Goal: Task Accomplishment & Management: Use online tool/utility

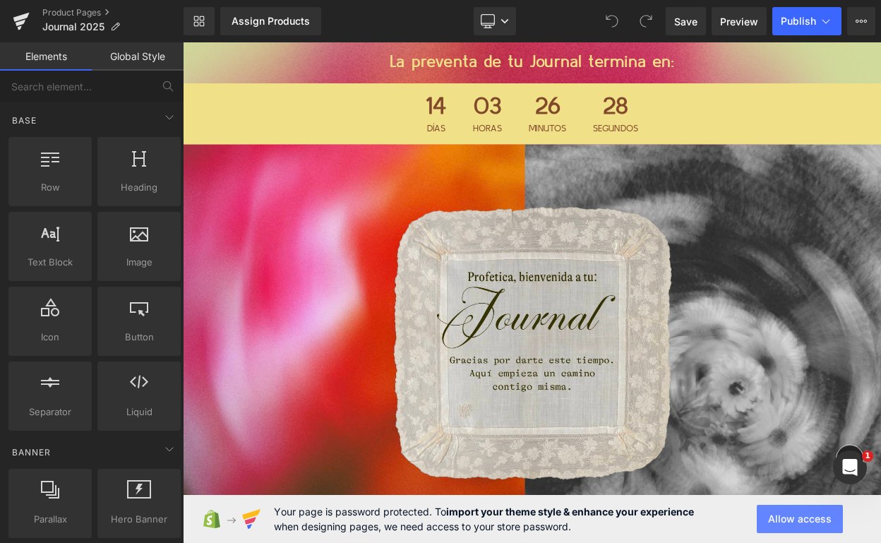
click at [777, 513] on button "Allow access" at bounding box center [800, 519] width 86 height 28
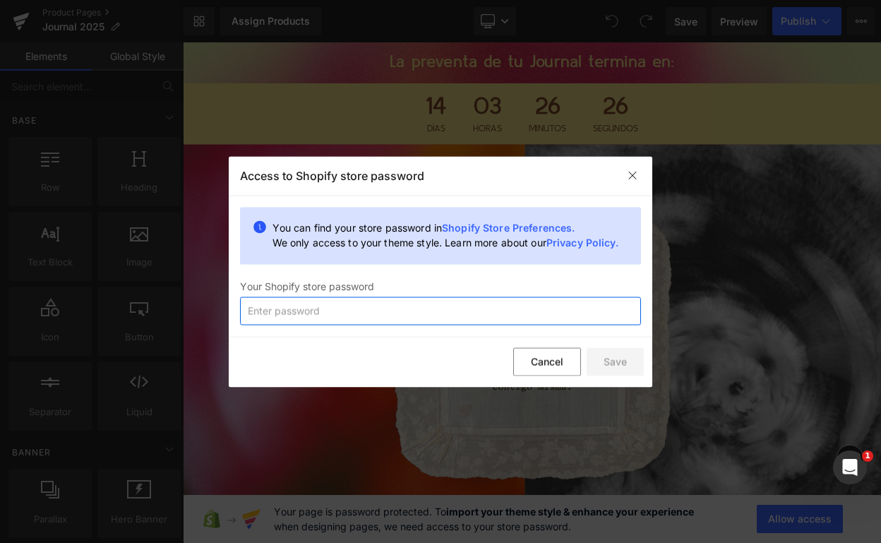
click at [457, 318] on input "text" at bounding box center [440, 310] width 401 height 28
type input "´"
type input "profetica2026"
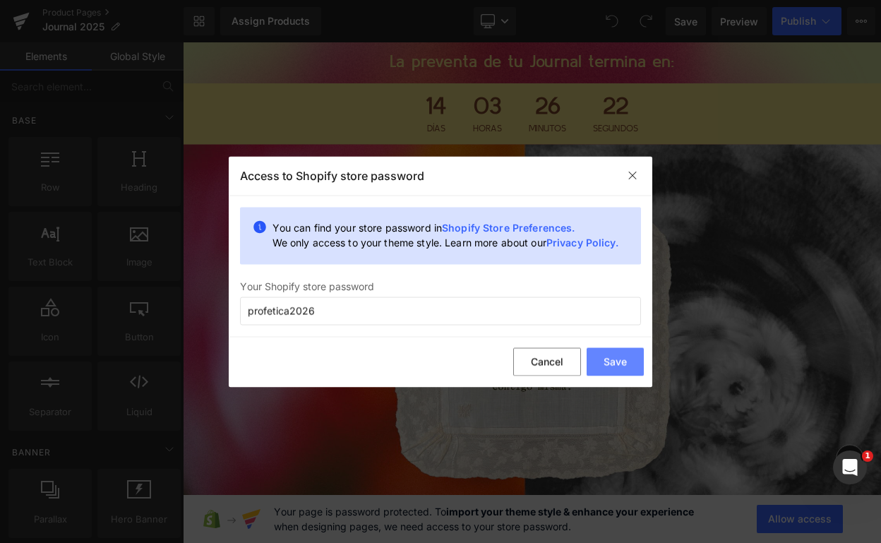
click at [631, 356] on button "Save" at bounding box center [615, 362] width 57 height 28
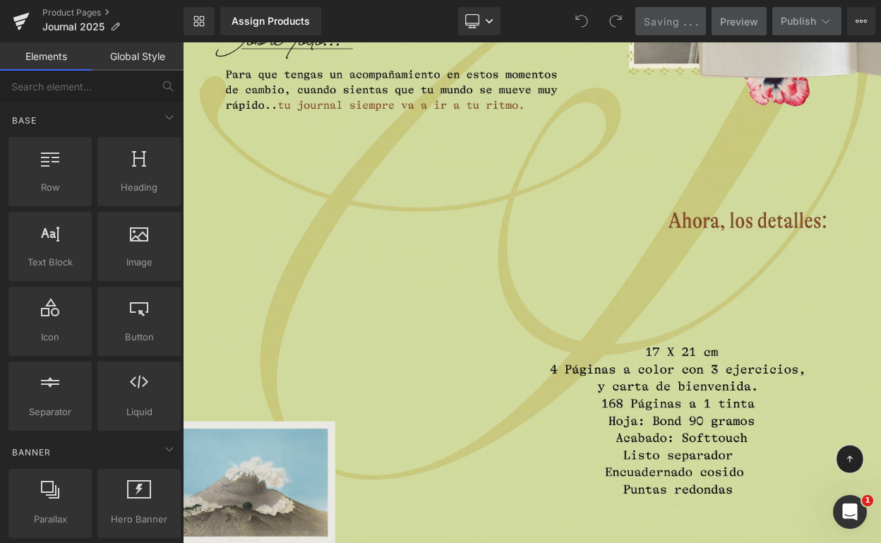
scroll to position [4571, 0]
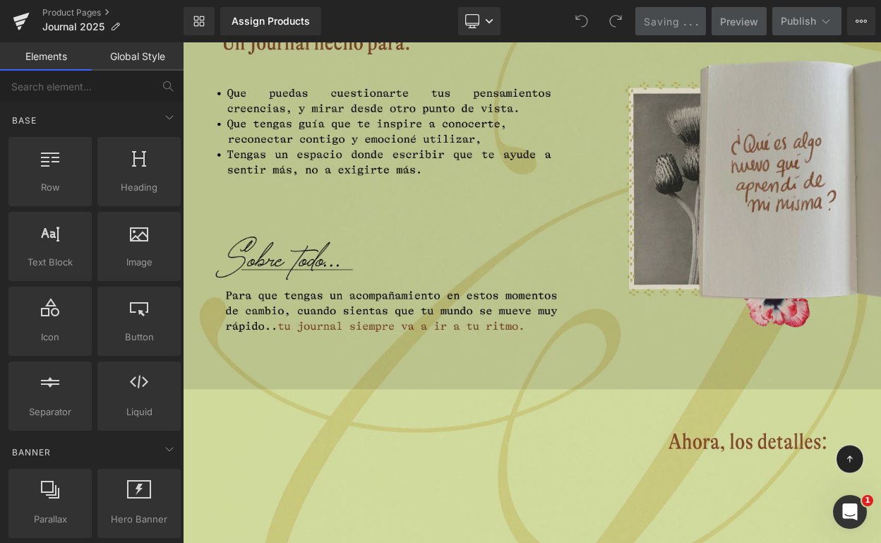
click at [554, 250] on img at bounding box center [610, 227] width 854 height 480
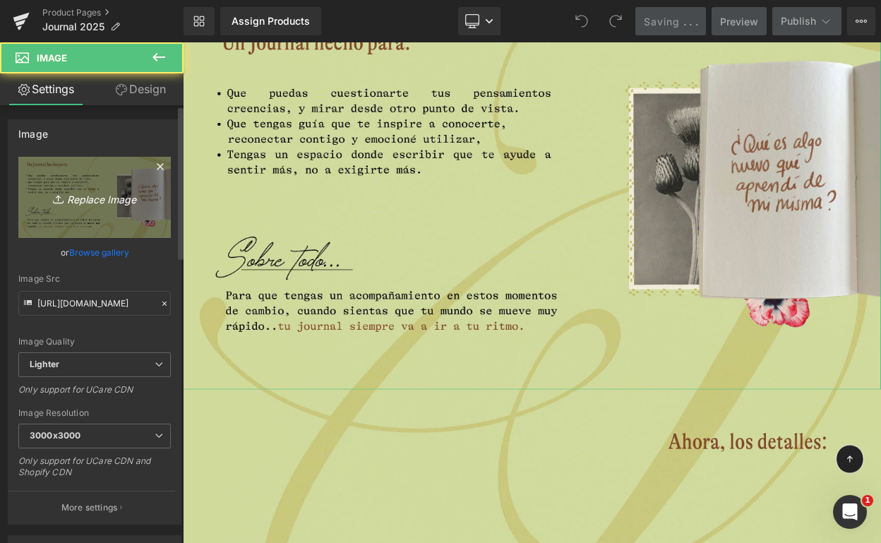
click at [78, 200] on icon "Replace Image" at bounding box center [94, 197] width 113 height 18
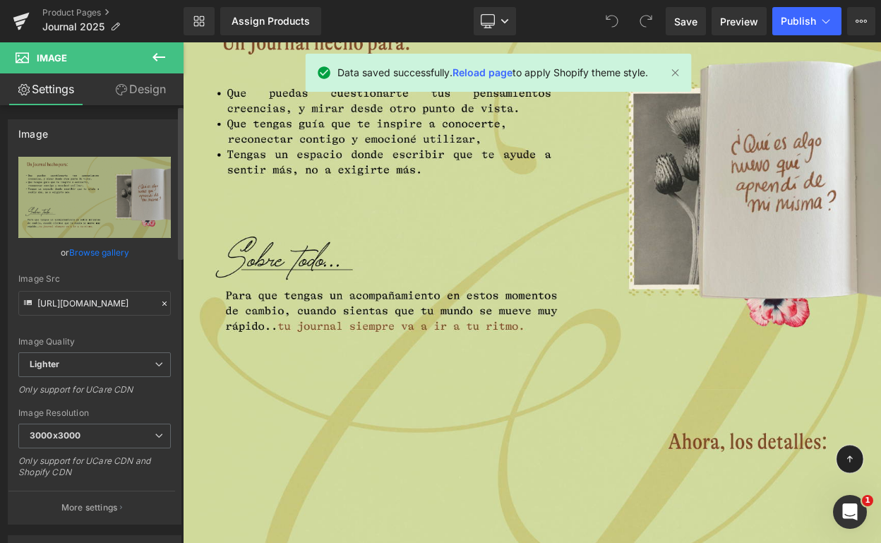
type input "C:\fakepath\12.png"
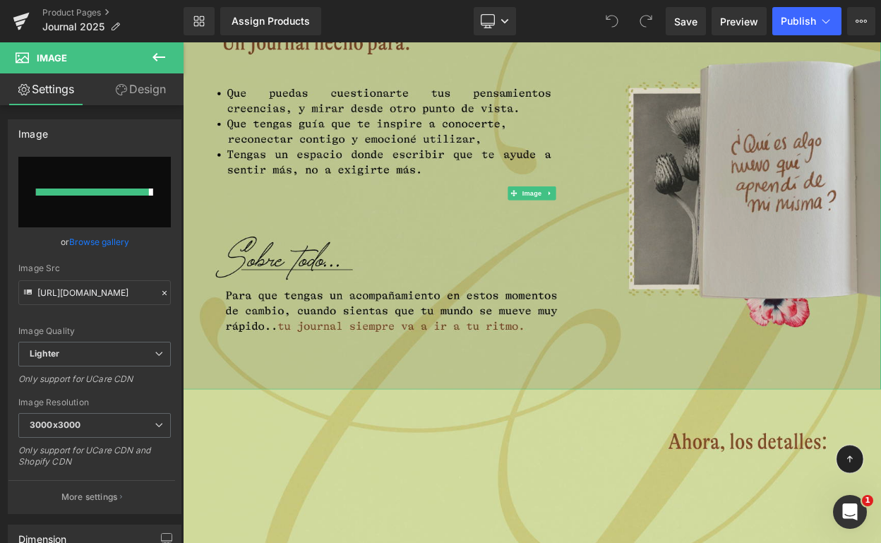
type input "[URL][DOMAIN_NAME]"
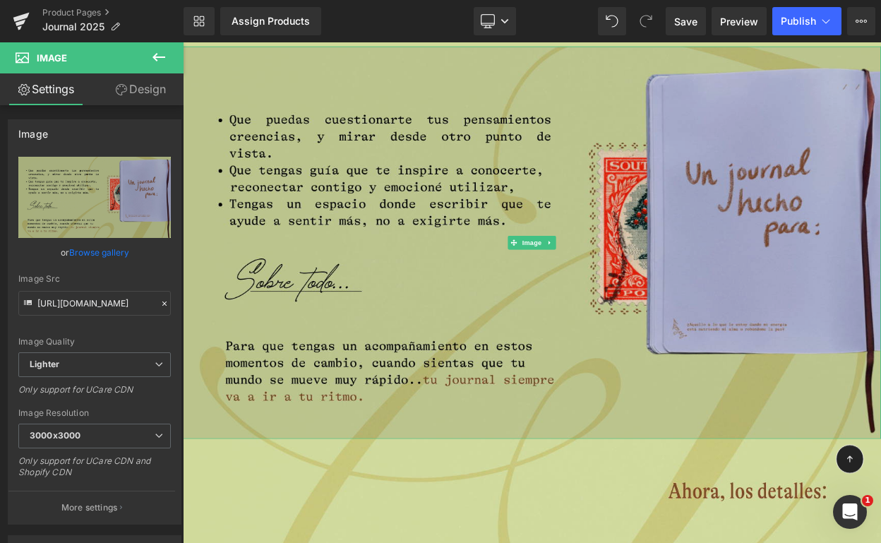
scroll to position [4506, 0]
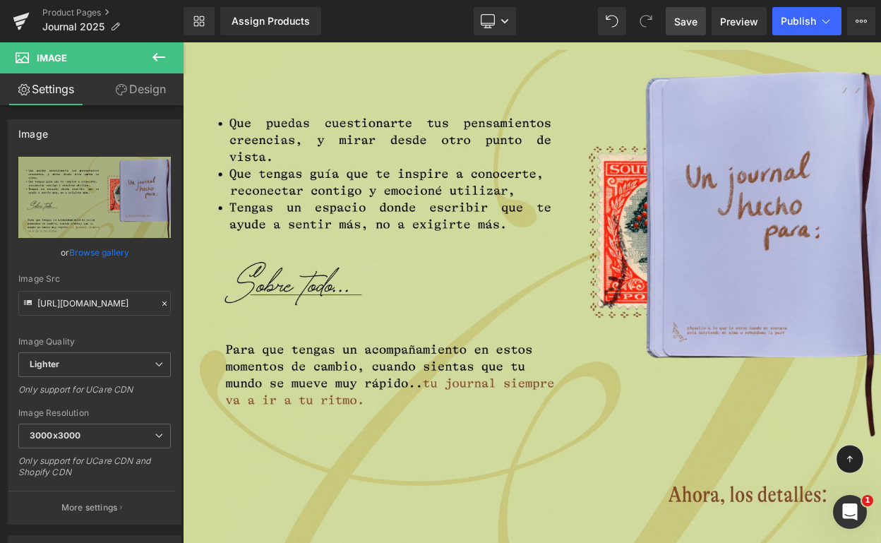
click at [691, 16] on span "Save" at bounding box center [685, 21] width 23 height 15
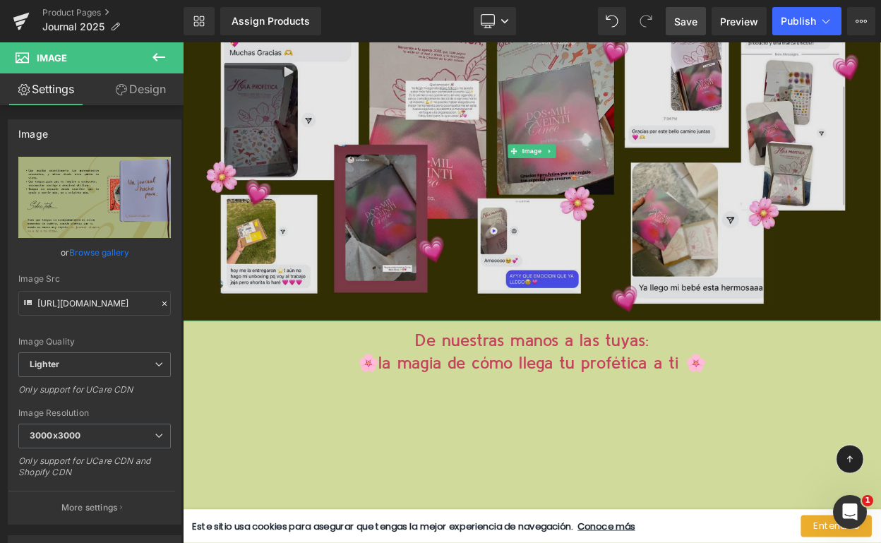
scroll to position [12183, 0]
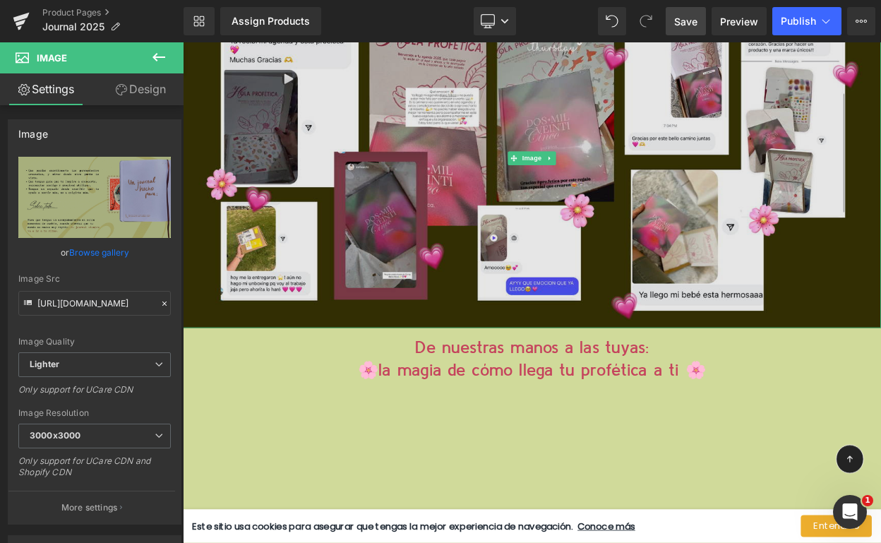
click at [389, 275] on img at bounding box center [610, 184] width 854 height 414
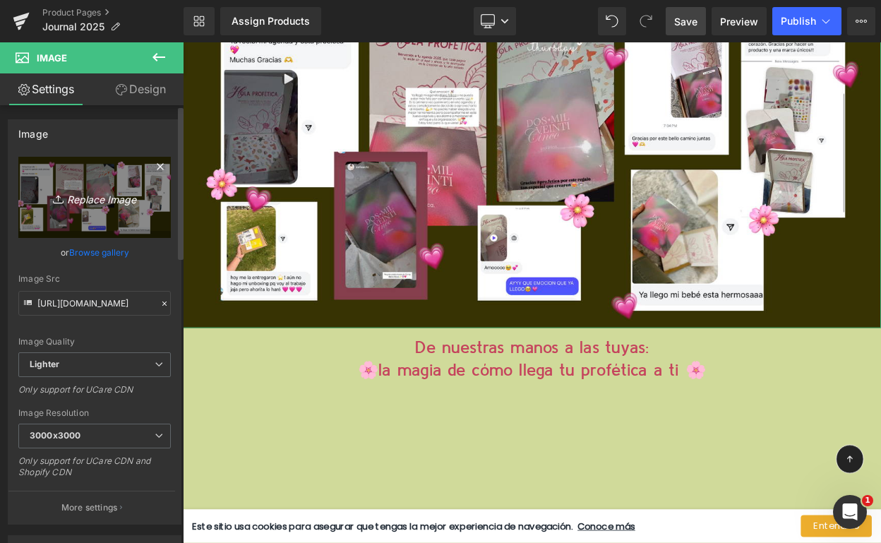
click at [99, 198] on icon "Replace Image" at bounding box center [94, 197] width 113 height 18
click at [91, 197] on icon "Replace Image" at bounding box center [94, 197] width 113 height 18
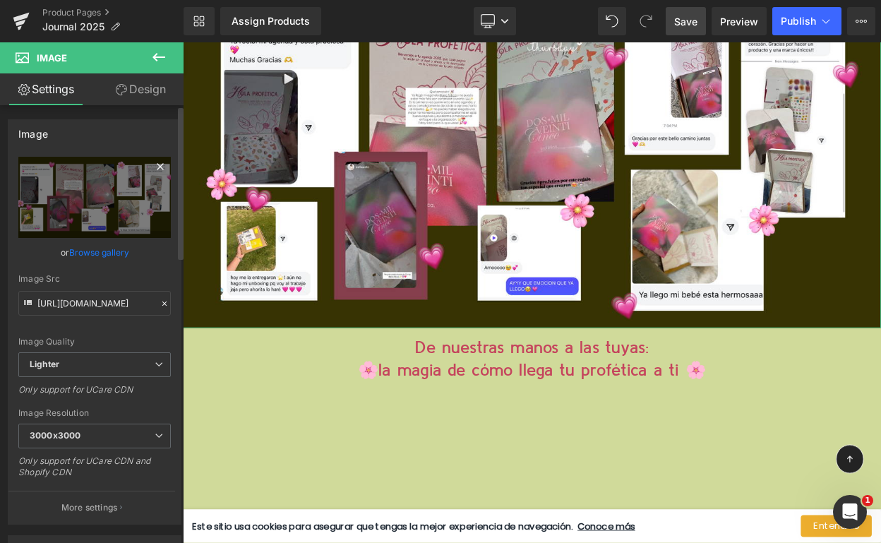
click at [154, 167] on icon at bounding box center [160, 166] width 17 height 17
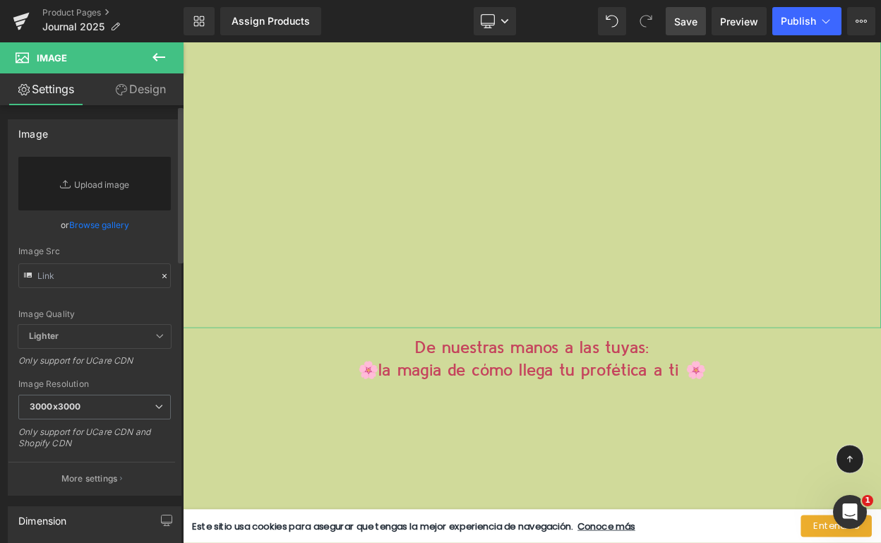
click at [96, 226] on link "Browse gallery" at bounding box center [99, 224] width 60 height 25
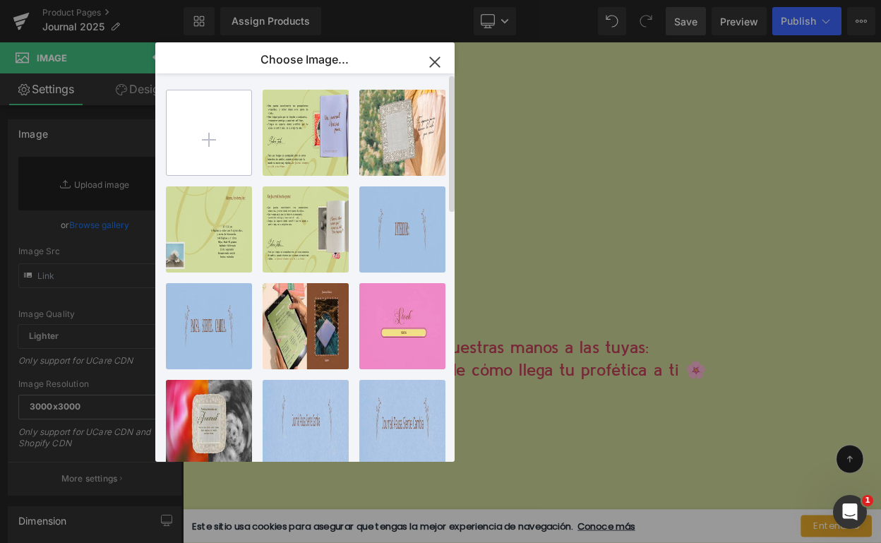
click at [222, 144] on input "file" at bounding box center [209, 132] width 85 height 85
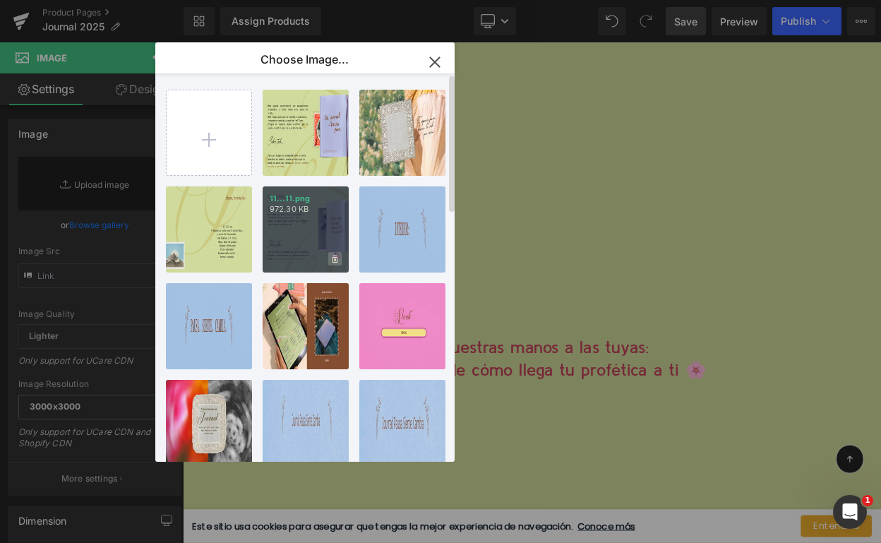
click at [335, 260] on icon at bounding box center [334, 259] width 5 height 9
click at [292, 258] on span "Yes" at bounding box center [287, 258] width 35 height 15
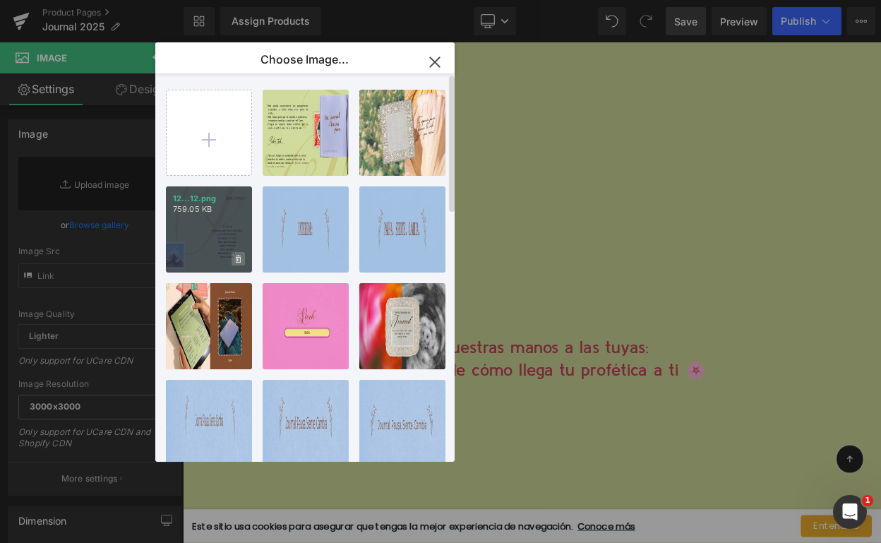
click at [238, 263] on icon at bounding box center [238, 259] width 5 height 9
click at [196, 255] on span "Yes" at bounding box center [190, 258] width 35 height 15
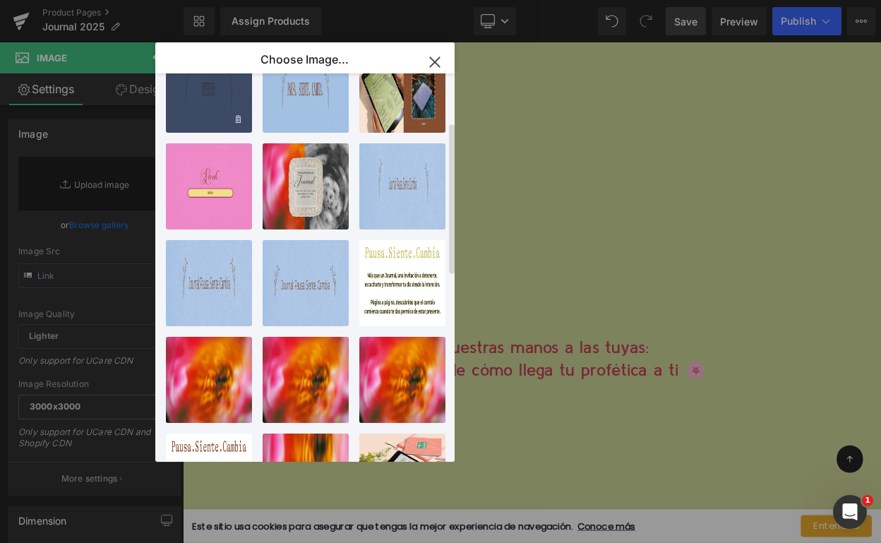
scroll to position [0, 0]
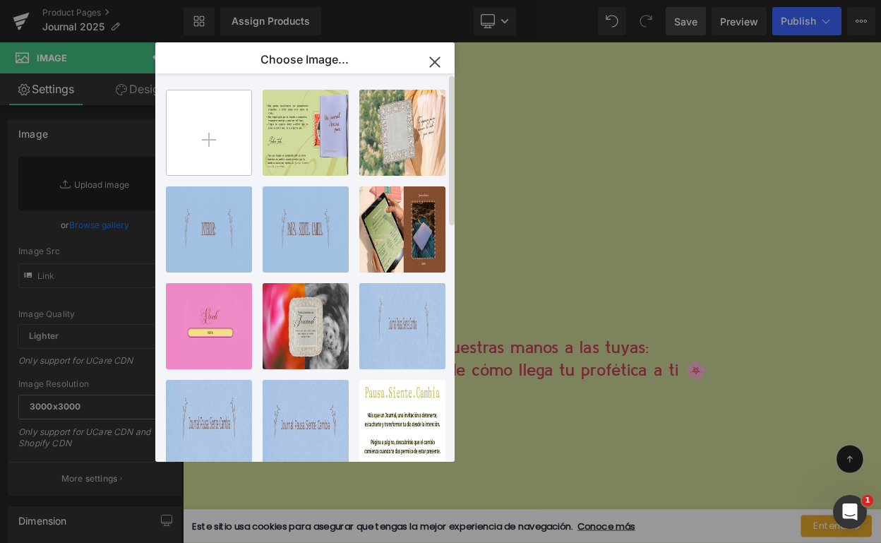
click at [212, 125] on input "file" at bounding box center [209, 132] width 85 height 85
type input "C:\fakepath\Screenshot [DATE] 10.35.38 p.m..png"
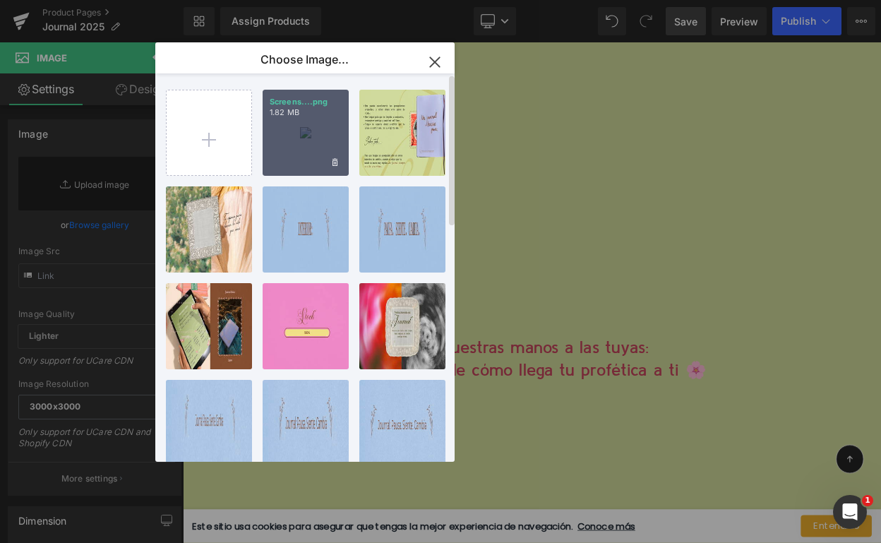
click at [317, 155] on div "Screens....png 1.82 MB" at bounding box center [306, 133] width 86 height 86
type input "[URL][DOMAIN_NAME]"
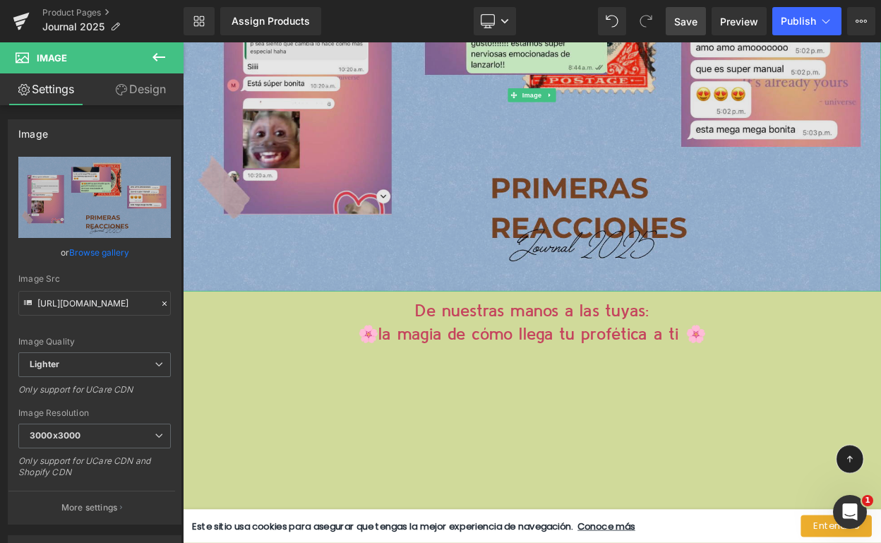
scroll to position [12110, 0]
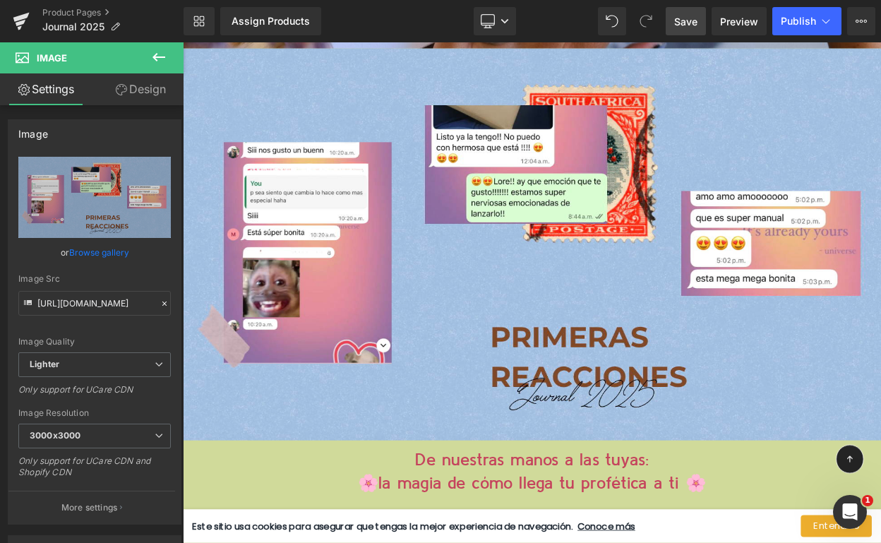
click at [693, 27] on span "Save" at bounding box center [685, 21] width 23 height 15
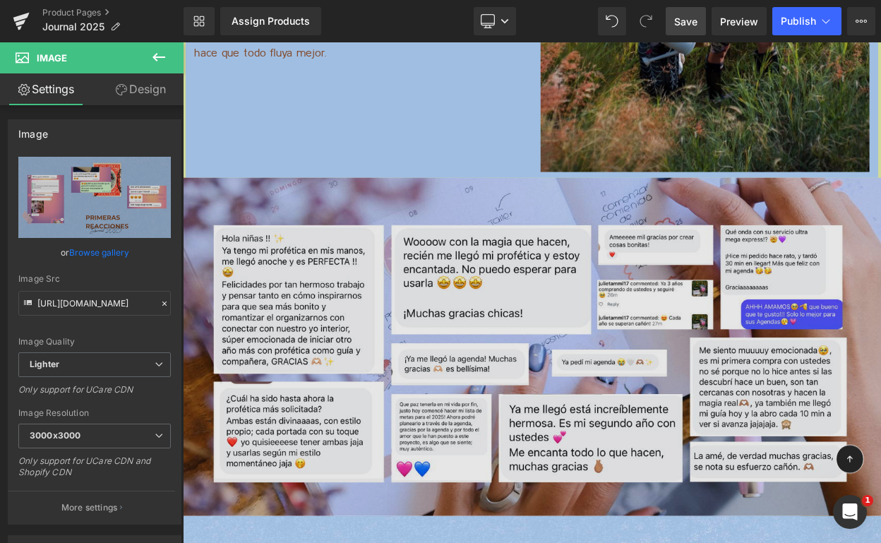
scroll to position [11439, 0]
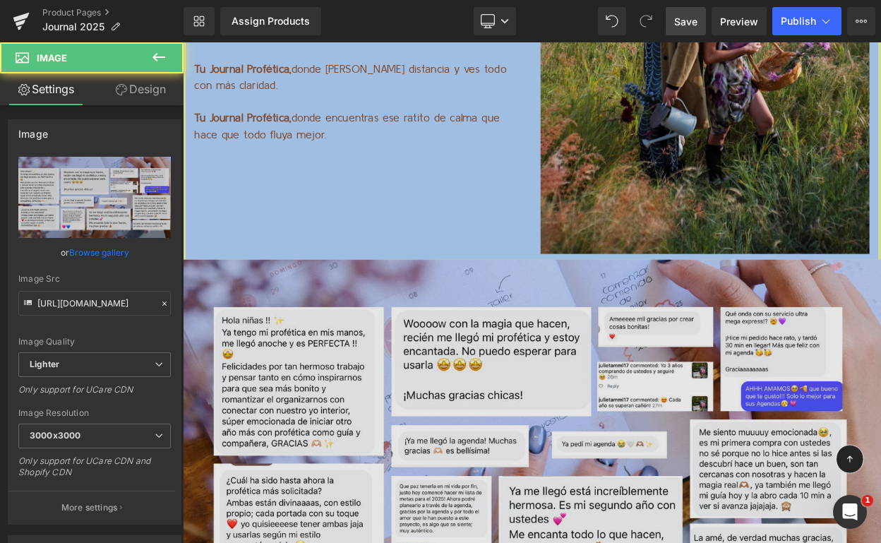
click at [862, 346] on img at bounding box center [610, 515] width 854 height 414
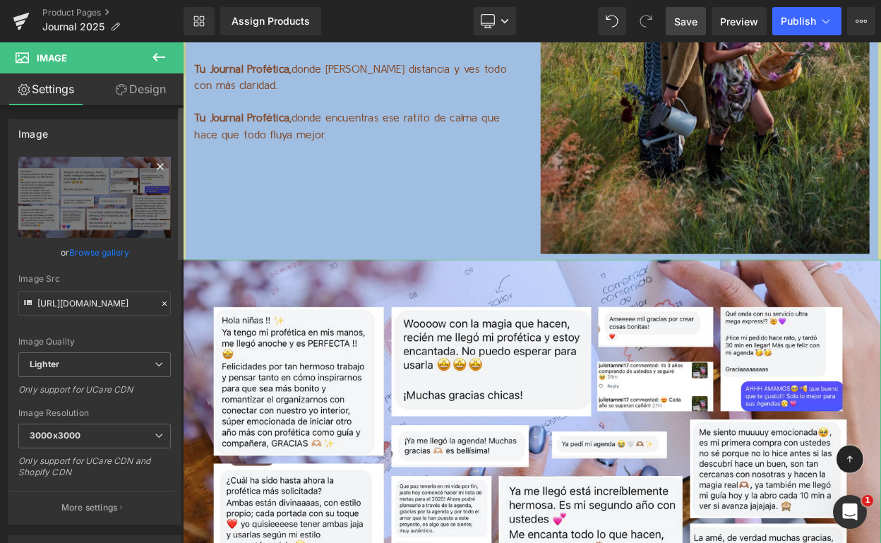
click at [152, 166] on icon at bounding box center [160, 166] width 17 height 17
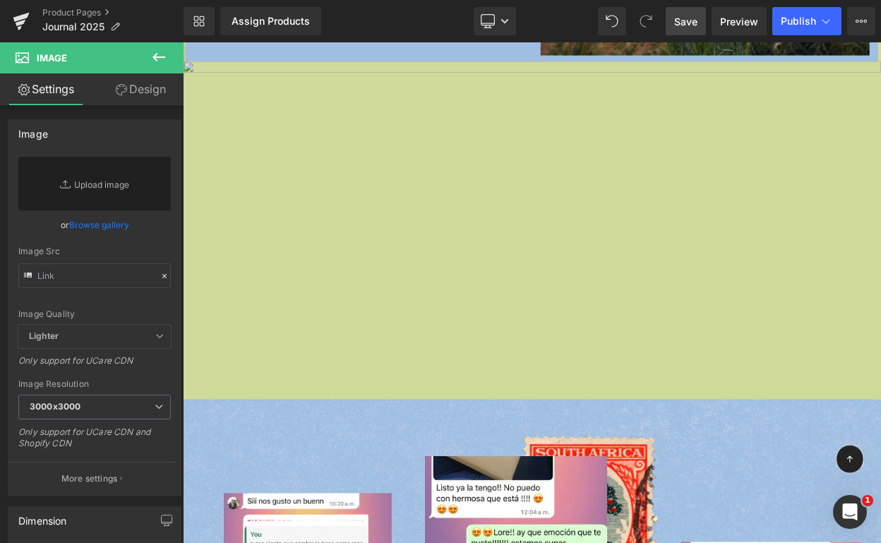
scroll to position [11582, 0]
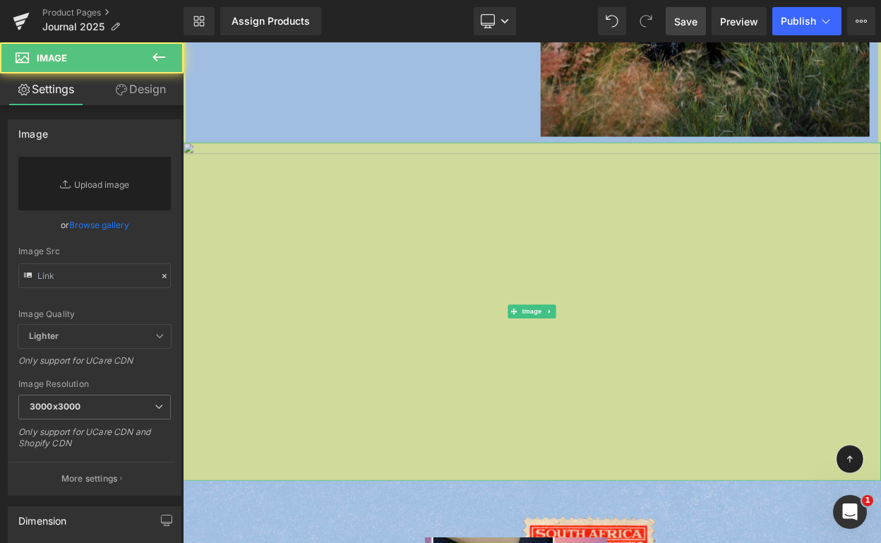
click at [706, 300] on img at bounding box center [610, 371] width 854 height 414
click at [633, 369] on icon at bounding box center [631, 371] width 2 height 5
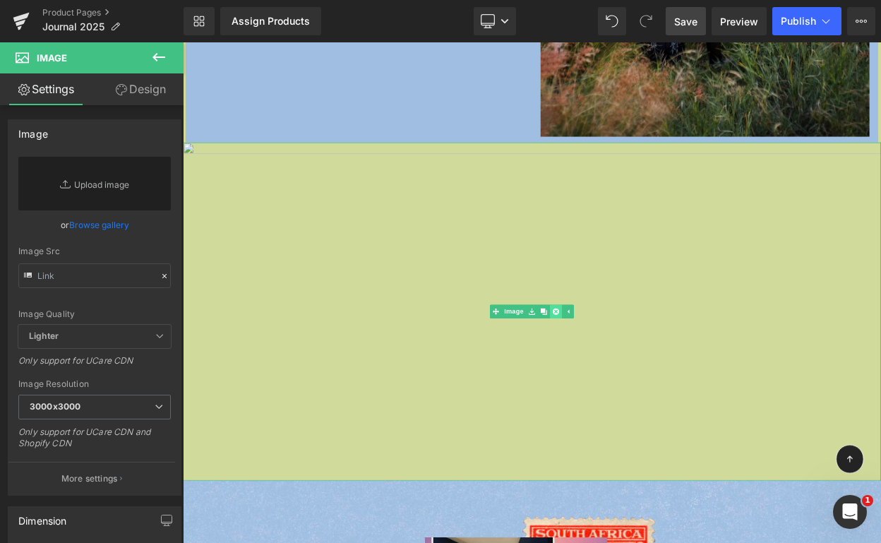
click at [637, 368] on icon at bounding box center [639, 371] width 8 height 8
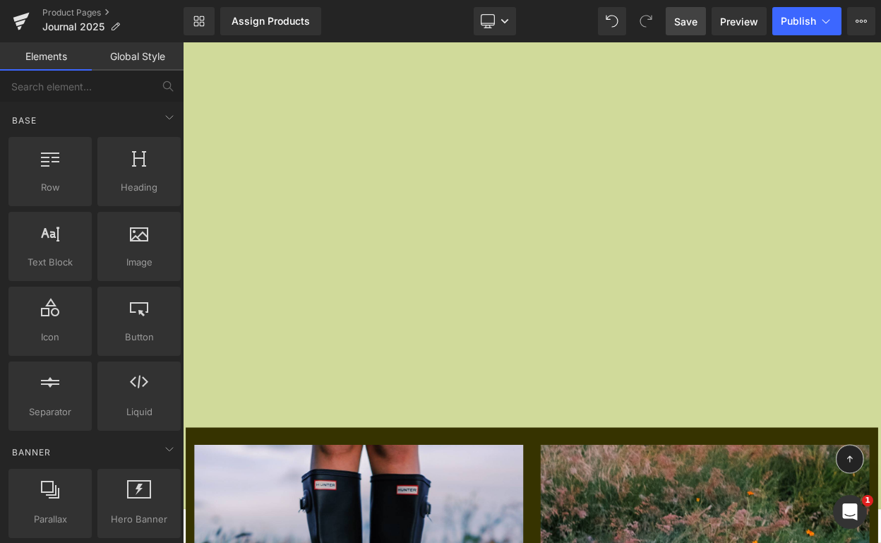
scroll to position [13339, 0]
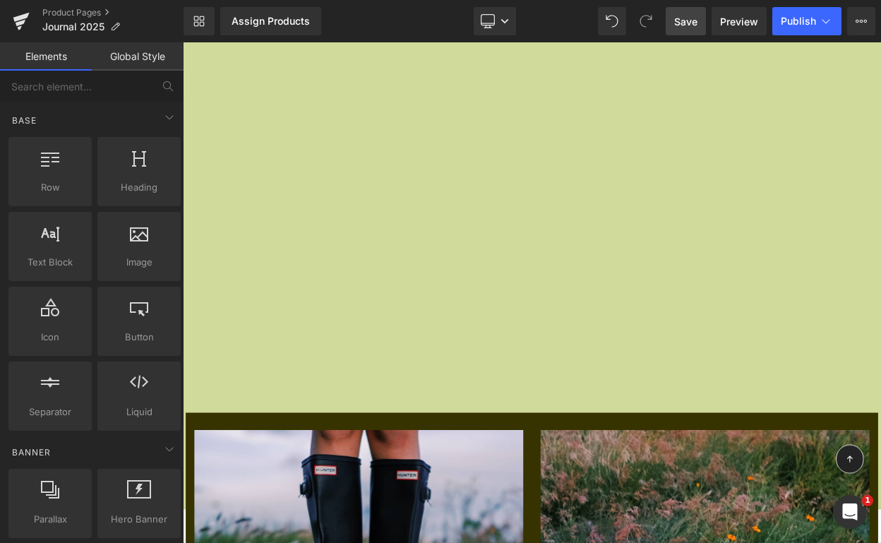
click at [683, 20] on span "Save" at bounding box center [685, 21] width 23 height 15
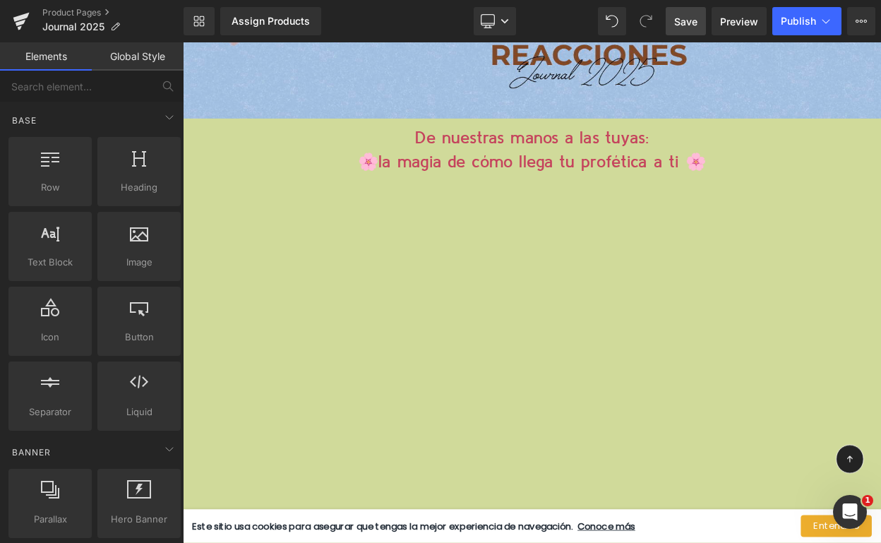
scroll to position [11978, 0]
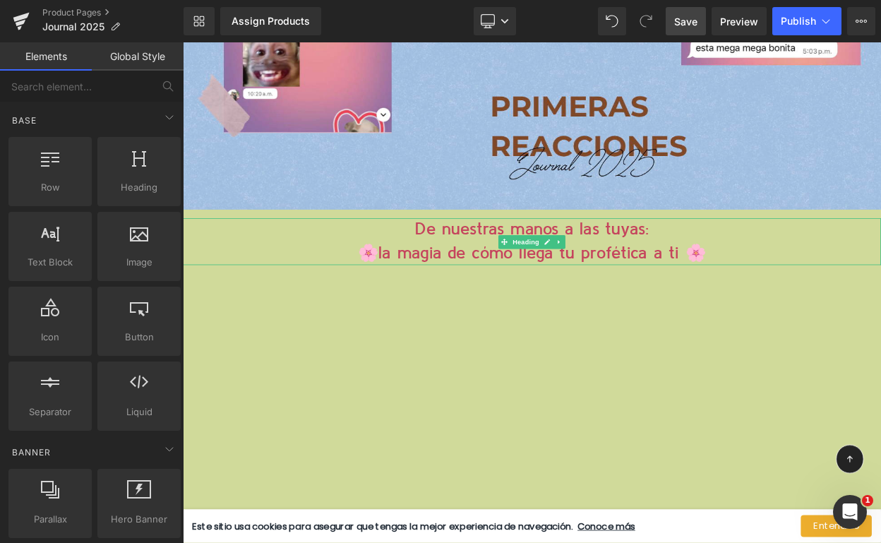
click at [532, 274] on h1 "De nuestras manos a las tuyas:" at bounding box center [610, 272] width 854 height 29
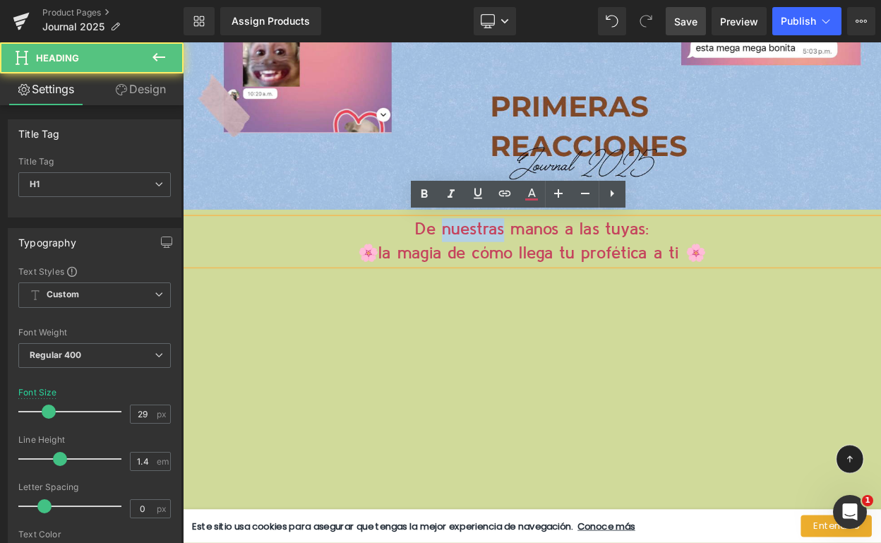
click at [560, 281] on h1 "De nuestras manos a las tuyas:" at bounding box center [610, 272] width 854 height 29
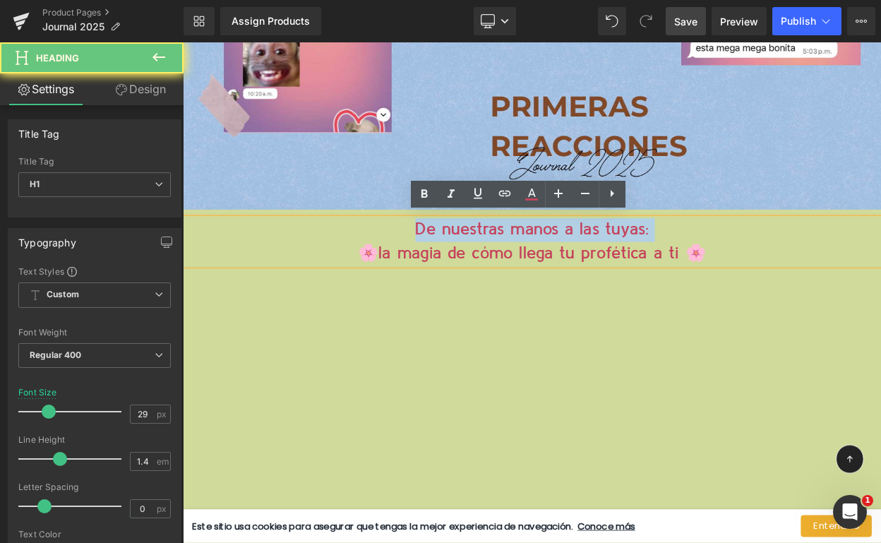
click at [560, 281] on h1 "De nuestras manos a las tuyas:" at bounding box center [610, 272] width 854 height 29
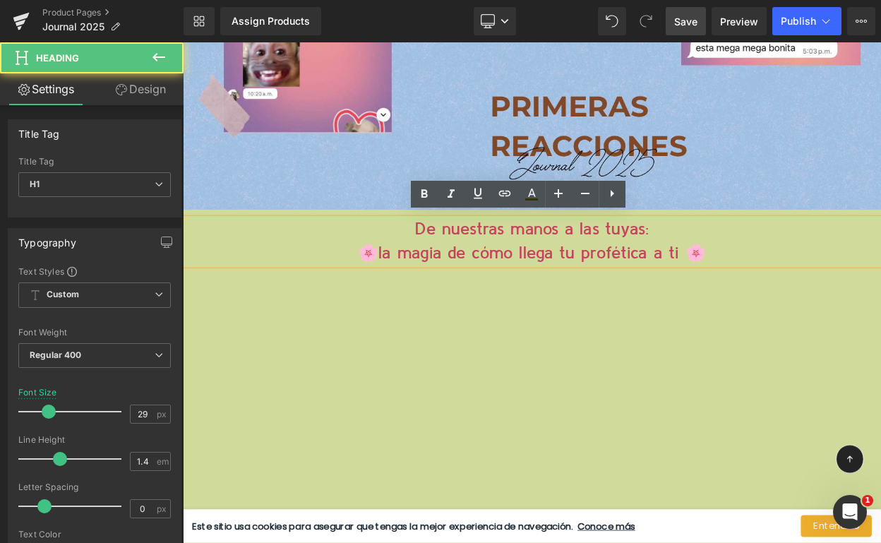
click at [820, 291] on h1 "🌸la magia de cómo llega tu profética a ti 🌸" at bounding box center [610, 301] width 854 height 29
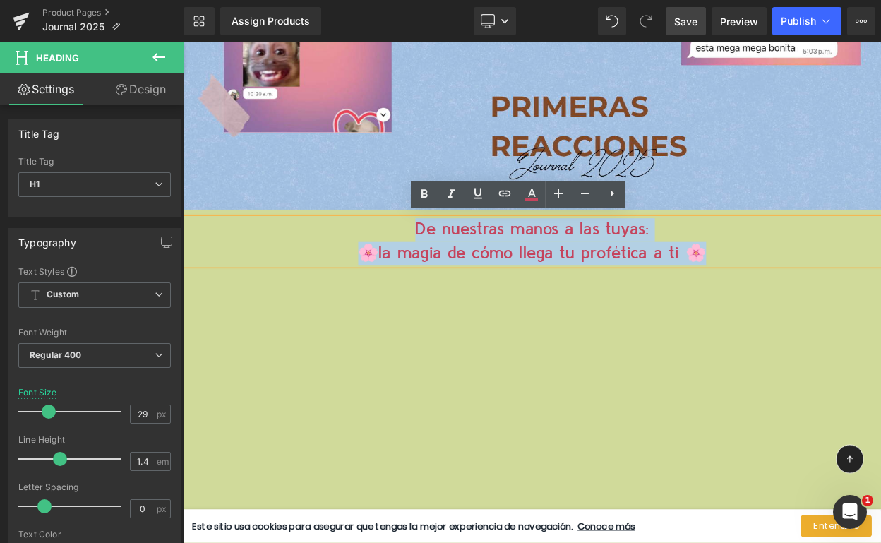
drag, startPoint x: 820, startPoint y: 291, endPoint x: 441, endPoint y: 269, distance: 379.7
click at [441, 269] on div "De nuestras manos a las tuyas: 🌸la magia de cómo llega tu profética a ti 🌸" at bounding box center [610, 286] width 854 height 57
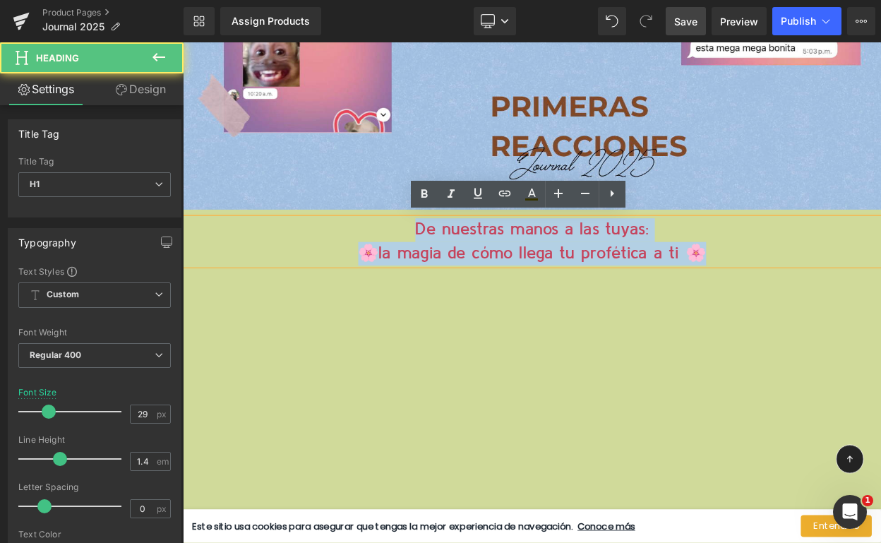
click at [469, 294] on h1 "🌸la magia de cómo llega tu profética a ti 🌸" at bounding box center [610, 301] width 854 height 29
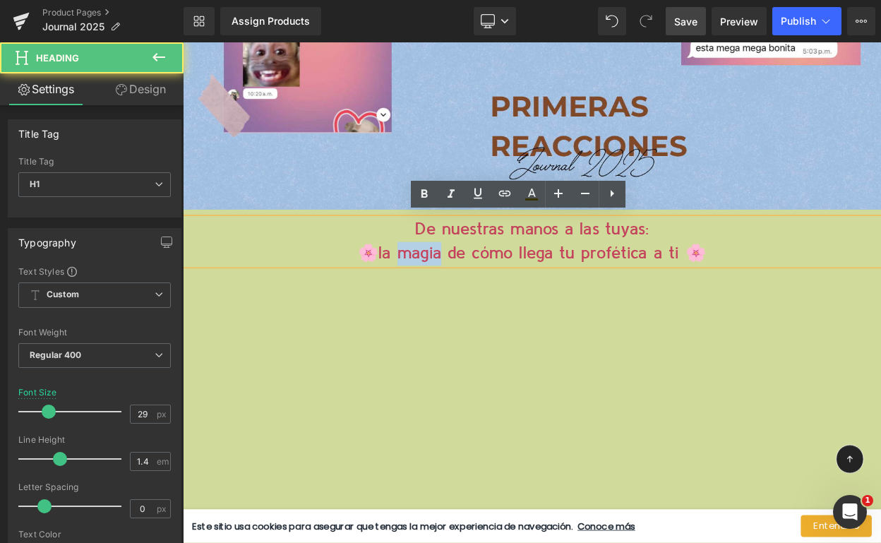
click at [469, 294] on h1 "🌸la magia de cómo llega tu profética a ti 🌸" at bounding box center [610, 301] width 854 height 29
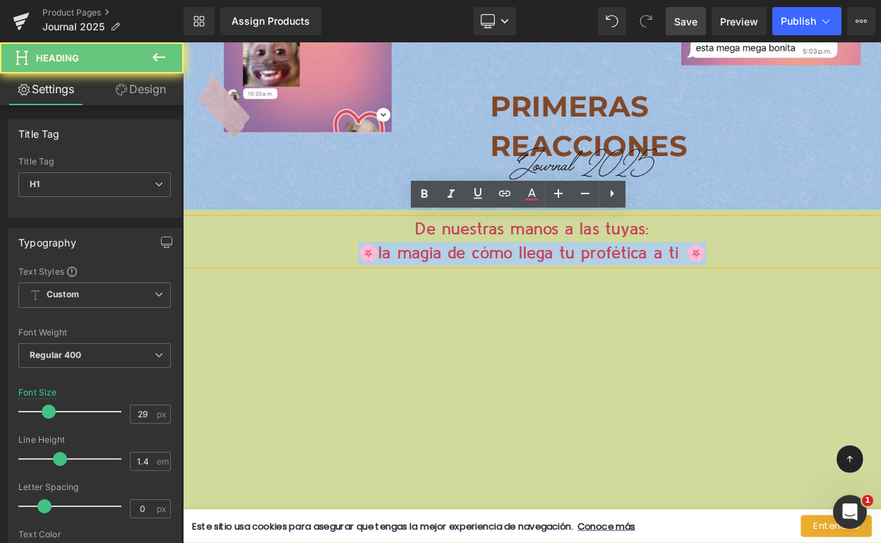
click at [469, 294] on h1 "🌸la magia de cómo llega tu profética a ti 🌸" at bounding box center [610, 301] width 854 height 29
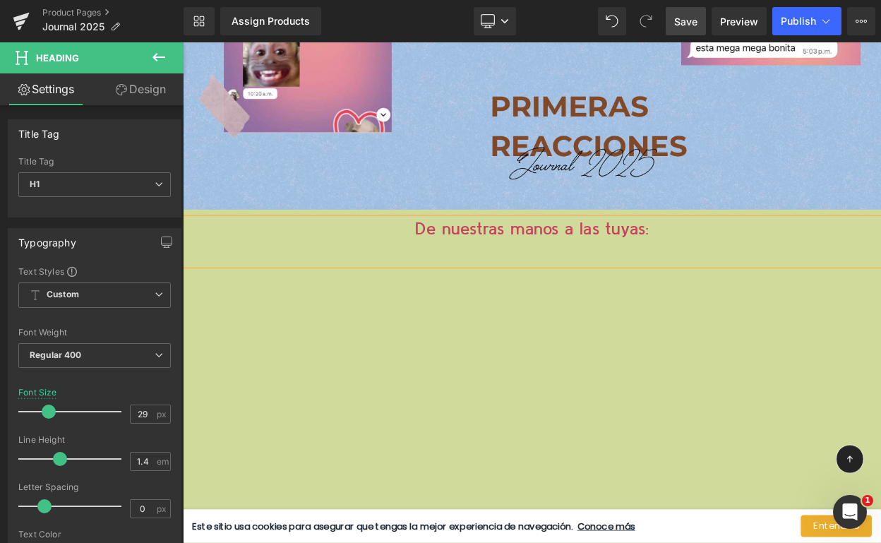
click at [519, 272] on h1 "De nuestras manos a las tuyas:" at bounding box center [610, 272] width 854 height 29
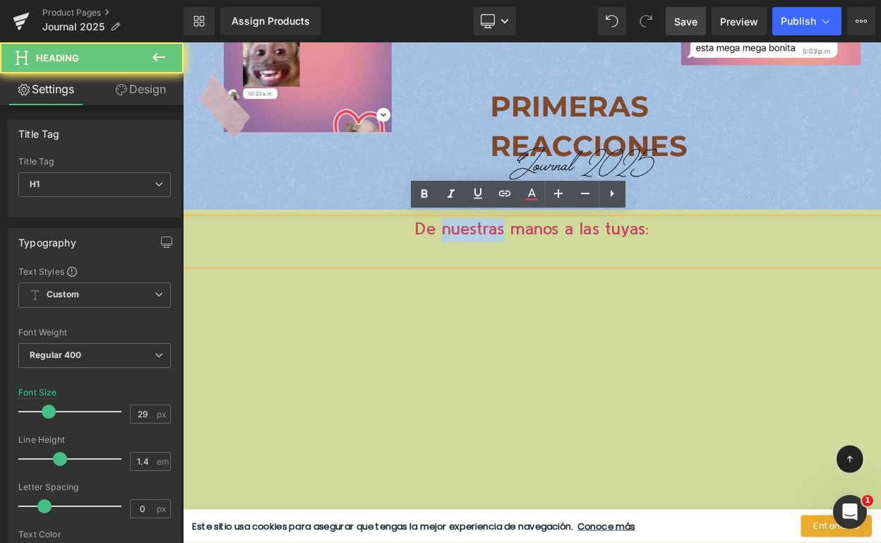
click at [519, 272] on h1 "De nuestras manos a las tuyas:" at bounding box center [610, 272] width 854 height 29
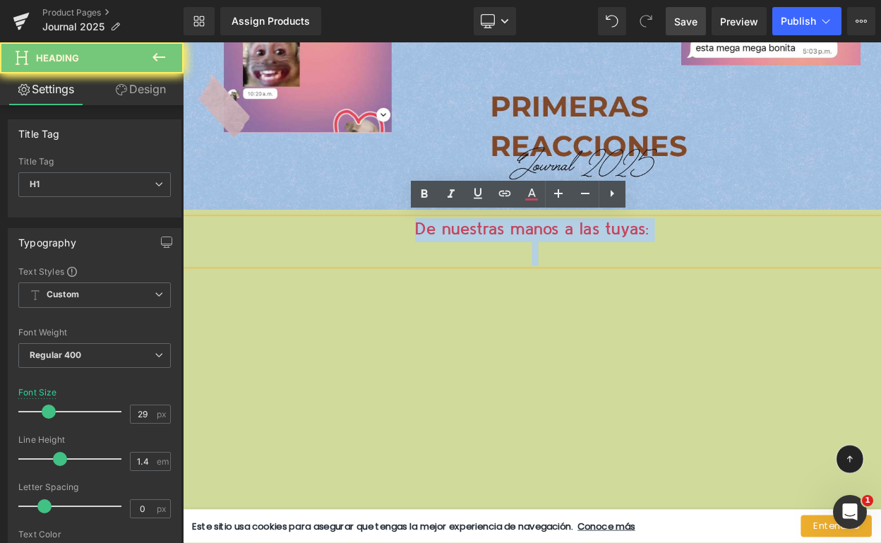
click at [519, 272] on h1 "De nuestras manos a las tuyas:" at bounding box center [610, 272] width 854 height 29
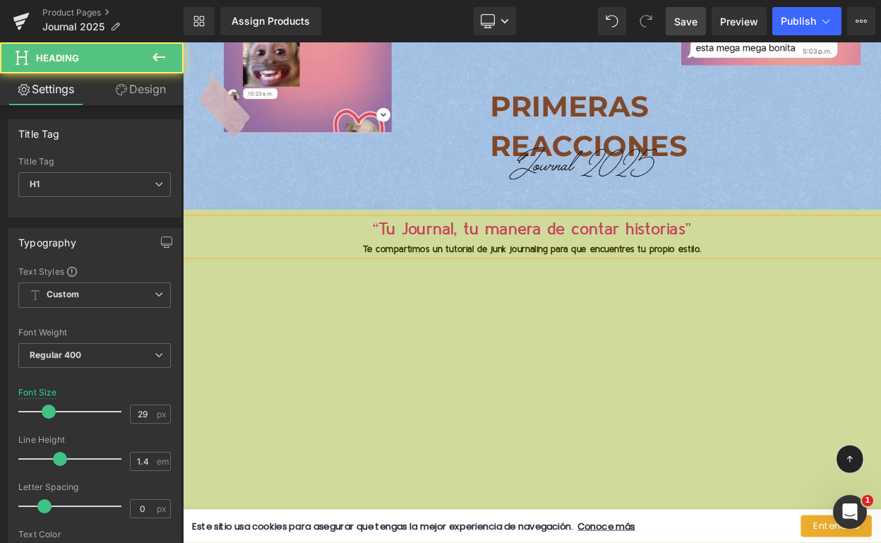
click at [470, 291] on div "Te compartimos un tutorial de junk journaling para que encuentres tu propio est…" at bounding box center [610, 295] width 854 height 17
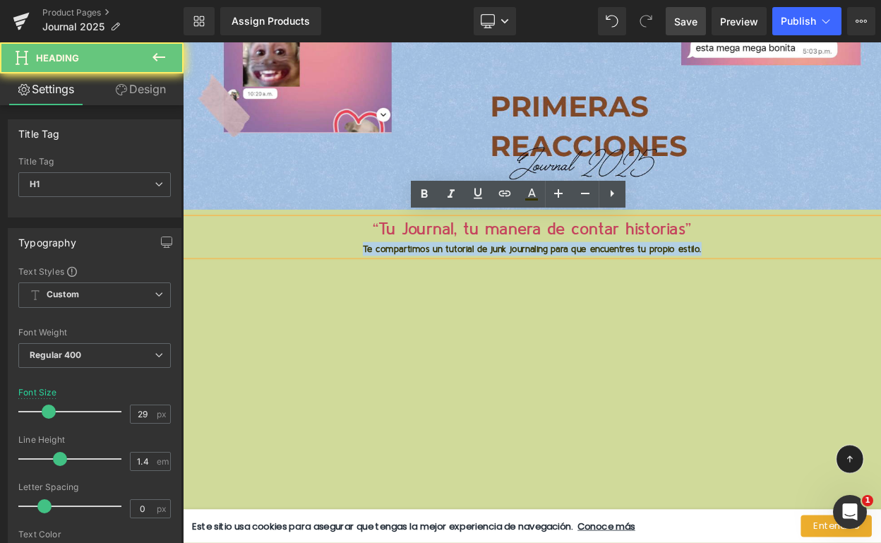
click at [470, 291] on div "Te compartimos un tutorial de junk journaling para que encuentres tu propio est…" at bounding box center [610, 295] width 854 height 17
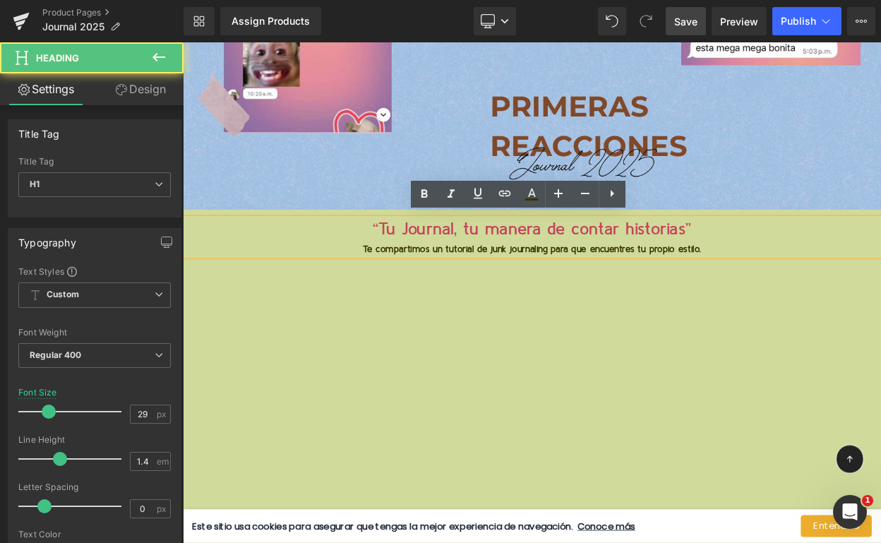
click at [429, 265] on h1 "“Tu Journal, tu manera de contar historias”" at bounding box center [610, 272] width 854 height 29
click at [425, 265] on h1 "“Tu Journal, tu manera de contar historias”" at bounding box center [610, 272] width 854 height 29
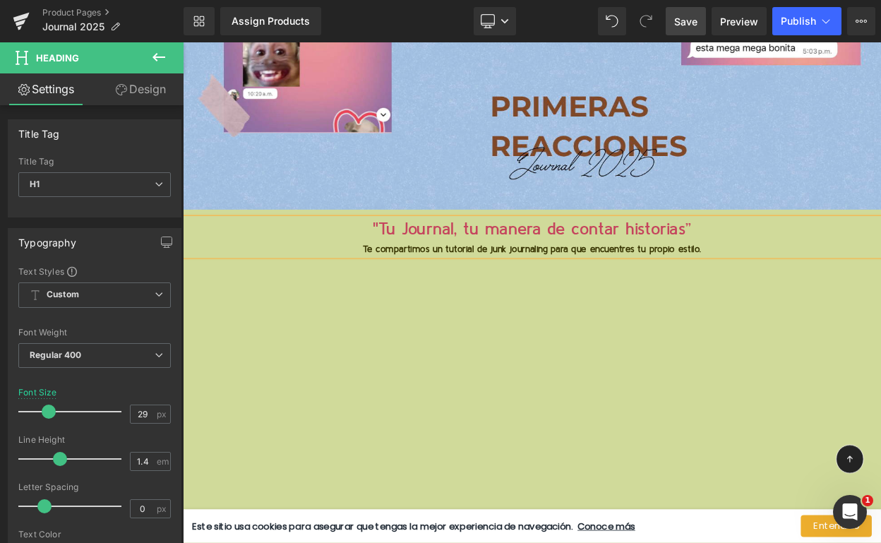
click at [504, 267] on h1 ""Tu Journal, tu manera de contar historias”" at bounding box center [610, 272] width 854 height 29
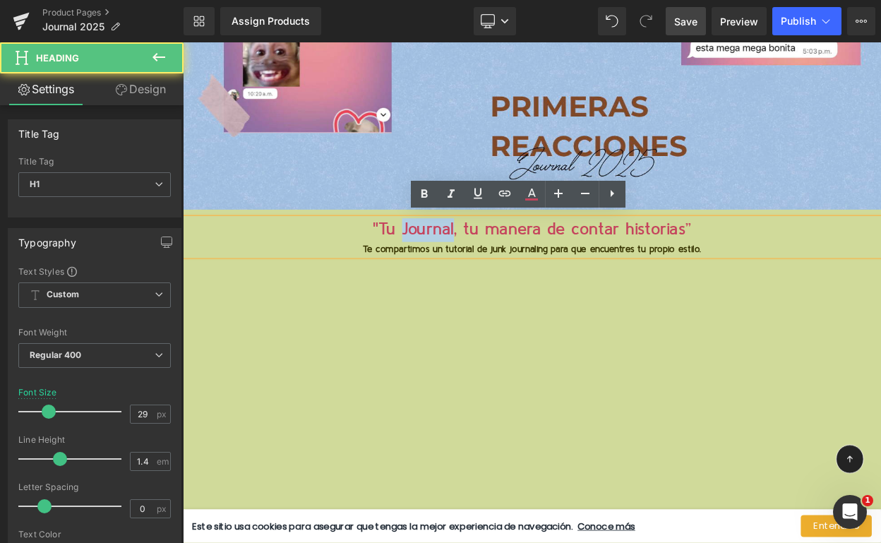
click at [504, 267] on h1 ""Tu Journal, tu manera de contar historias”" at bounding box center [610, 272] width 854 height 29
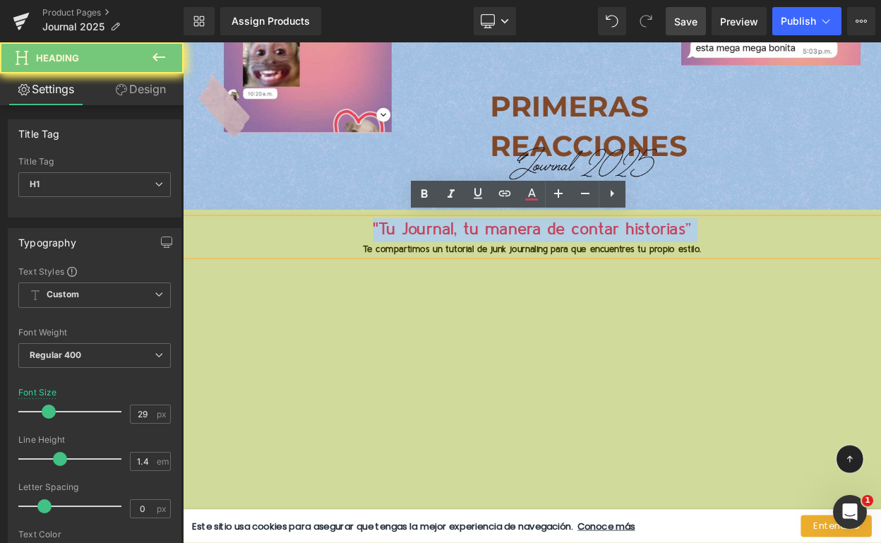
click at [504, 267] on h1 ""Tu Journal, tu manera de contar historias”" at bounding box center [610, 272] width 854 height 29
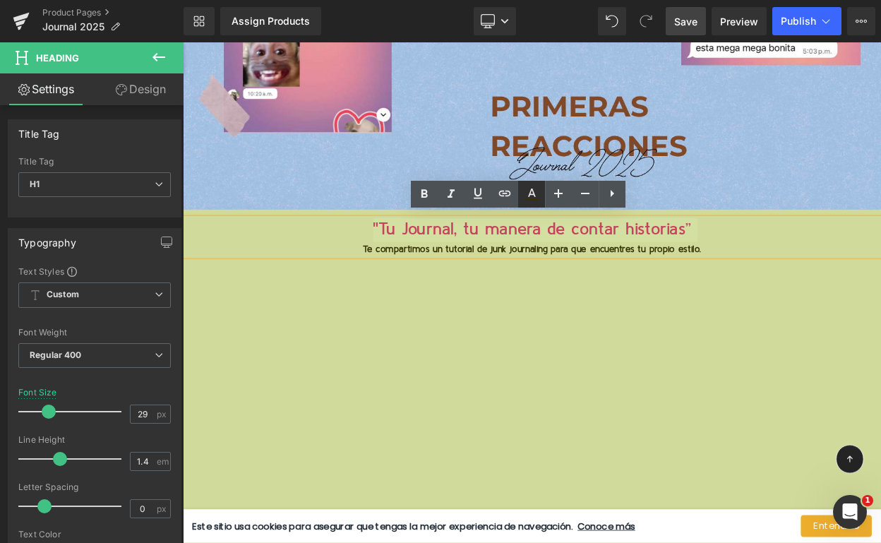
click at [527, 194] on icon at bounding box center [531, 194] width 17 height 17
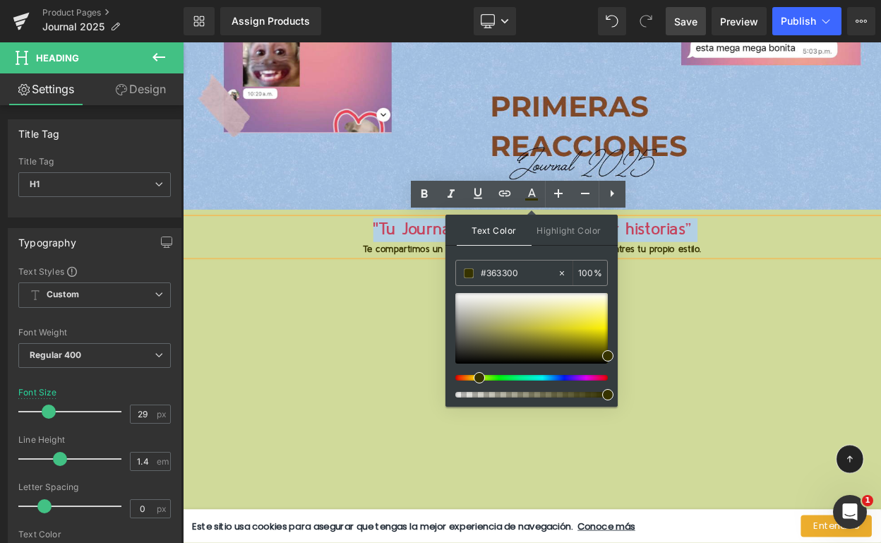
click at [465, 258] on h1 ""Tu Journal, tu manera de contar historias”" at bounding box center [610, 272] width 854 height 29
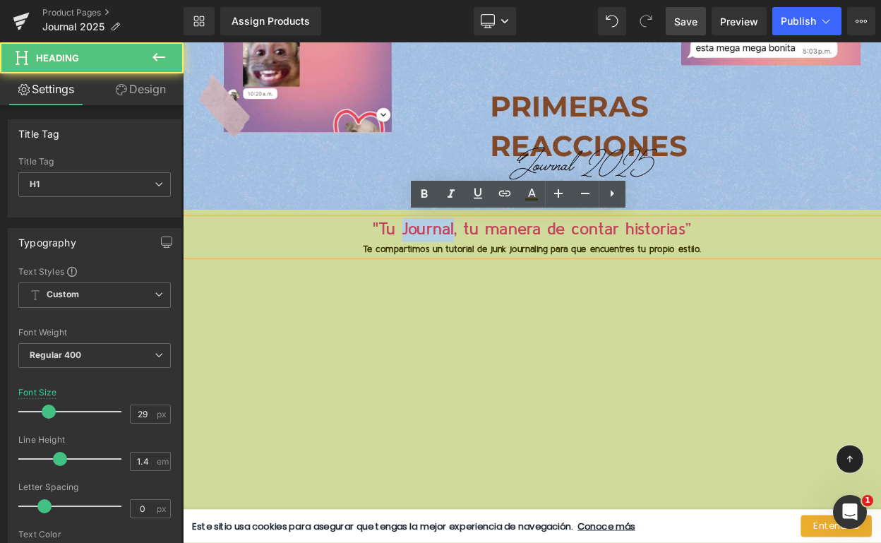
click at [465, 258] on h1 ""Tu Journal, tu manera de contar historias”" at bounding box center [610, 272] width 854 height 29
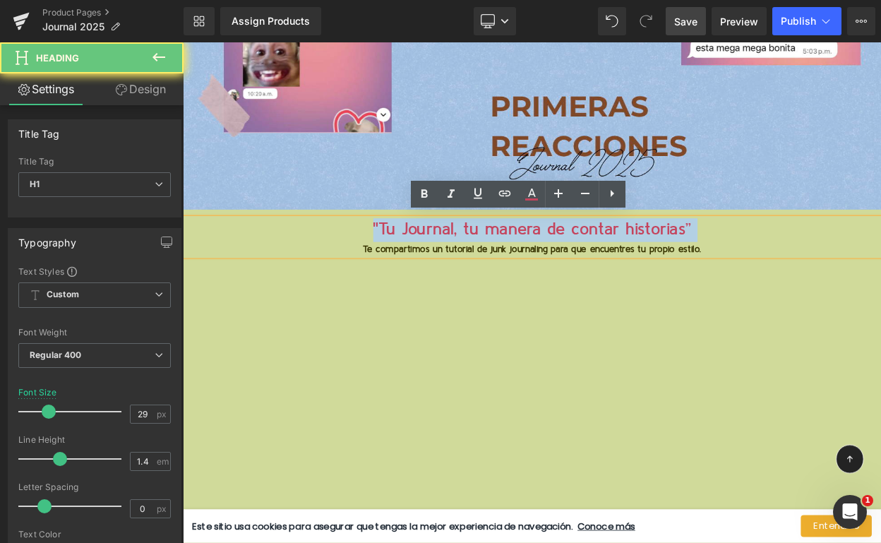
click at [465, 258] on h1 ""Tu Journal, tu manera de contar historias”" at bounding box center [610, 272] width 854 height 29
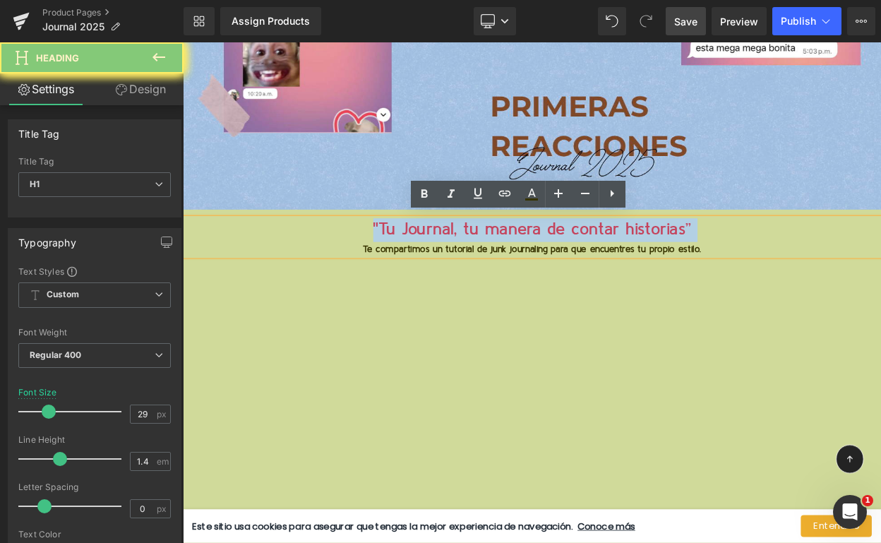
click at [465, 258] on h1 ""Tu Journal, tu manera de contar historias”" at bounding box center [610, 272] width 854 height 29
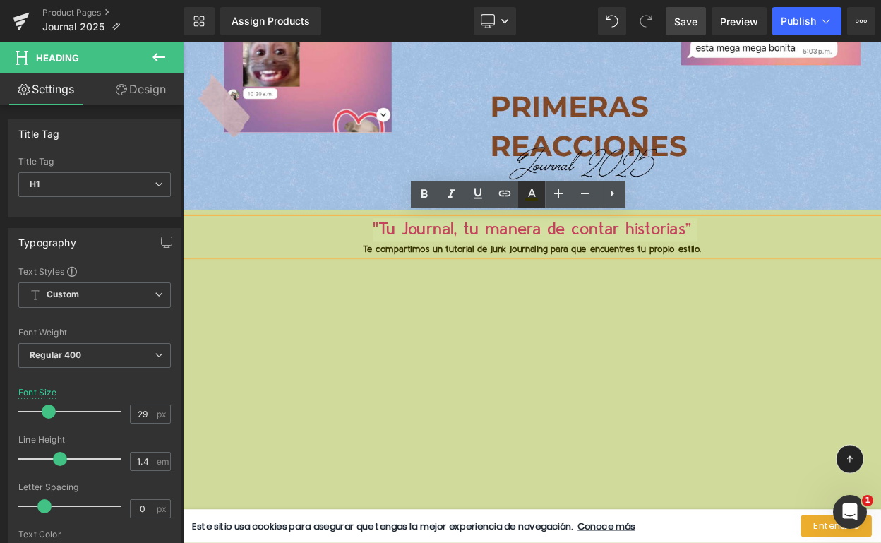
click at [534, 188] on icon at bounding box center [531, 194] width 17 height 17
type input "100"
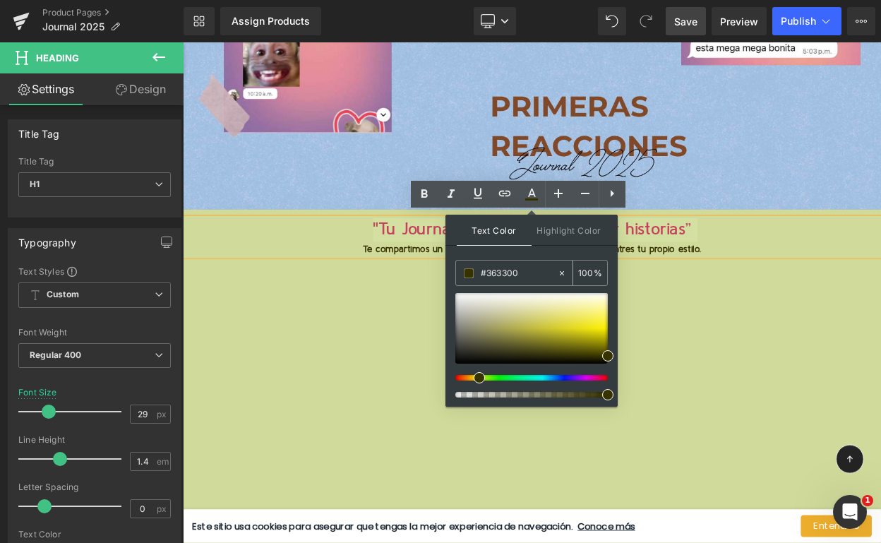
click at [489, 272] on input "#363300" at bounding box center [519, 273] width 76 height 16
paste input "81492A"
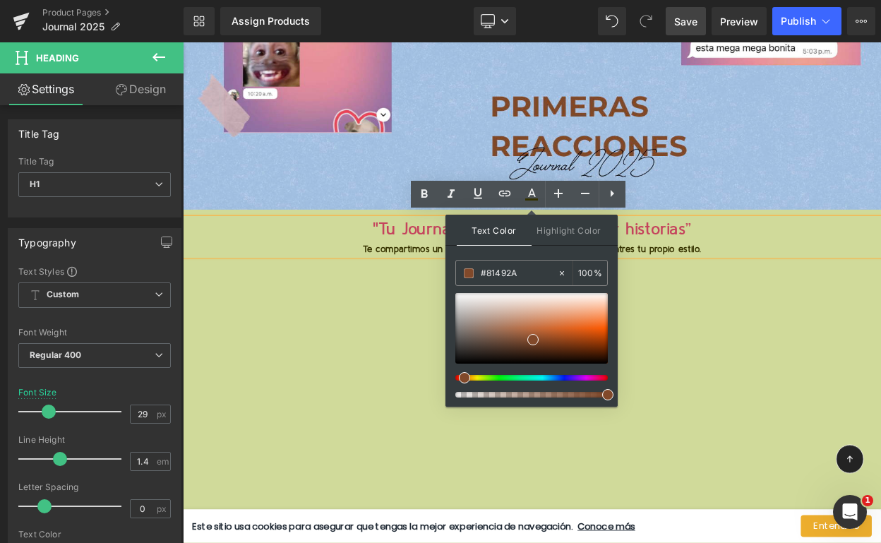
type input "#81492a"
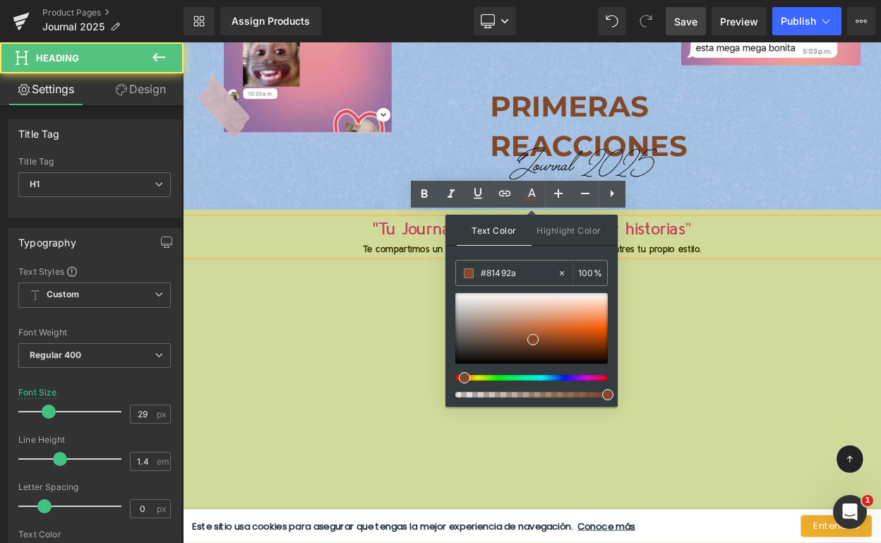
click at [786, 268] on h1 ""Tu Journal, tu manera de contar historias”" at bounding box center [610, 272] width 854 height 29
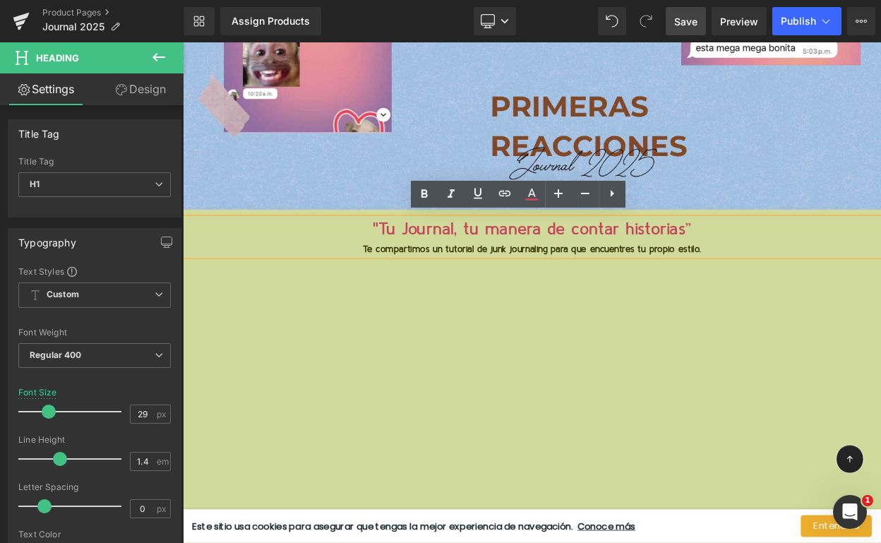
click at [617, 267] on h1 ""Tu Journal, tu manera de contar historias”" at bounding box center [610, 272] width 854 height 29
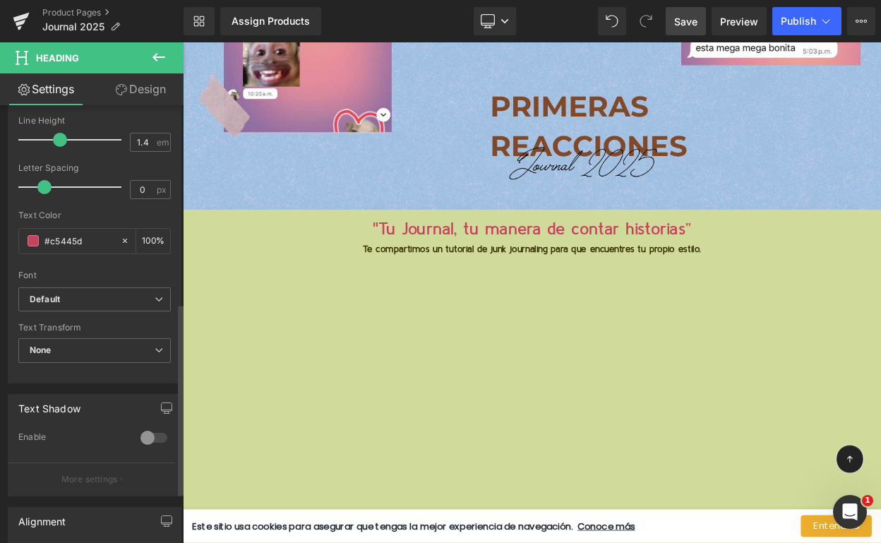
scroll to position [223, 0]
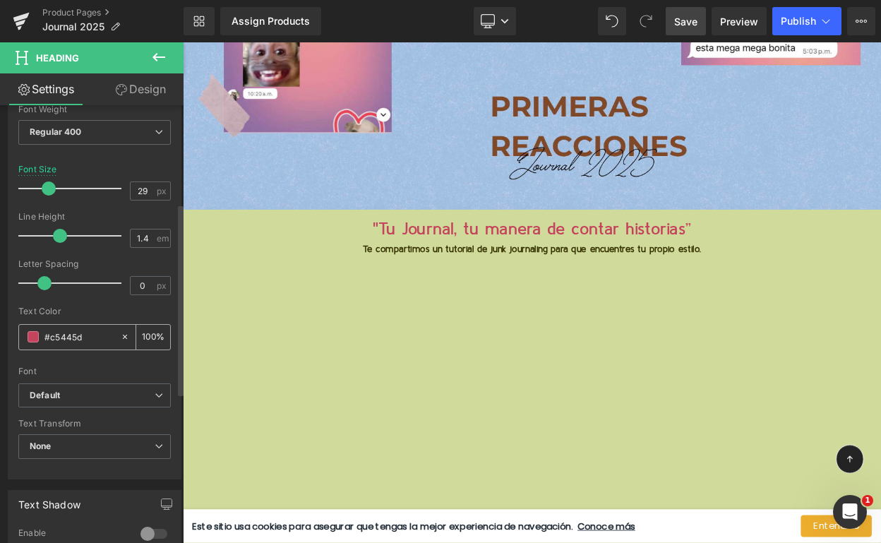
click at [58, 337] on input "#c5445d" at bounding box center [78, 337] width 69 height 16
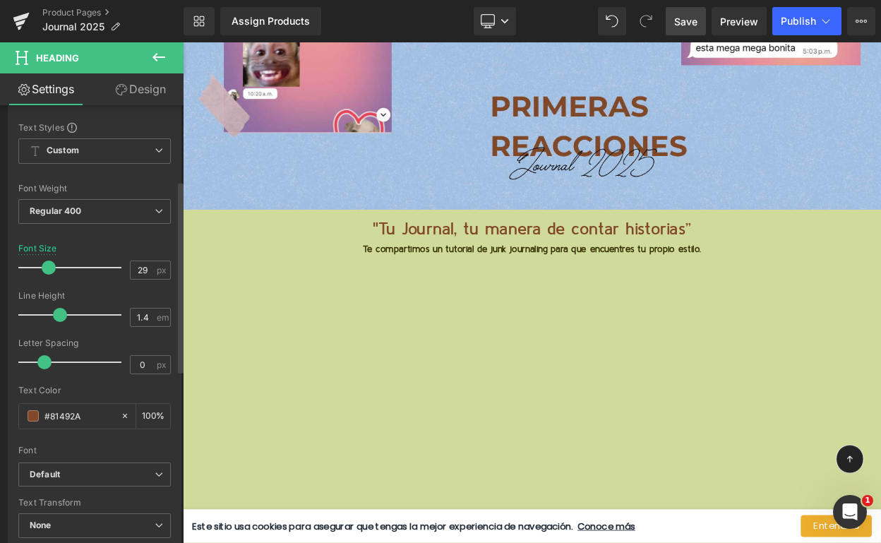
scroll to position [107, 0]
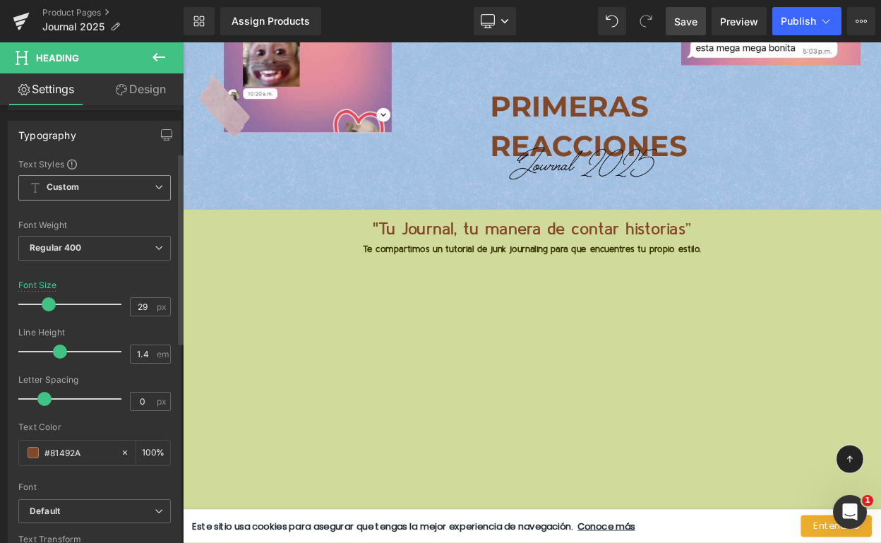
type input "#81492a"
click at [117, 189] on span "Custom Setup Global Style" at bounding box center [94, 187] width 152 height 25
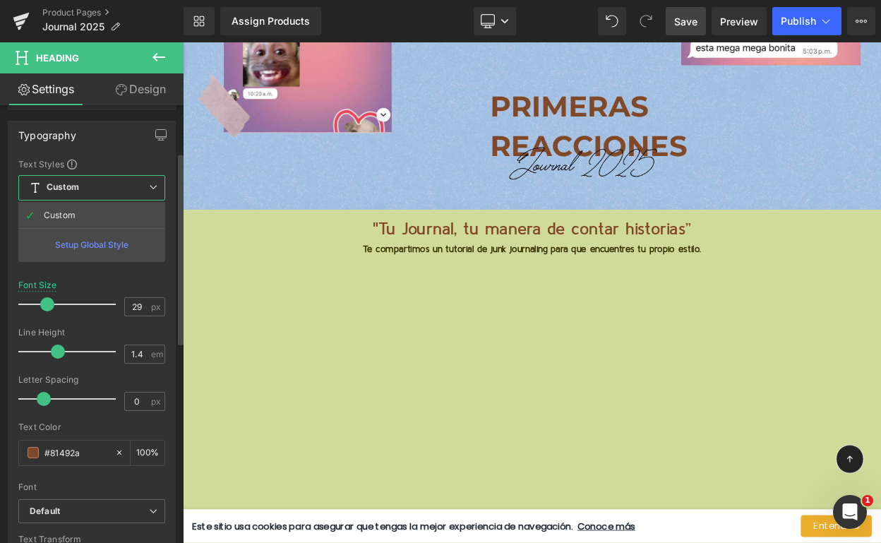
click at [116, 191] on span "Custom Setup Global Style" at bounding box center [91, 187] width 147 height 25
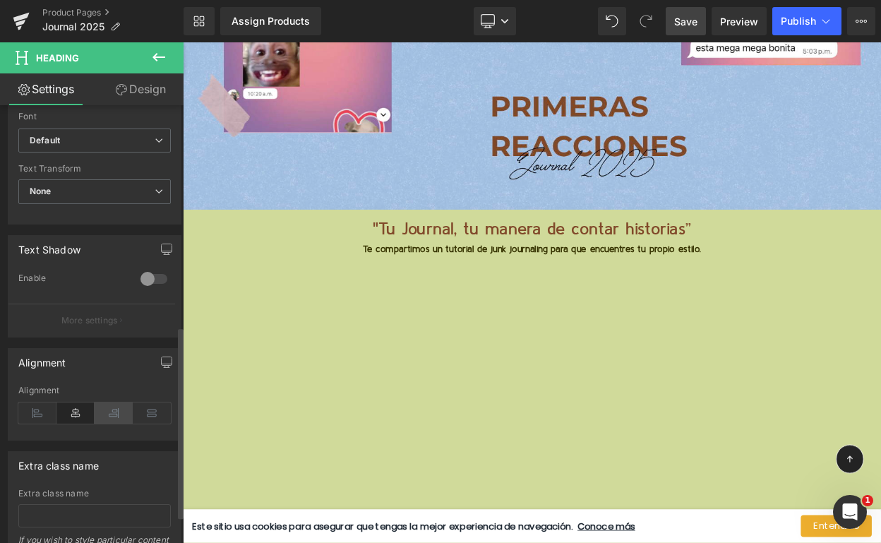
scroll to position [463, 0]
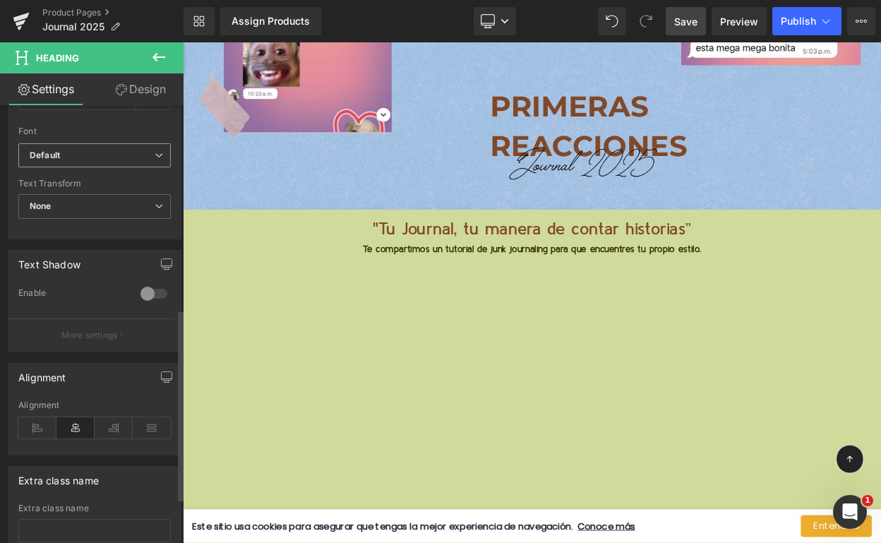
click at [123, 154] on b "Default" at bounding box center [92, 156] width 125 height 12
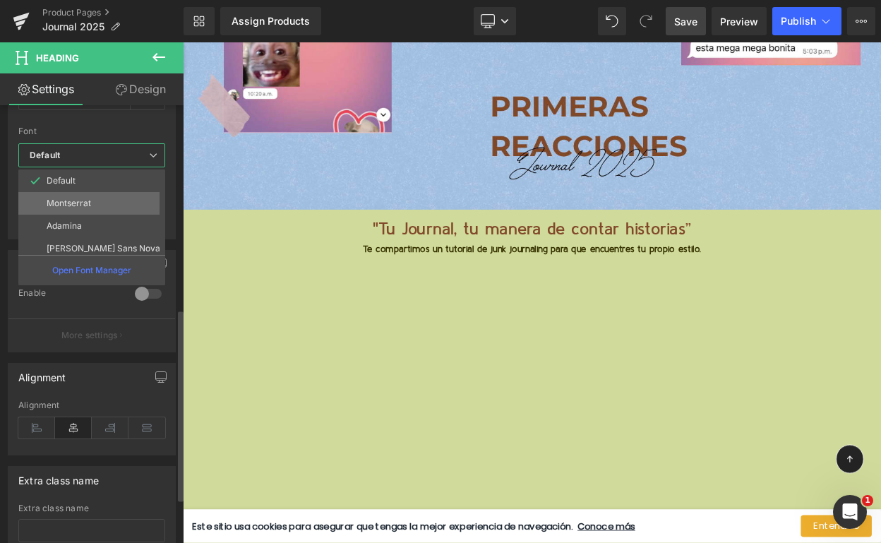
click at [108, 198] on li "Montserrat" at bounding box center [94, 203] width 153 height 23
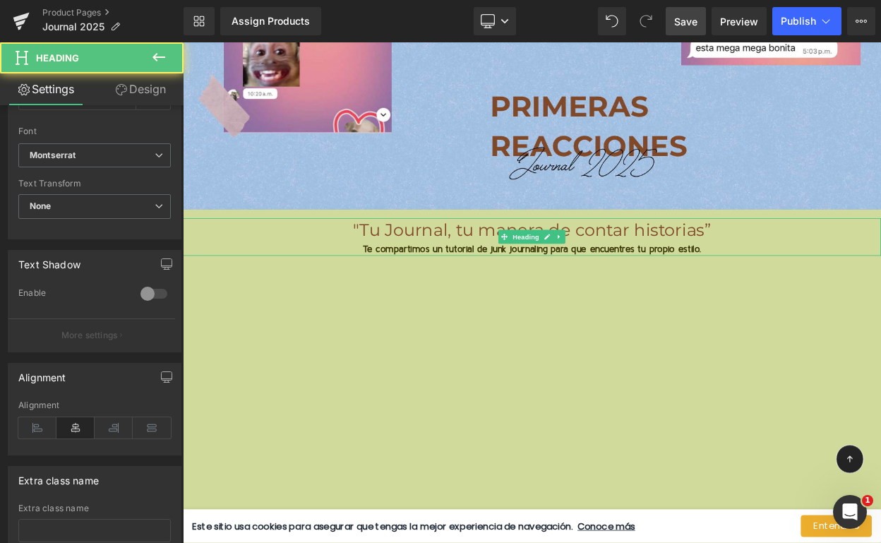
click at [484, 260] on h1 ""Tu Journal, tu manera de contar historias”" at bounding box center [610, 272] width 854 height 29
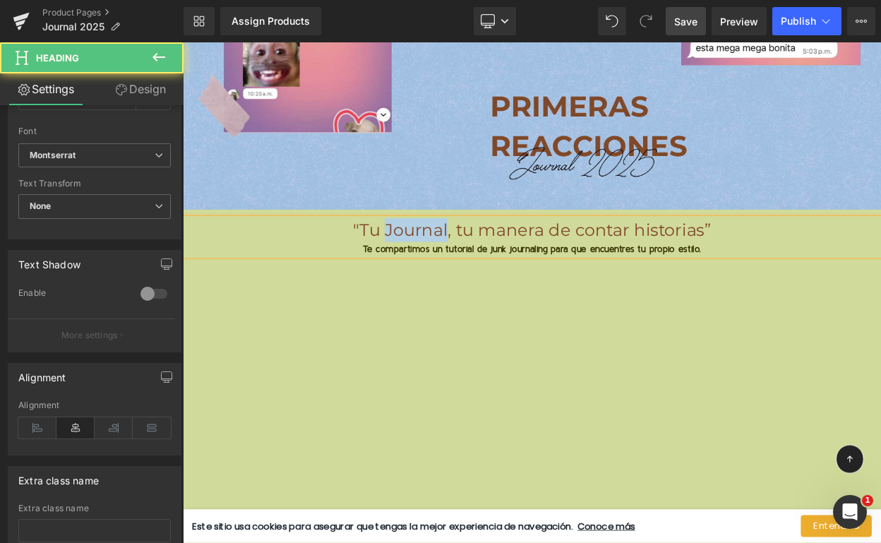
click at [484, 260] on h1 ""Tu Journal, tu manera de contar historias”" at bounding box center [610, 272] width 854 height 29
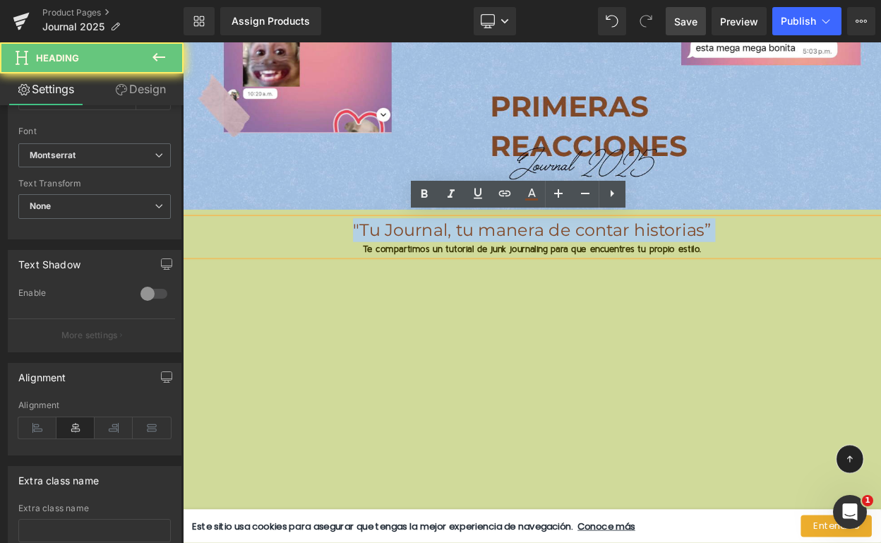
click at [484, 260] on h1 ""Tu Journal, tu manera de contar historias”" at bounding box center [610, 272] width 854 height 29
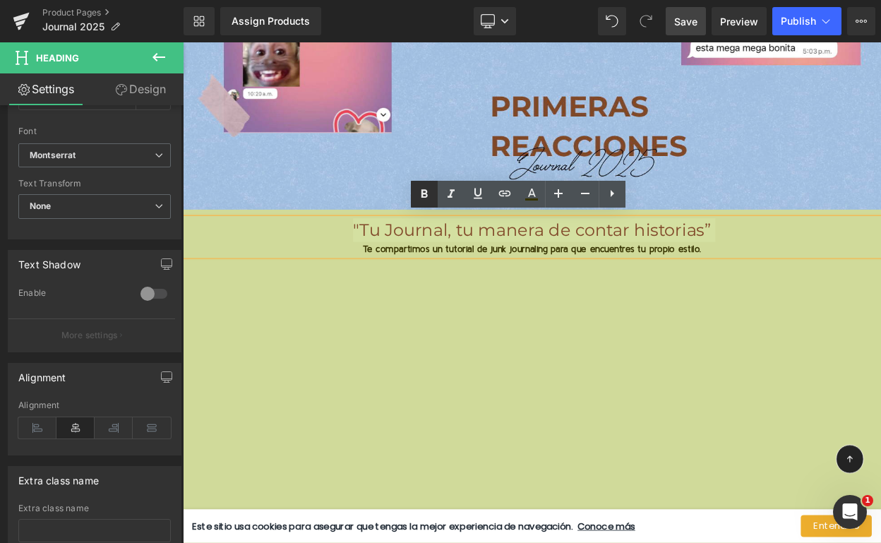
click at [428, 193] on icon at bounding box center [424, 194] width 17 height 17
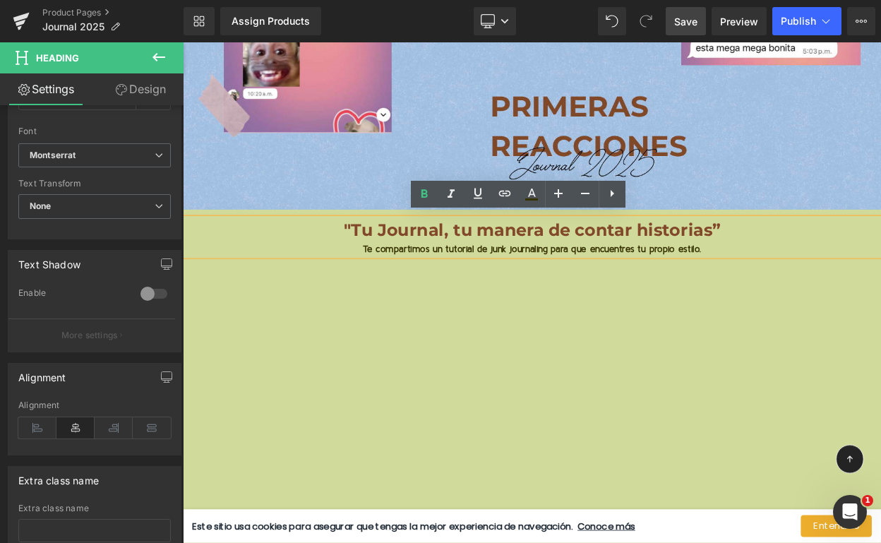
click at [543, 287] on div "Te compartimos un tutorial de junk journaling para que encuentres tu propio est…" at bounding box center [610, 295] width 854 height 17
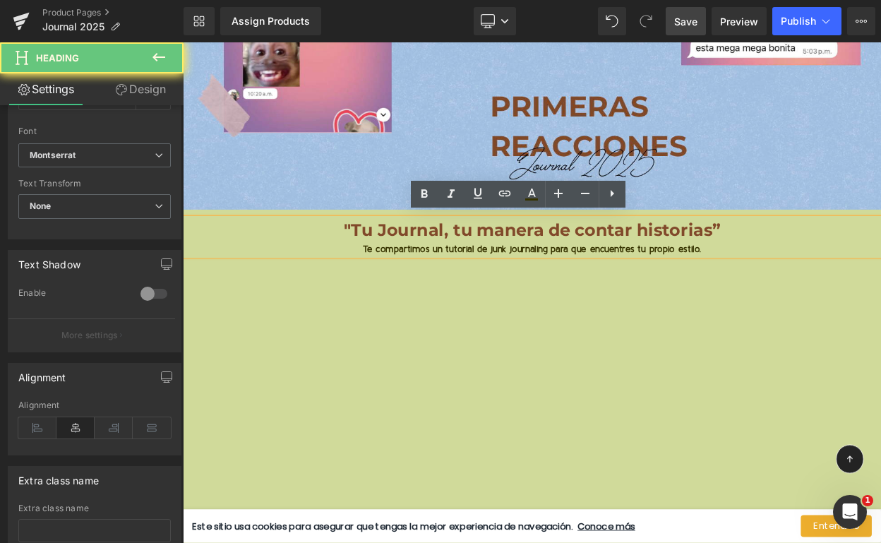
click at [543, 287] on div "Te compartimos un tutorial de junk journaling para que encuentres tu propio est…" at bounding box center [610, 295] width 854 height 17
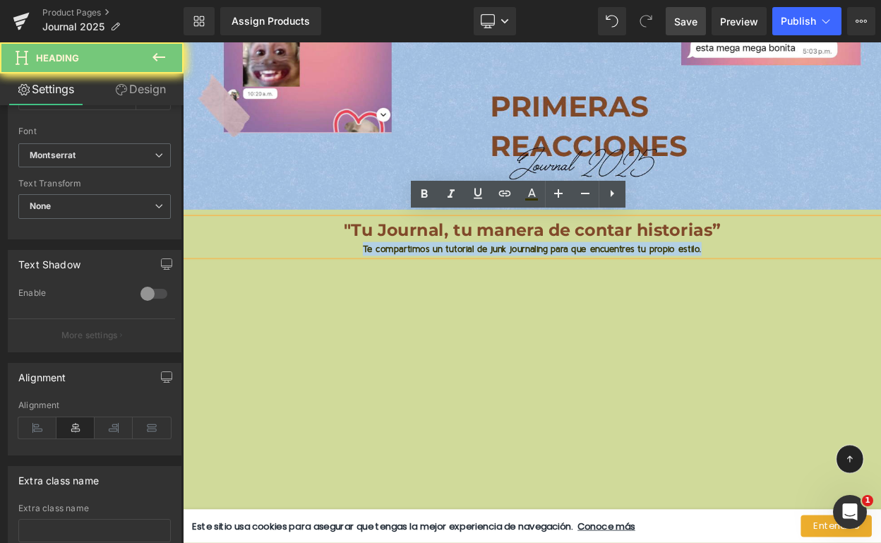
click at [543, 287] on div "Te compartimos un tutorial de junk journaling para que encuentres tu propio est…" at bounding box center [610, 295] width 854 height 17
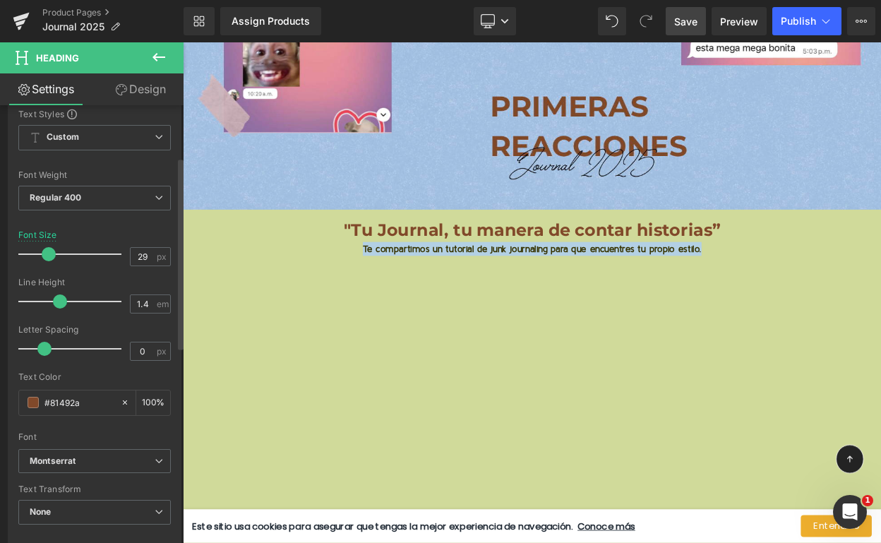
scroll to position [0, 0]
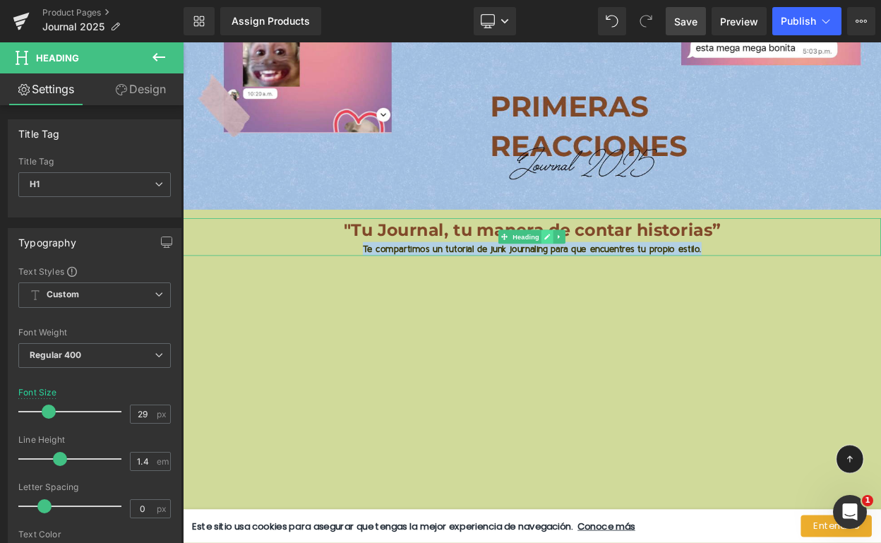
click at [628, 277] on icon at bounding box center [628, 280] width 7 height 7
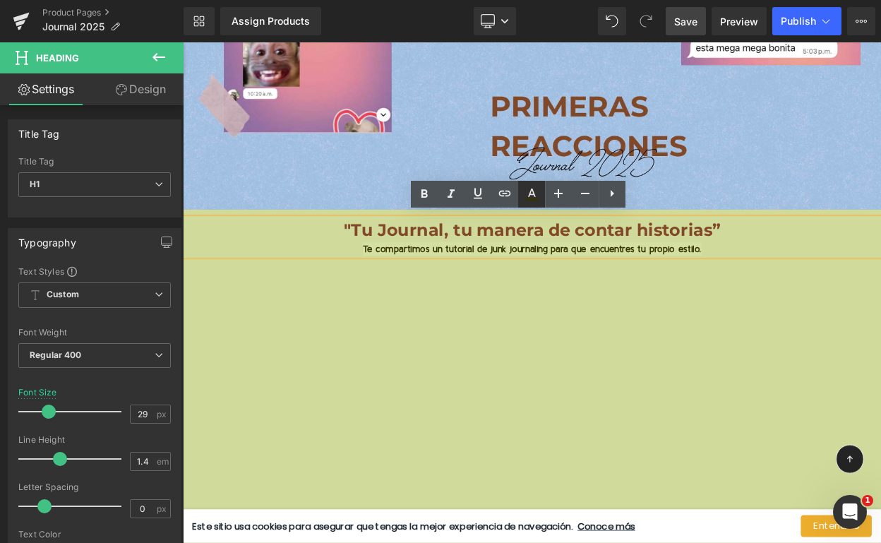
click at [532, 193] on icon at bounding box center [531, 194] width 17 height 17
type input "#363300"
type input "100"
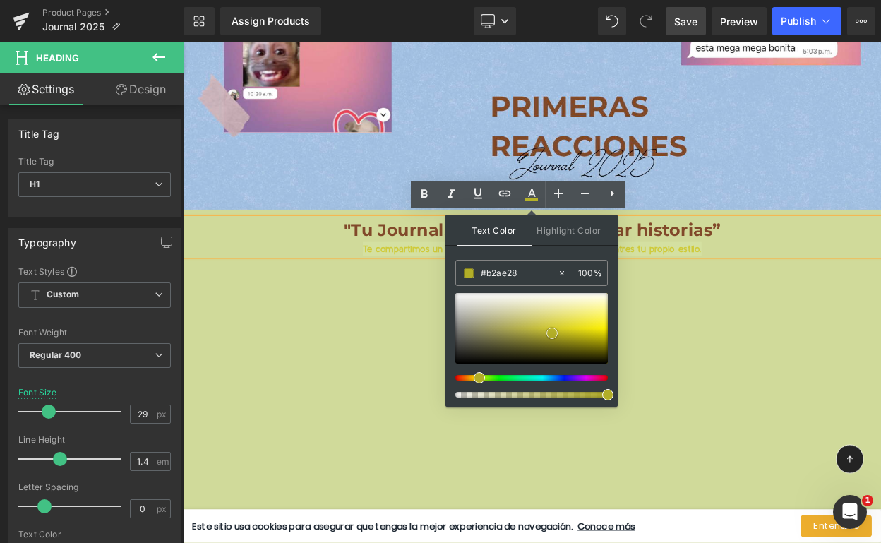
drag, startPoint x: 519, startPoint y: 309, endPoint x: 549, endPoint y: 332, distance: 37.7
click at [551, 332] on div at bounding box center [531, 328] width 152 height 71
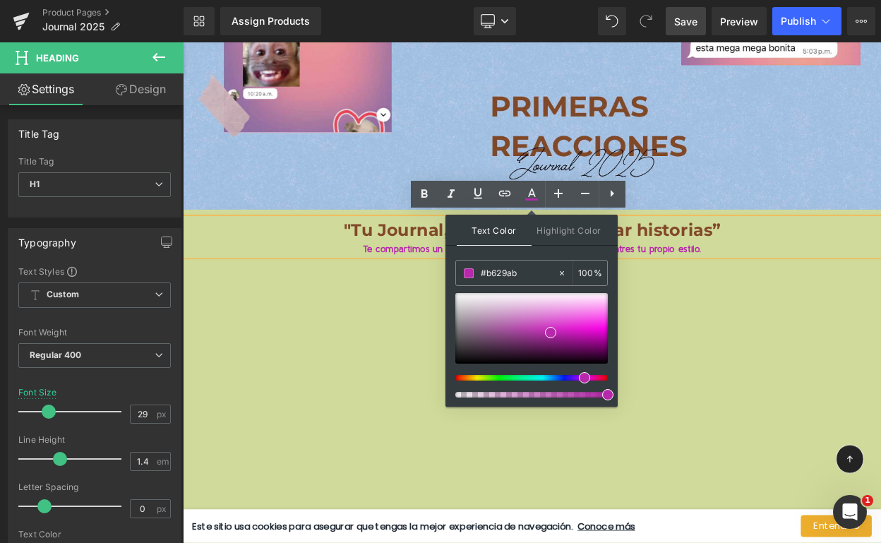
drag, startPoint x: 483, startPoint y: 376, endPoint x: 583, endPoint y: 376, distance: 100.2
click at [583, 376] on span at bounding box center [584, 377] width 11 height 11
type input "#eb9dda"
drag, startPoint x: 554, startPoint y: 330, endPoint x: 561, endPoint y: 307, distance: 24.1
click at [561, 307] on span at bounding box center [556, 309] width 11 height 11
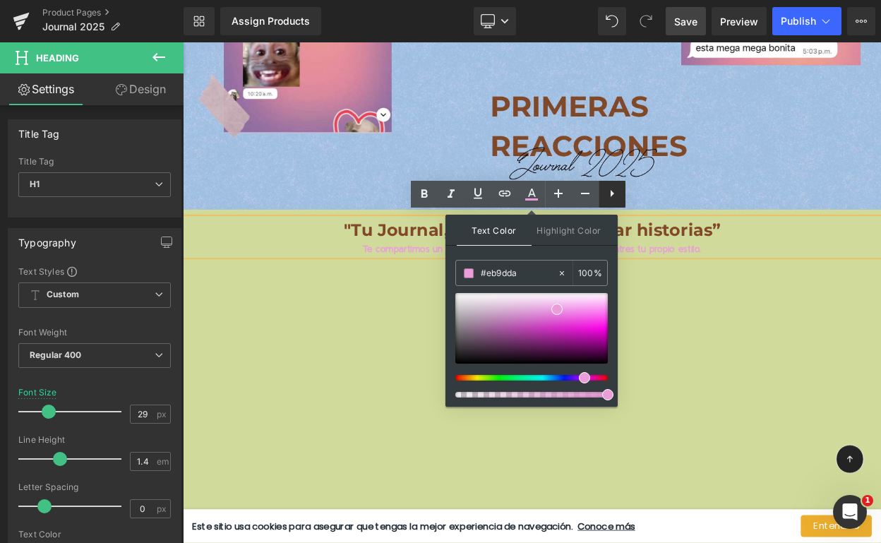
click at [614, 198] on icon at bounding box center [612, 193] width 17 height 17
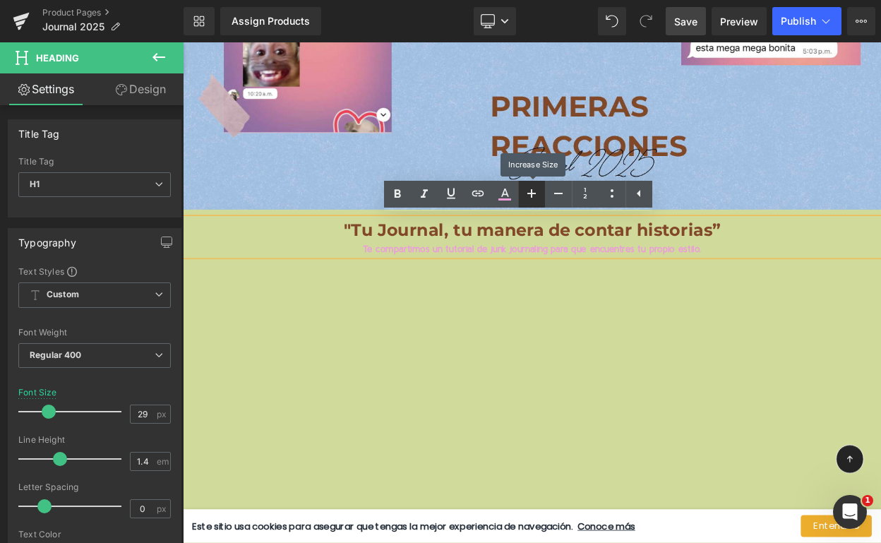
click at [535, 197] on icon at bounding box center [531, 193] width 17 height 17
type input "31"
click at [597, 292] on span "Te compartimos un tutorial de junk journaling para que encuentres tu propio est…" at bounding box center [610, 297] width 414 height 11
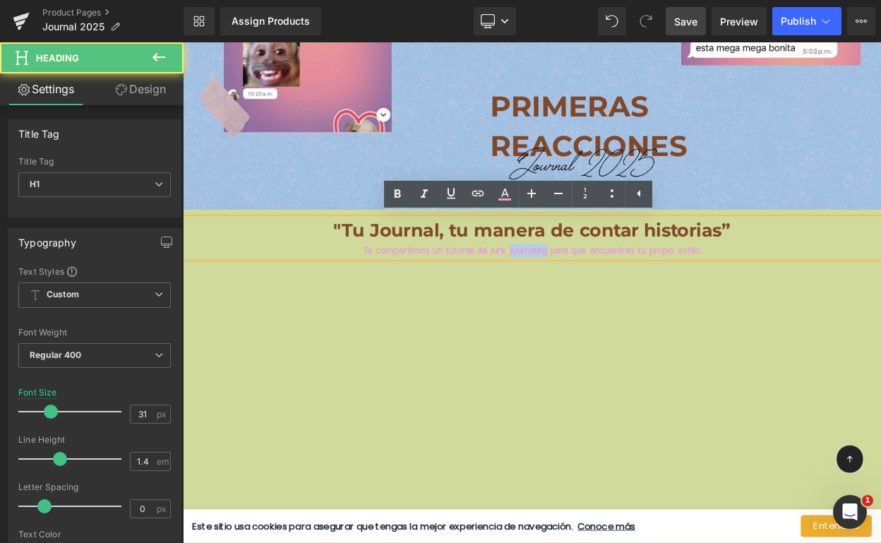
click at [597, 292] on span "Te compartimos un tutorial de junk journaling para que encuentres tu propio est…" at bounding box center [610, 297] width 414 height 11
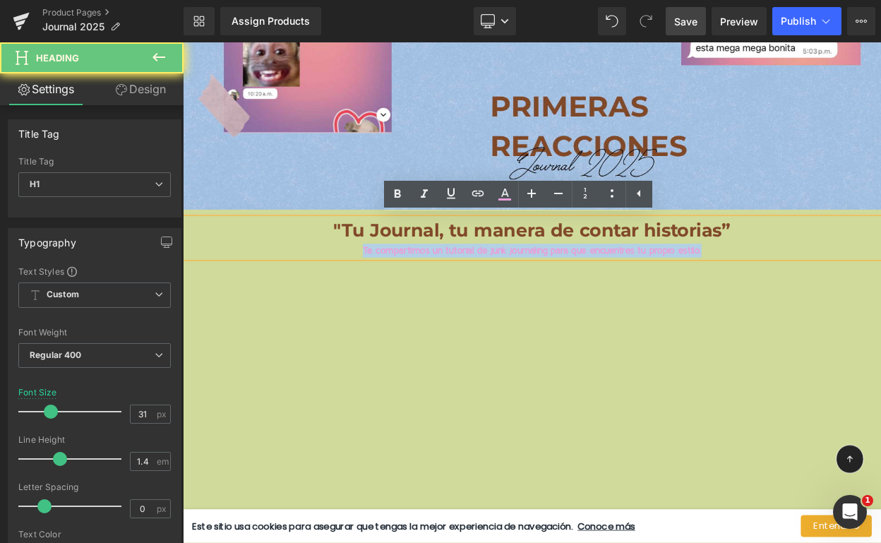
click at [597, 292] on span "Te compartimos un tutorial de junk journaling para que encuentres tu propio est…" at bounding box center [610, 297] width 414 height 11
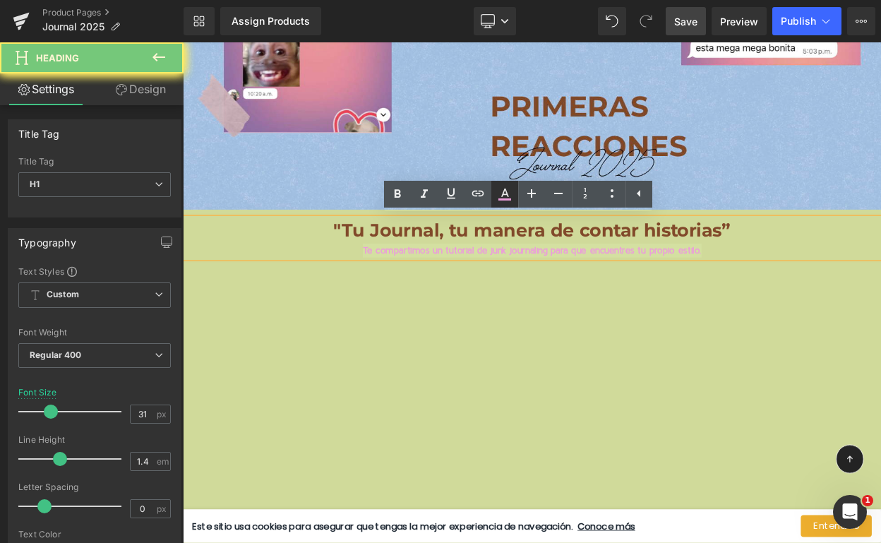
click at [510, 200] on icon at bounding box center [504, 199] width 13 height 2
type input "100"
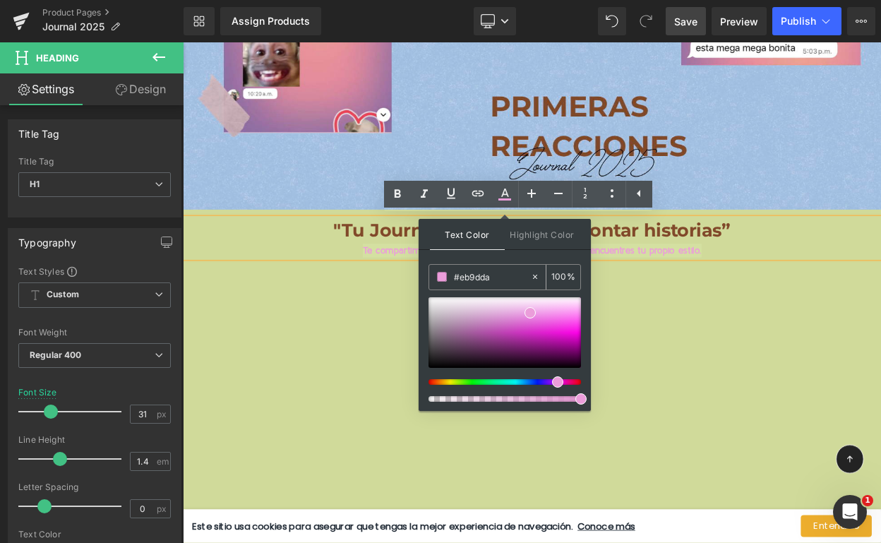
click at [464, 279] on input "#eb9dda" at bounding box center [492, 277] width 76 height 16
paste input "EF84C4"
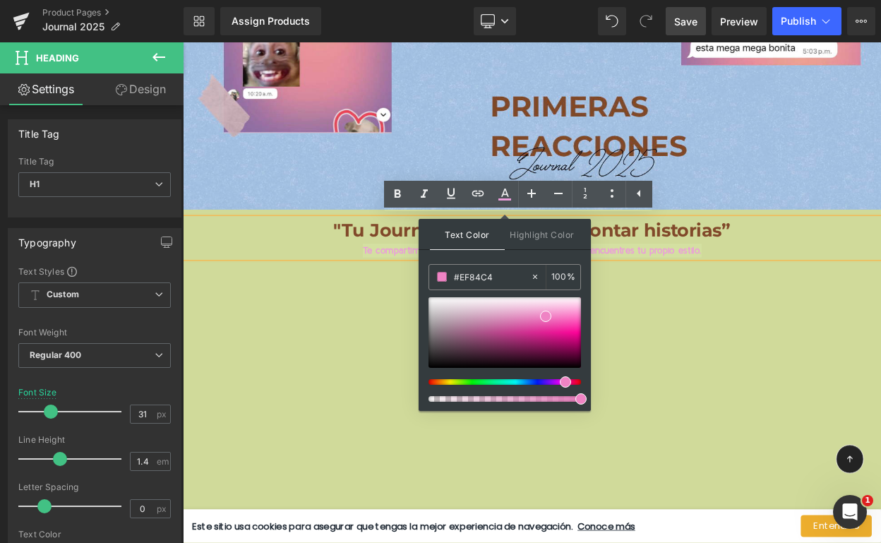
type input "#ef84c4"
click at [539, 253] on div "Text Color Highlight Color rgba(239, 132, 196, 1) #ef84c4 100 % transparent tra…" at bounding box center [505, 315] width 172 height 192
click at [553, 233] on span "Highlight Color" at bounding box center [542, 234] width 75 height 30
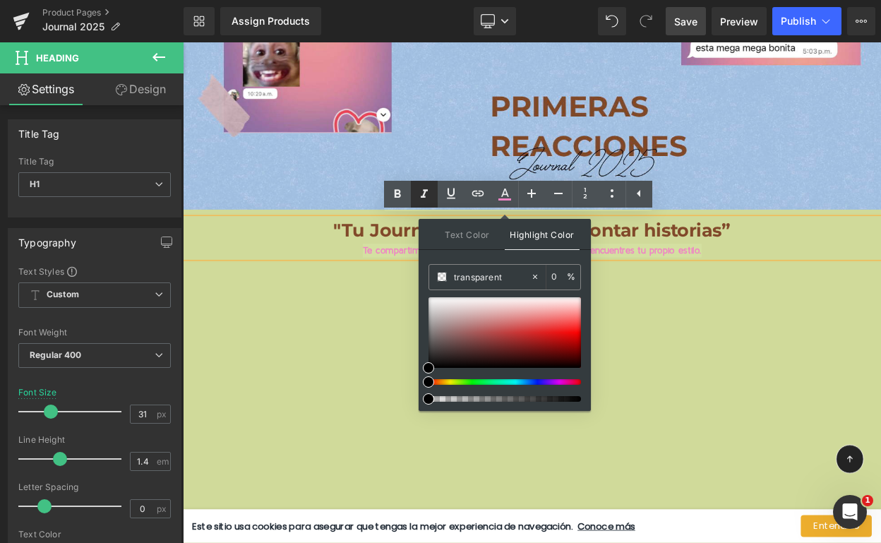
click at [424, 195] on icon at bounding box center [424, 193] width 7 height 8
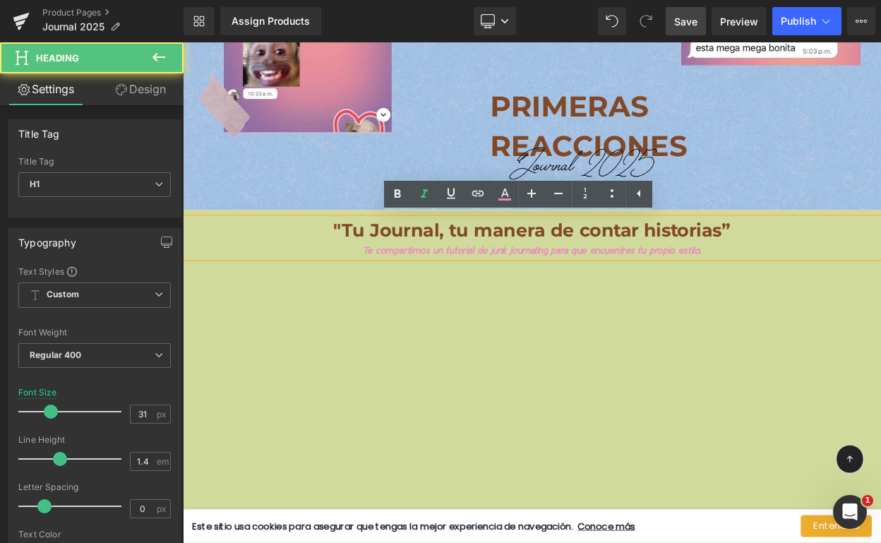
click at [377, 264] on span ""Tu Journal, tu manera de contar historias”" at bounding box center [610, 272] width 486 height 27
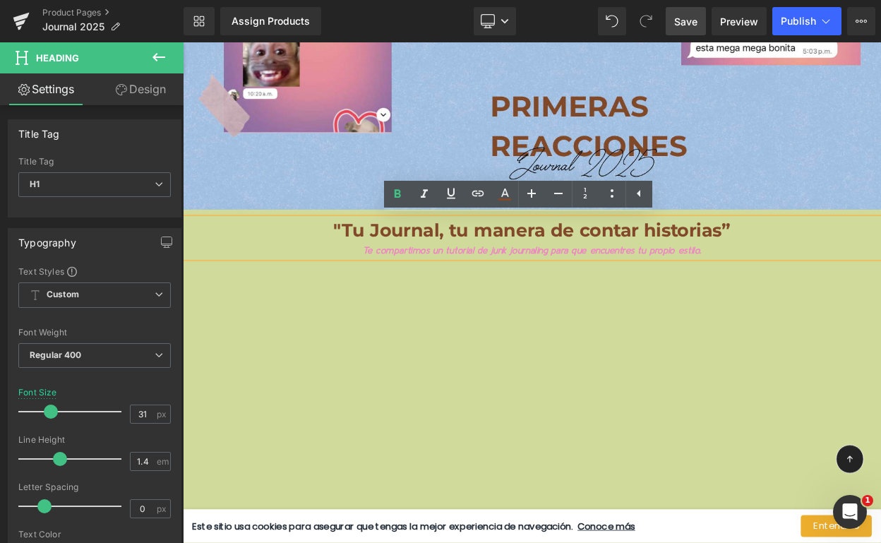
click at [697, 5] on div "Library Assign Products Product Preview No product match your search. Please tr…" at bounding box center [532, 21] width 697 height 42
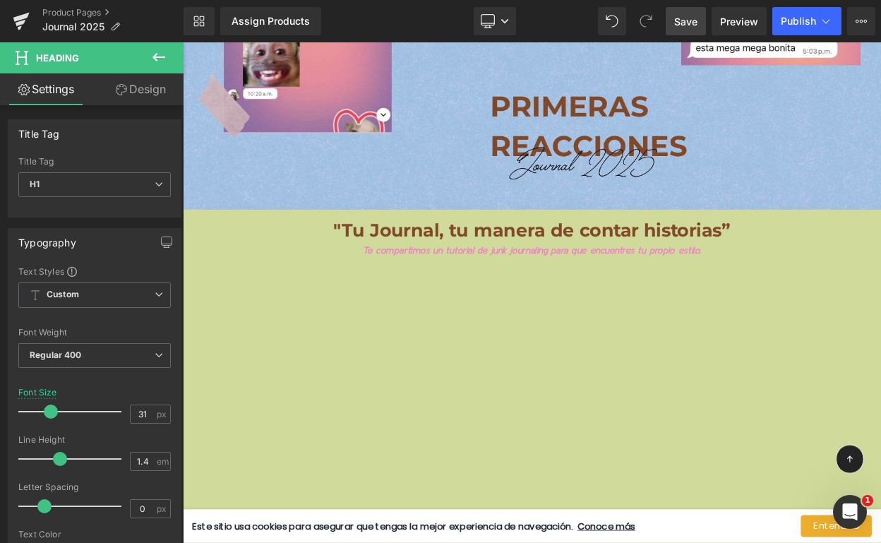
click at [690, 18] on span "Save" at bounding box center [685, 21] width 23 height 15
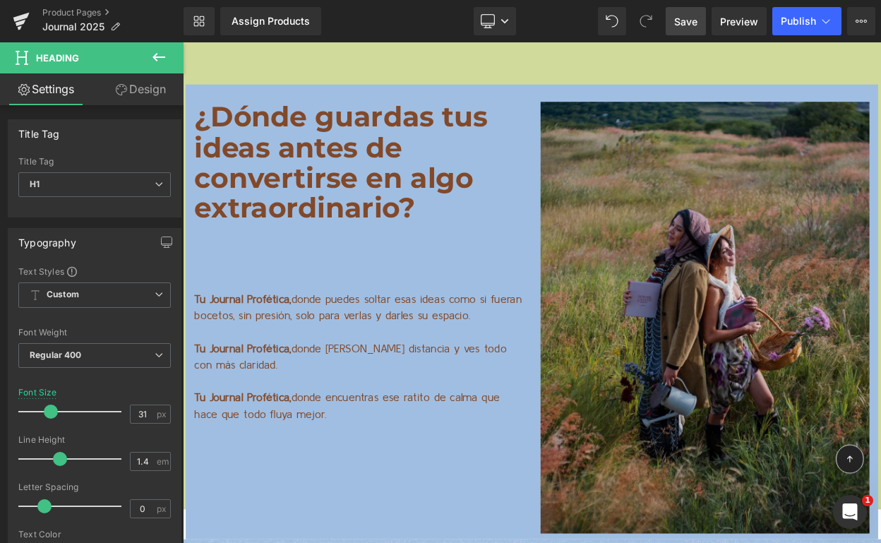
scroll to position [11083, 0]
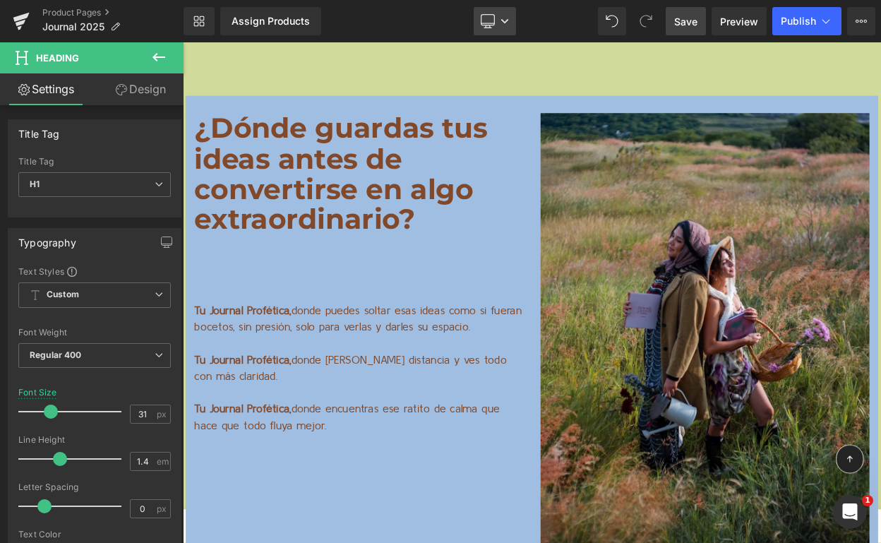
click at [502, 22] on icon at bounding box center [505, 21] width 8 height 8
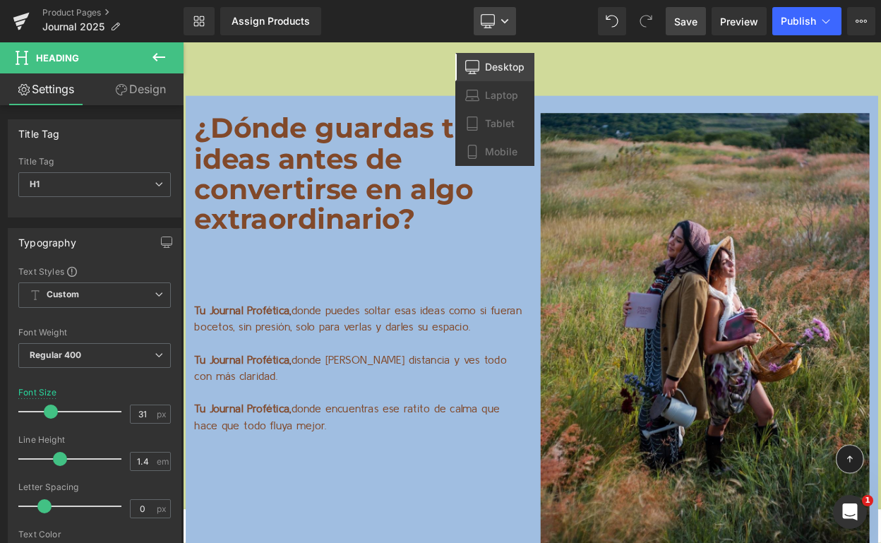
click at [502, 22] on icon at bounding box center [505, 21] width 8 height 8
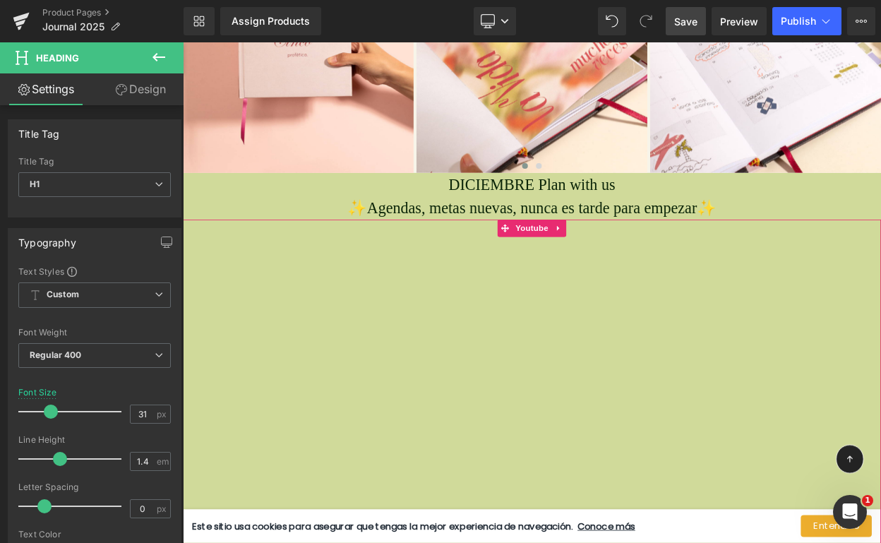
scroll to position [10437, 0]
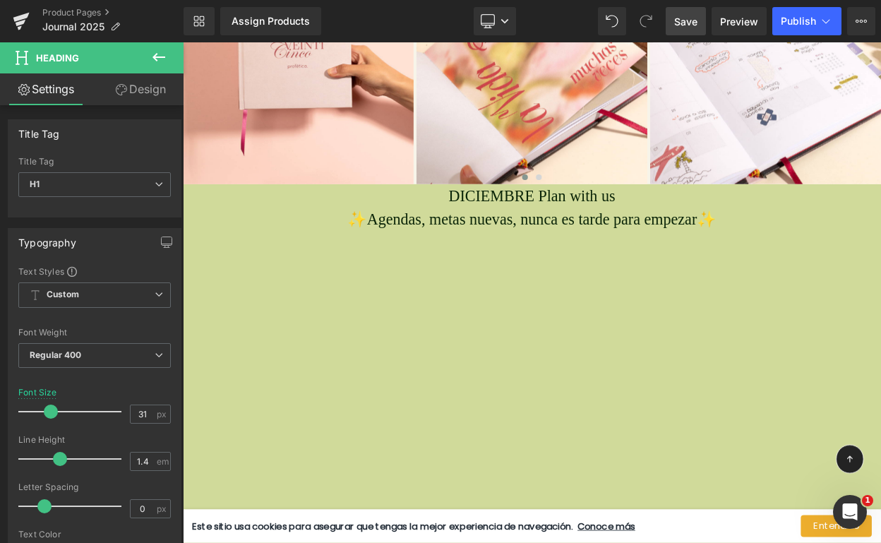
click at [610, 234] on div "DICIEMBRE Plan with us ✨A gendas, metas nuevas, nunca es tarde para empezar✨ Te…" at bounding box center [610, 244] width 854 height 57
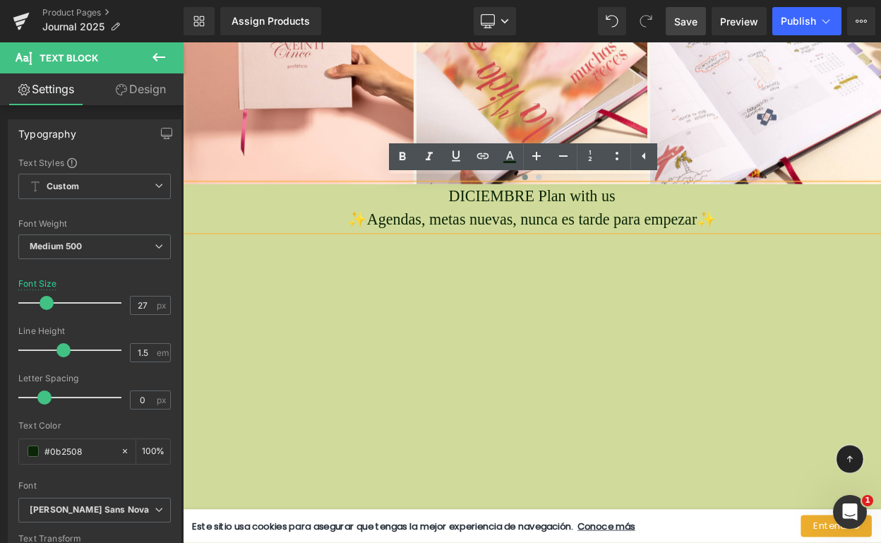
click at [555, 232] on p "DICIEMBRE Plan with us" at bounding box center [610, 230] width 854 height 29
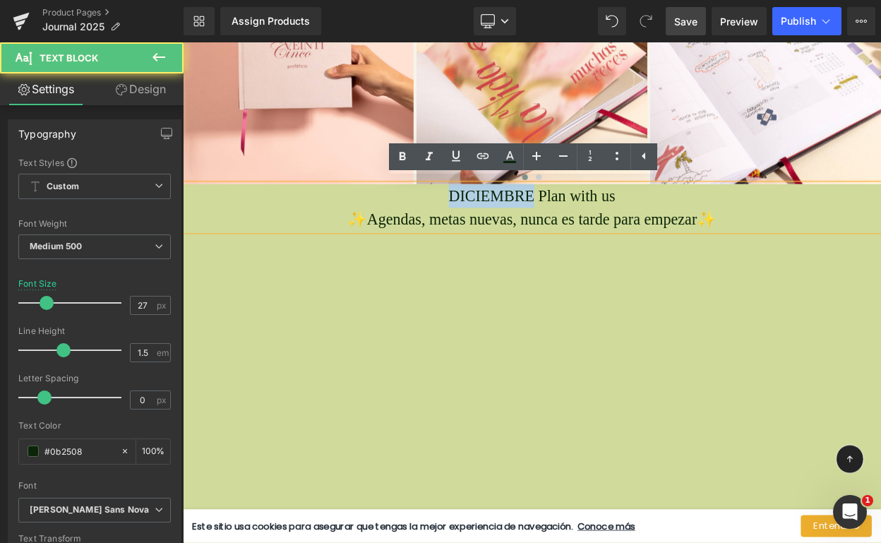
click at [555, 232] on p "DICIEMBRE Plan with us" at bounding box center [610, 230] width 854 height 29
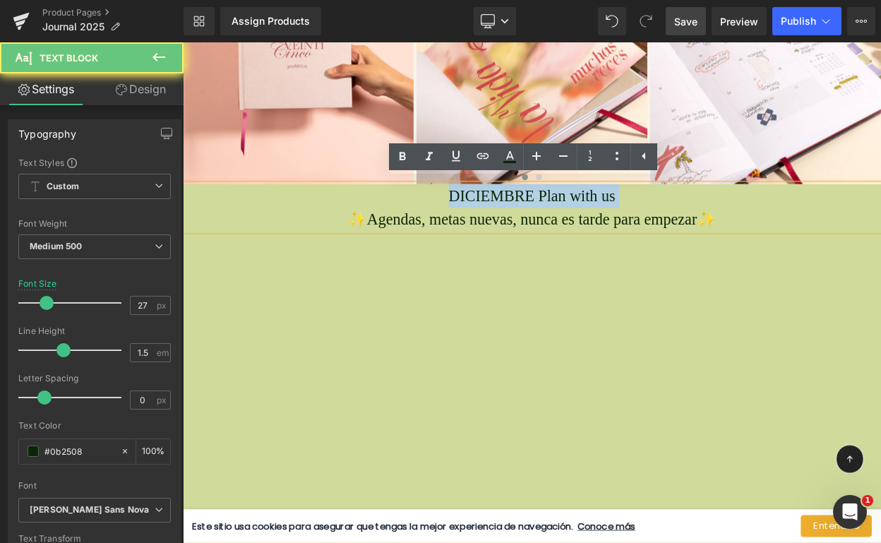
click at [555, 232] on p "DICIEMBRE Plan with us" at bounding box center [610, 230] width 854 height 29
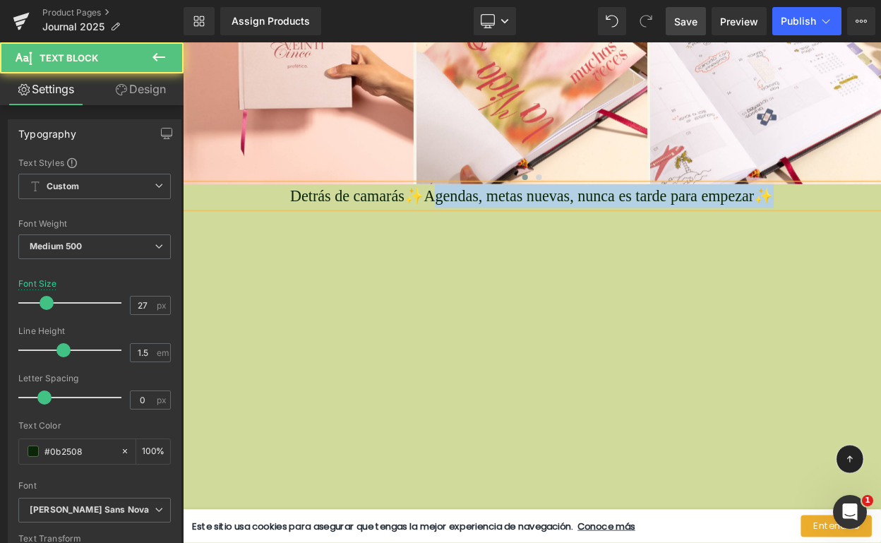
drag, startPoint x: 486, startPoint y: 224, endPoint x: 897, endPoint y: 232, distance: 411.6
click at [880, 232] on p "Detrás de camarás✨A gendas, metas nuevas, nunca es tarde para empezar✨" at bounding box center [610, 230] width 854 height 29
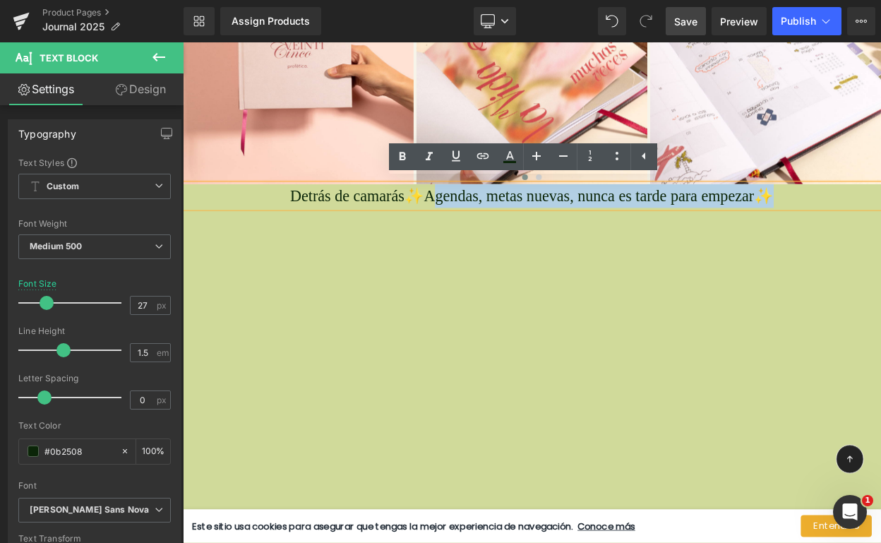
click at [574, 222] on span "gendas, metas nuevas, nunca es tarde para empezar✨" at bounding box center [698, 230] width 414 height 21
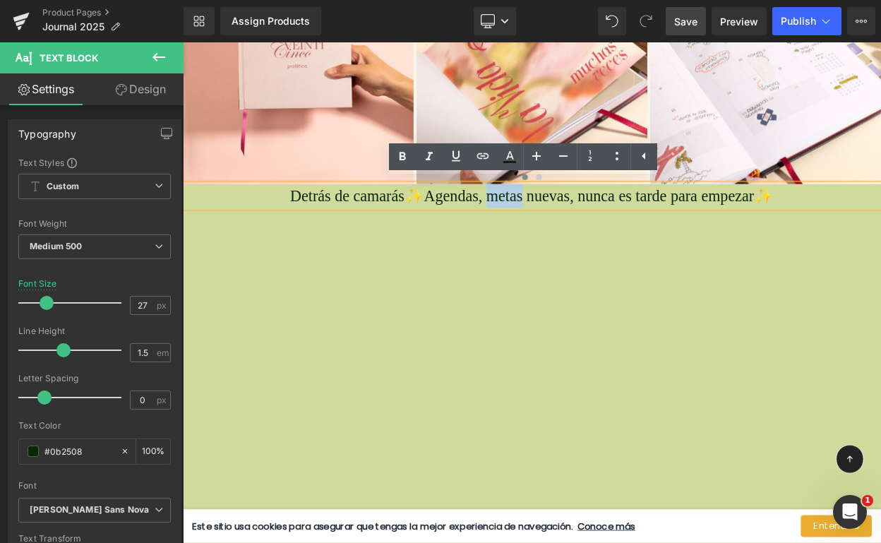
click at [574, 222] on span "gendas, metas nuevas, nunca es tarde para empezar✨" at bounding box center [698, 230] width 414 height 21
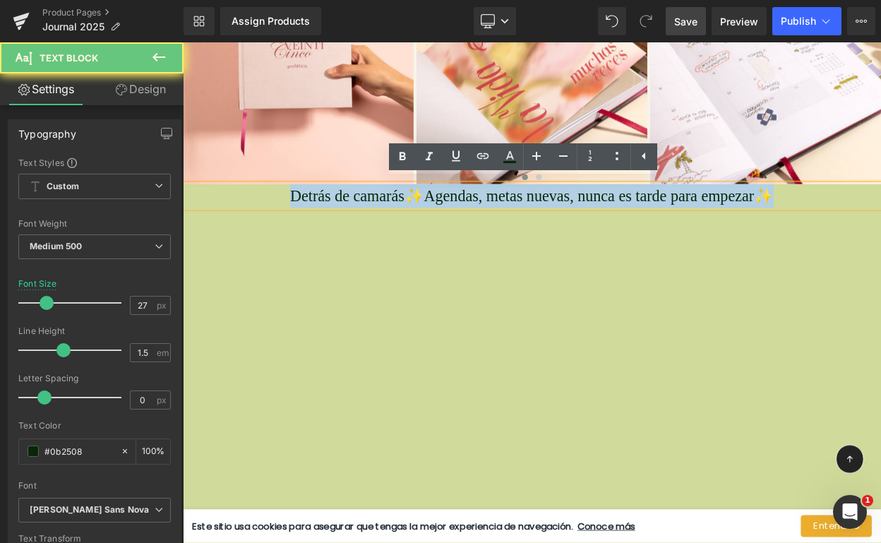
click at [574, 222] on span "gendas, metas nuevas, nunca es tarde para empezar✨" at bounding box center [698, 230] width 414 height 21
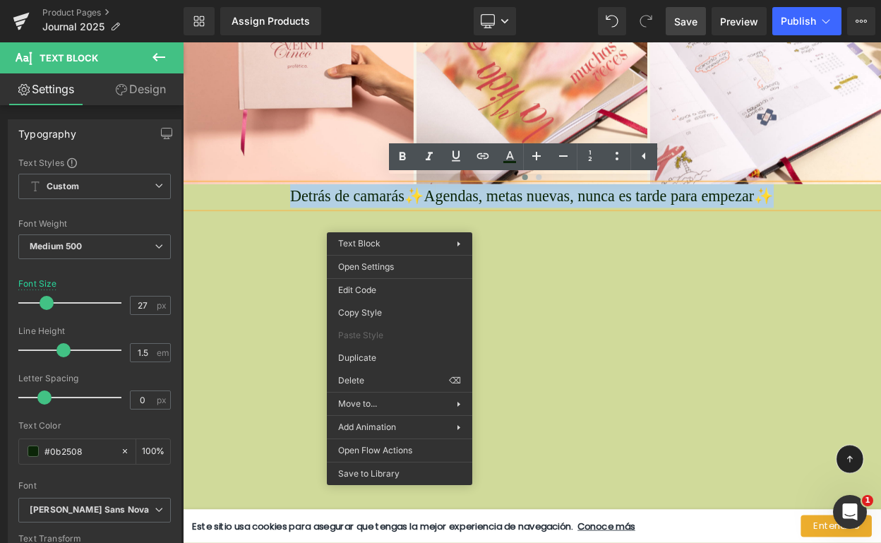
click at [424, 229] on span "Detrás de camarás✨A" at bounding box center [402, 230] width 177 height 21
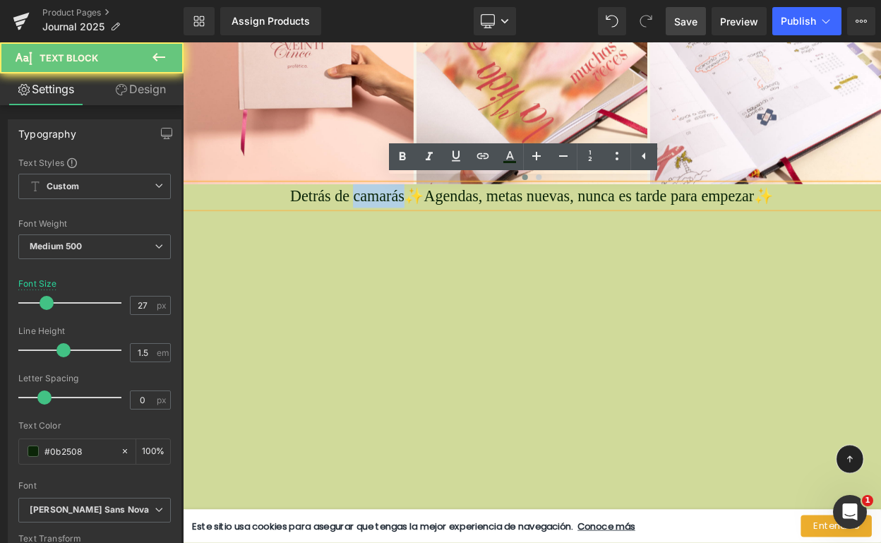
click at [424, 229] on span "Detrás de camarás✨A" at bounding box center [402, 230] width 177 height 21
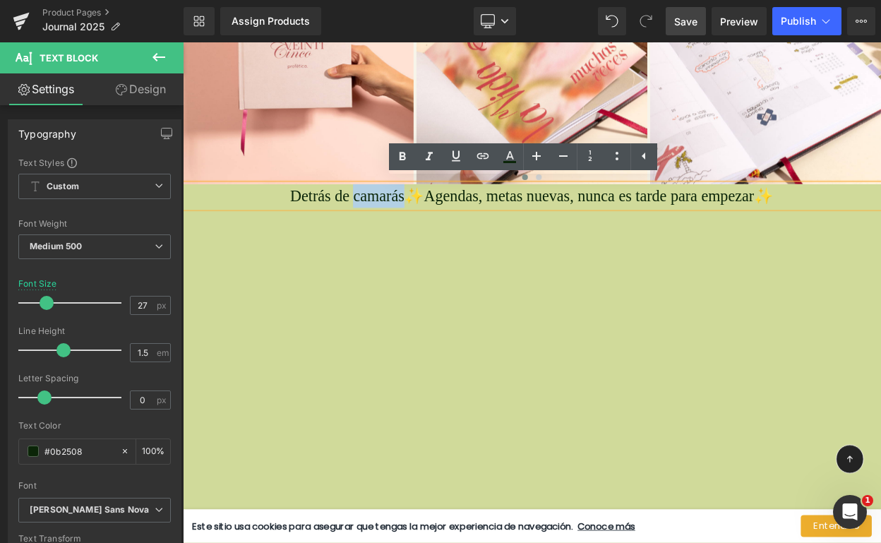
click at [453, 222] on span "Detrás de camarás✨A" at bounding box center [402, 230] width 177 height 21
click at [442, 223] on span "Detrás de camarás✨A" at bounding box center [402, 230] width 177 height 21
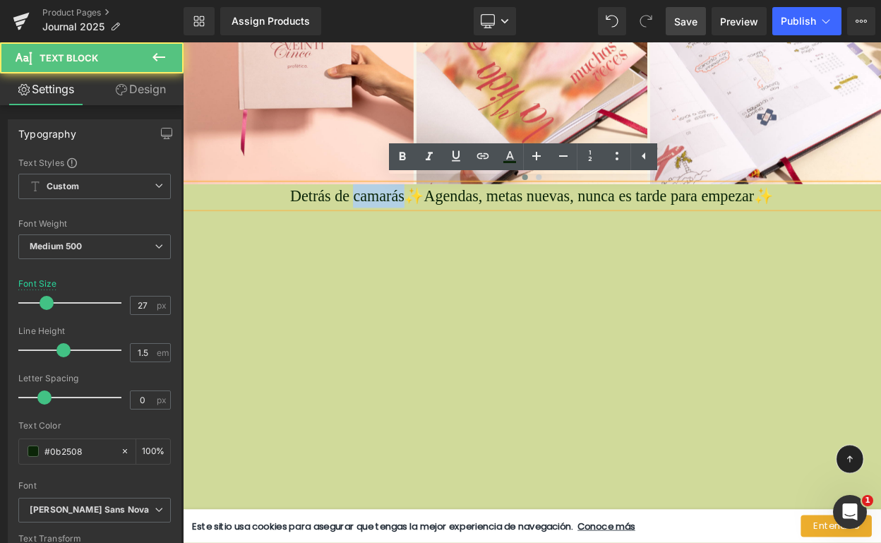
click at [442, 223] on span "Detrás de camarás✨A" at bounding box center [402, 230] width 177 height 21
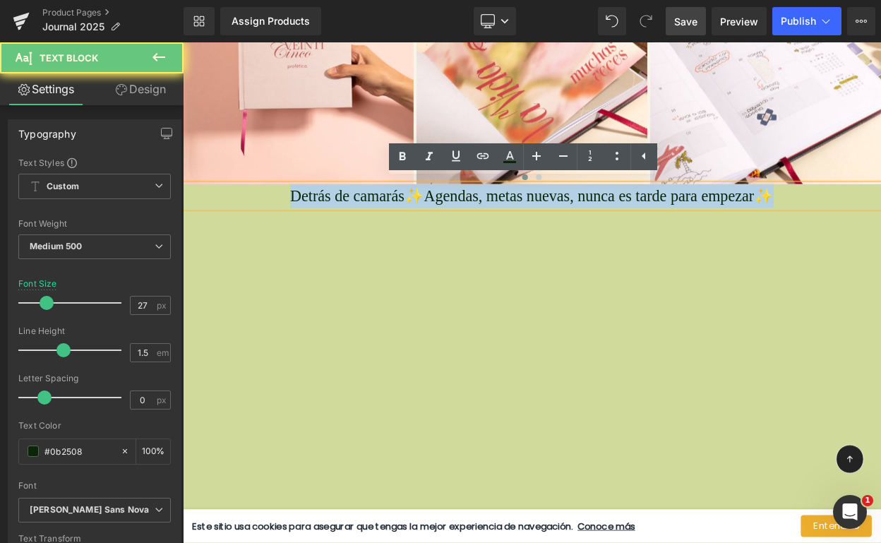
click at [442, 223] on span "Detrás de camarás✨A" at bounding box center [402, 230] width 177 height 21
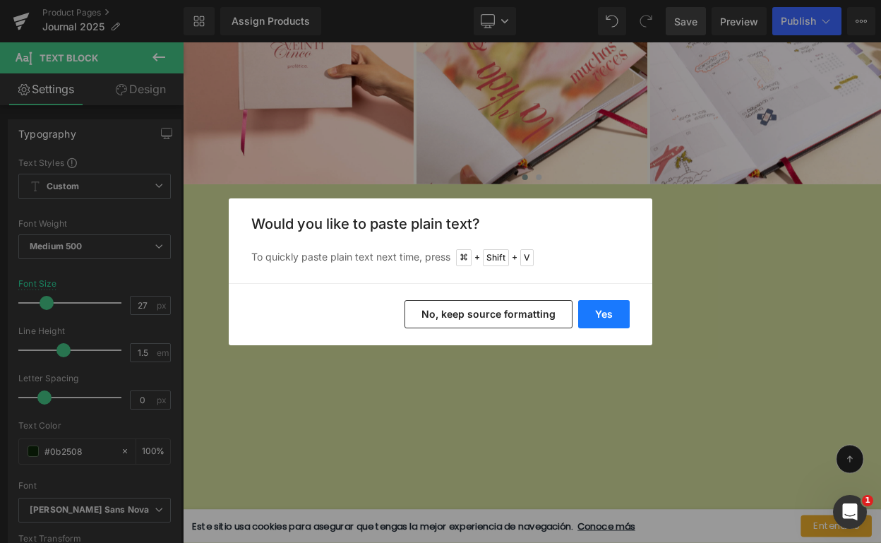
click at [588, 313] on button "Yes" at bounding box center [604, 314] width 52 height 28
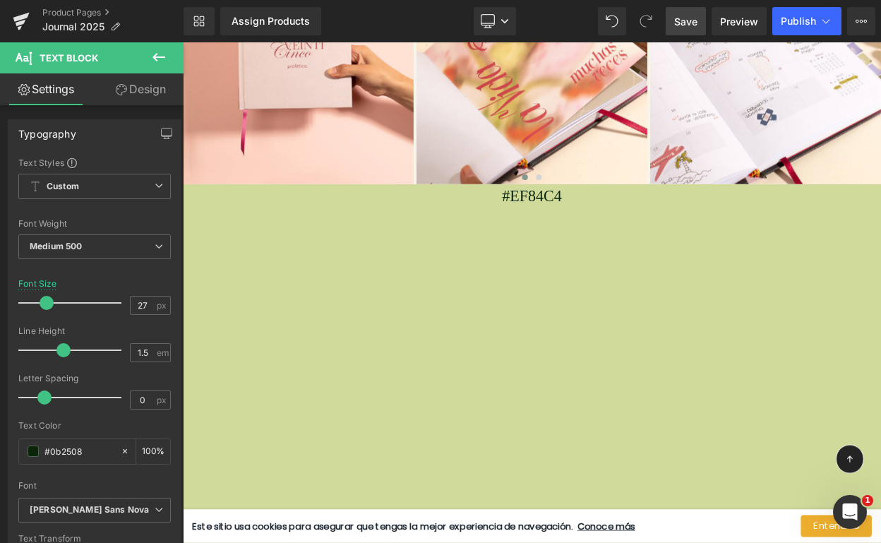
click at [614, 236] on span "Text Block" at bounding box center [602, 244] width 47 height 17
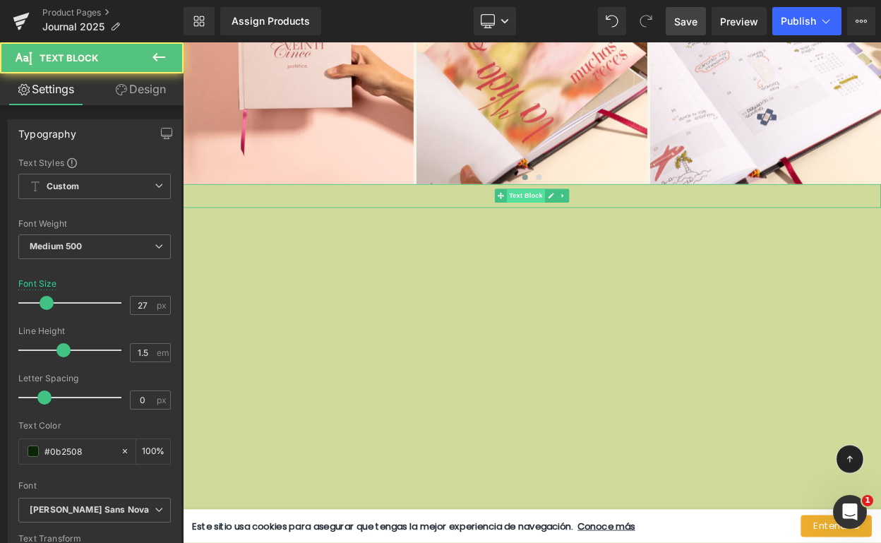
click at [614, 222] on span "Text Block" at bounding box center [602, 230] width 47 height 17
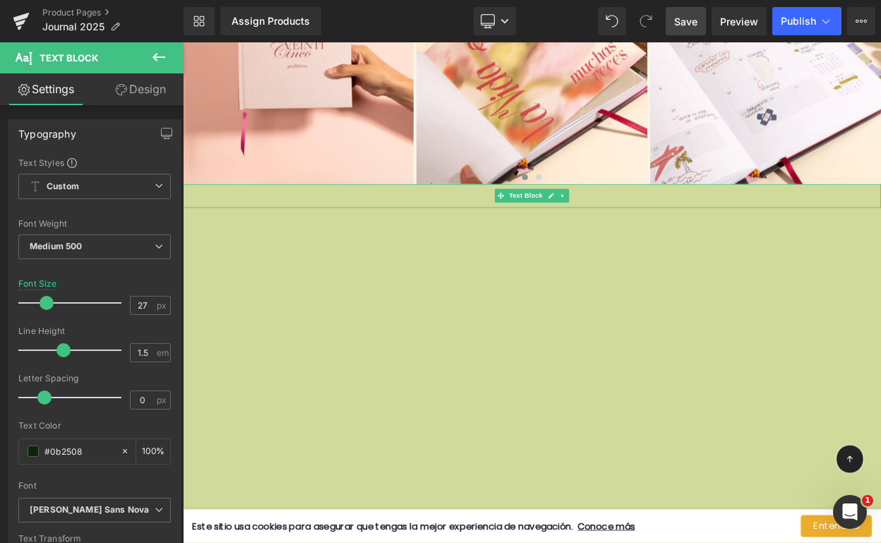
click at [512, 227] on p "#EF84C4" at bounding box center [610, 230] width 854 height 29
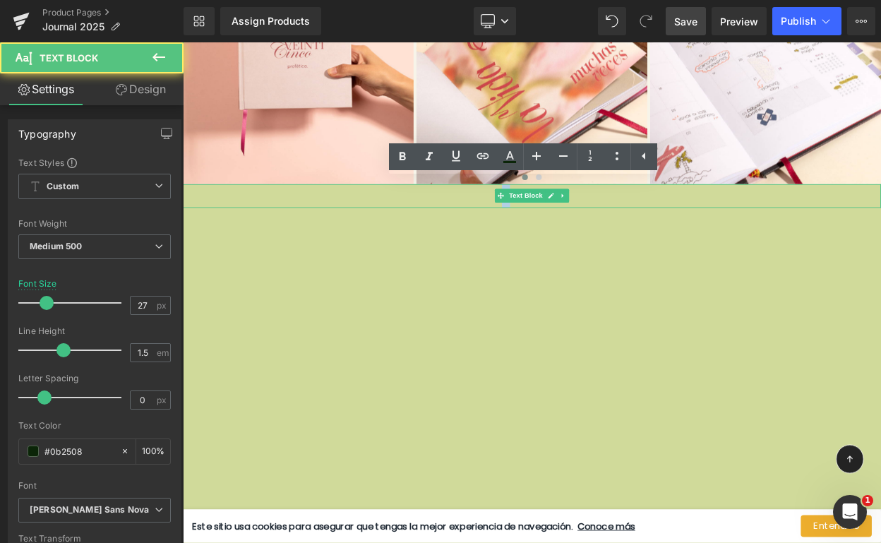
click at [512, 227] on p "#EF84C4" at bounding box center [610, 230] width 854 height 29
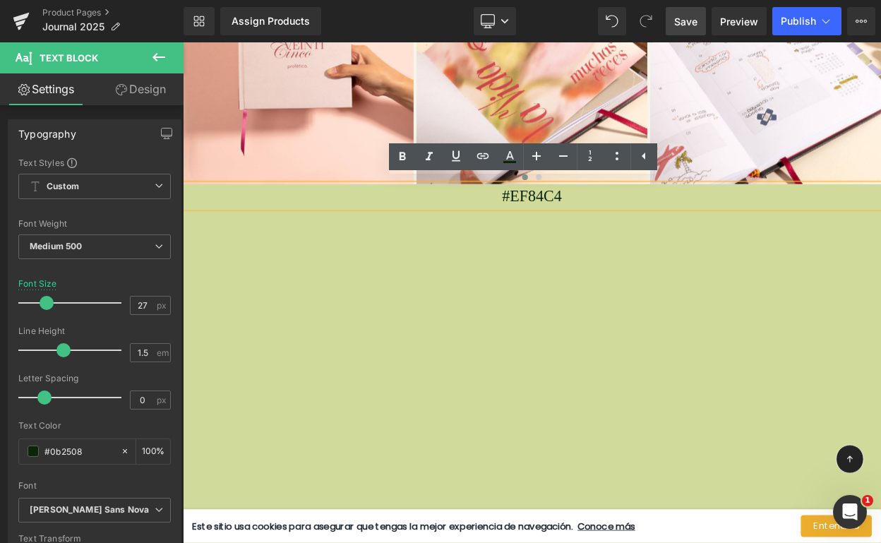
click at [599, 216] on p "#EF84C4" at bounding box center [610, 230] width 854 height 29
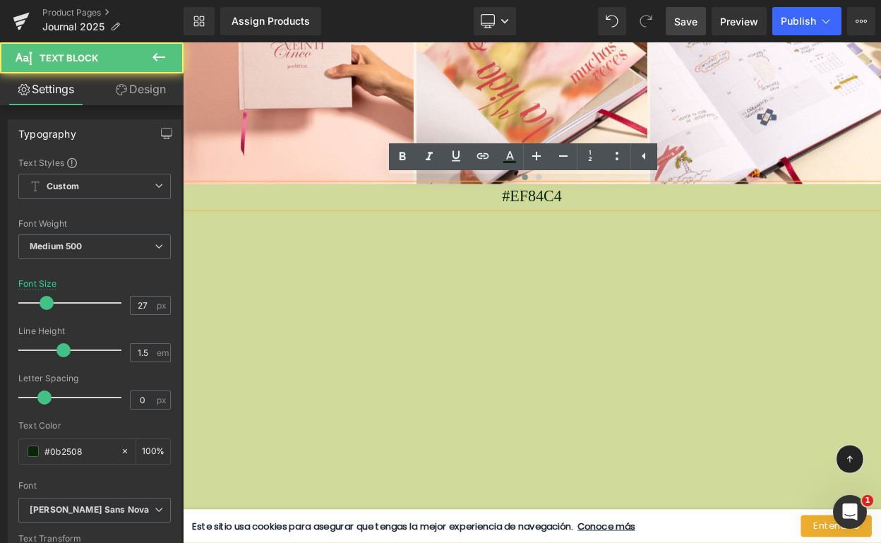
click at [605, 221] on p "#EF84C4" at bounding box center [610, 230] width 854 height 29
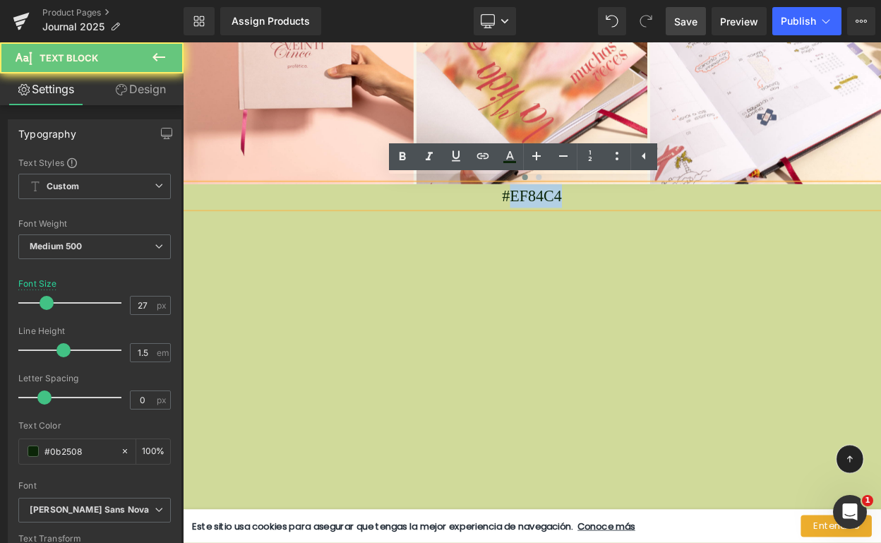
click at [605, 221] on p "#EF84C4" at bounding box center [610, 230] width 854 height 29
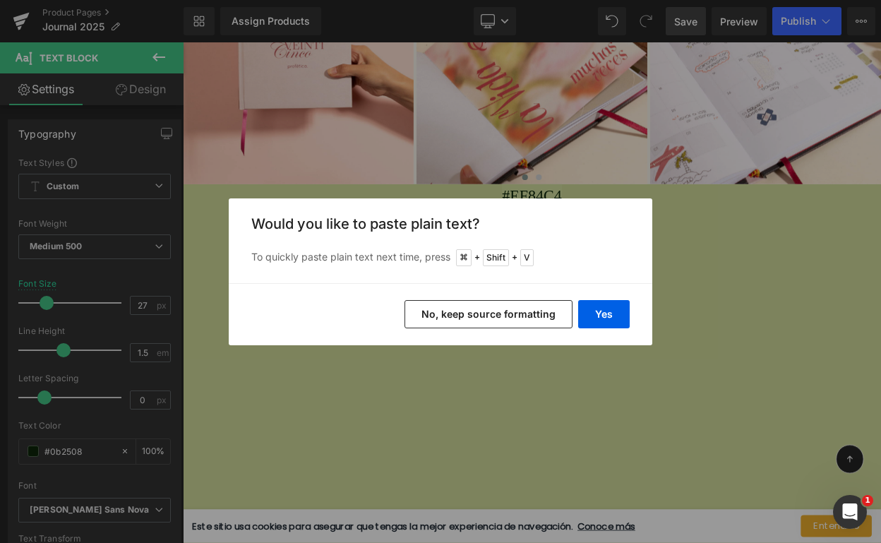
click at [535, 312] on button "No, keep source formatting" at bounding box center [489, 314] width 168 height 28
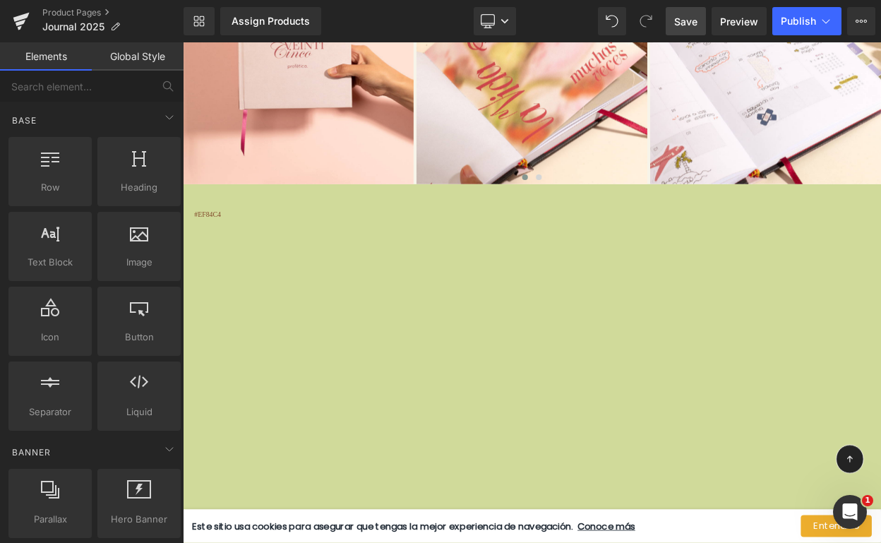
click at [601, 222] on span "Text Block" at bounding box center [602, 230] width 47 height 17
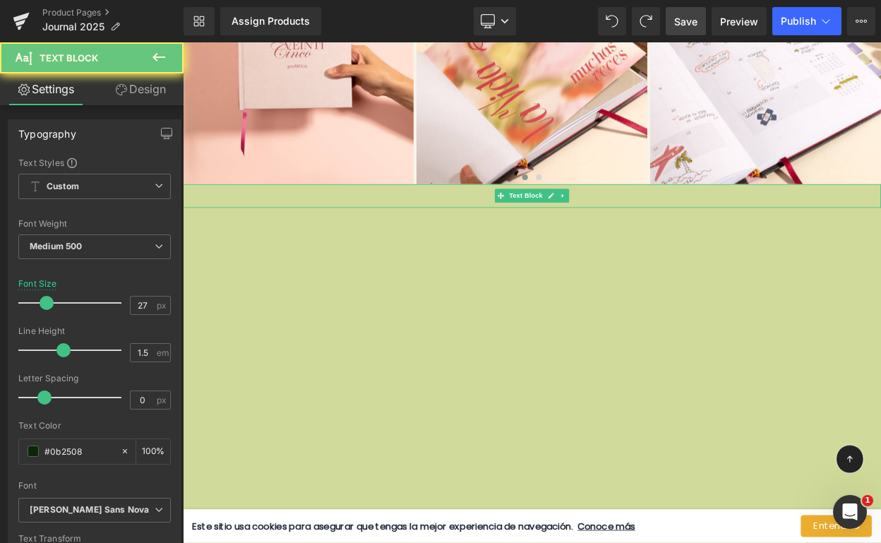
click at [545, 222] on p "#EF84C4" at bounding box center [610, 230] width 854 height 29
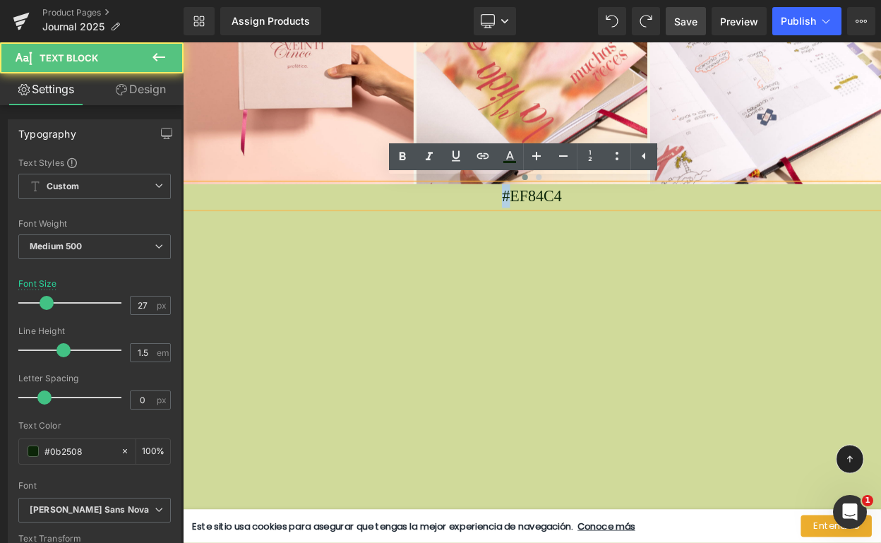
click at [545, 222] on p "#EF84C4" at bounding box center [610, 230] width 854 height 29
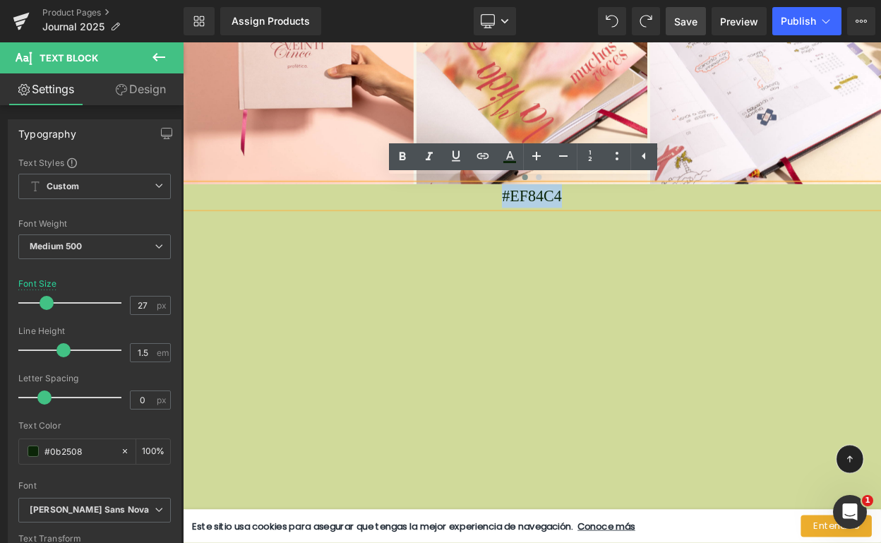
click at [610, 222] on p "#EF84C4" at bounding box center [610, 230] width 854 height 29
click at [616, 222] on p "#EF84C4" at bounding box center [610, 230] width 854 height 29
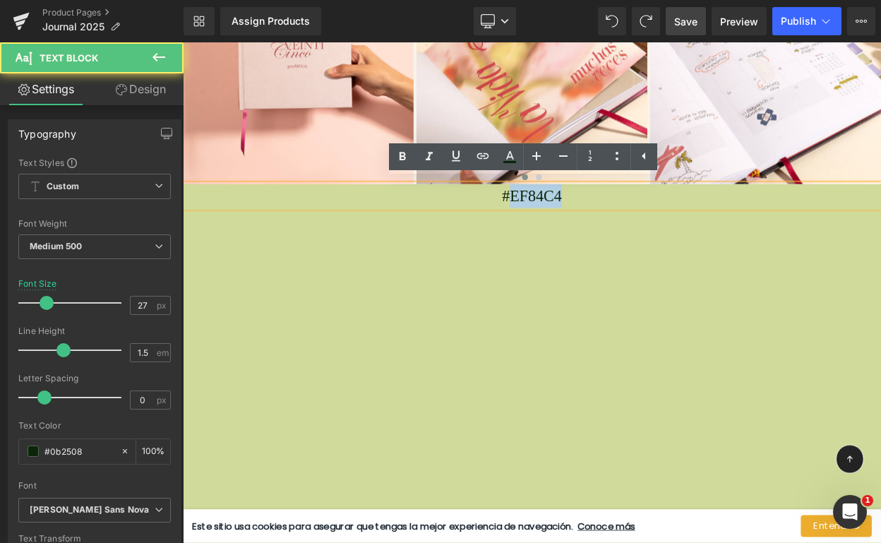
click at [616, 222] on p "#EF84C4" at bounding box center [610, 230] width 854 height 29
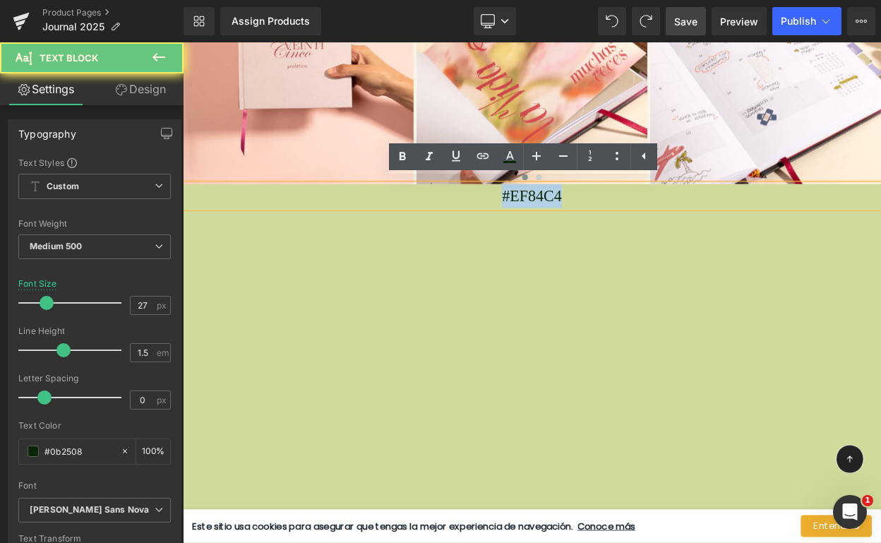
click at [616, 222] on p "#EF84C4" at bounding box center [610, 230] width 854 height 29
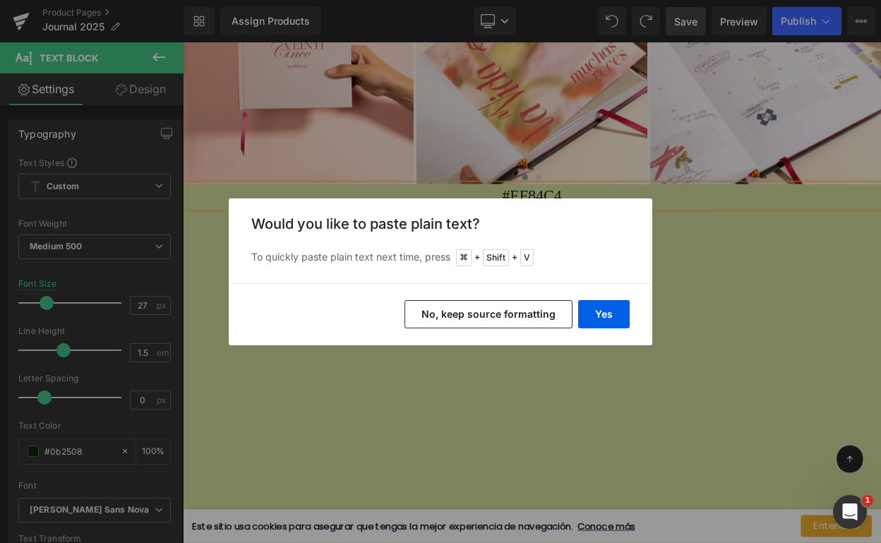
click at [520, 314] on button "No, keep source formatting" at bounding box center [489, 314] width 168 height 28
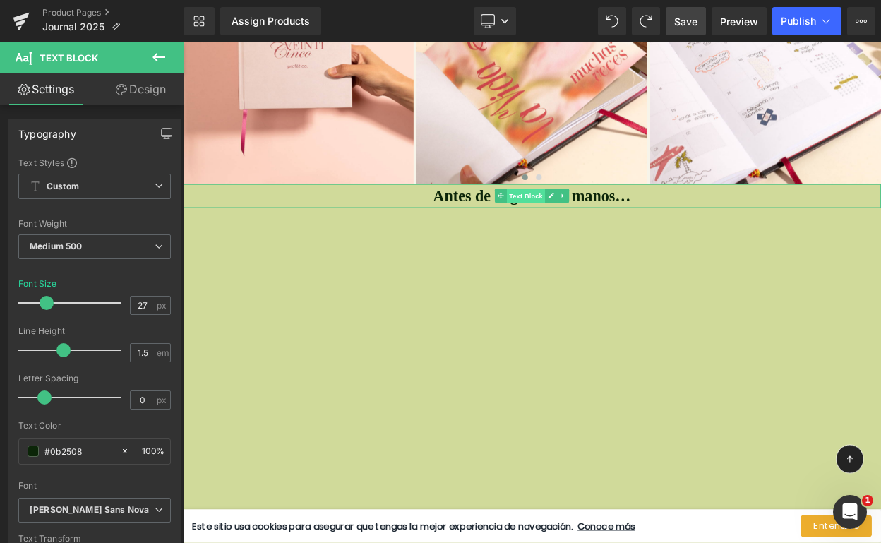
click at [610, 226] on span "Text Block" at bounding box center [602, 230] width 47 height 17
click at [611, 228] on span "Text Block" at bounding box center [602, 230] width 47 height 17
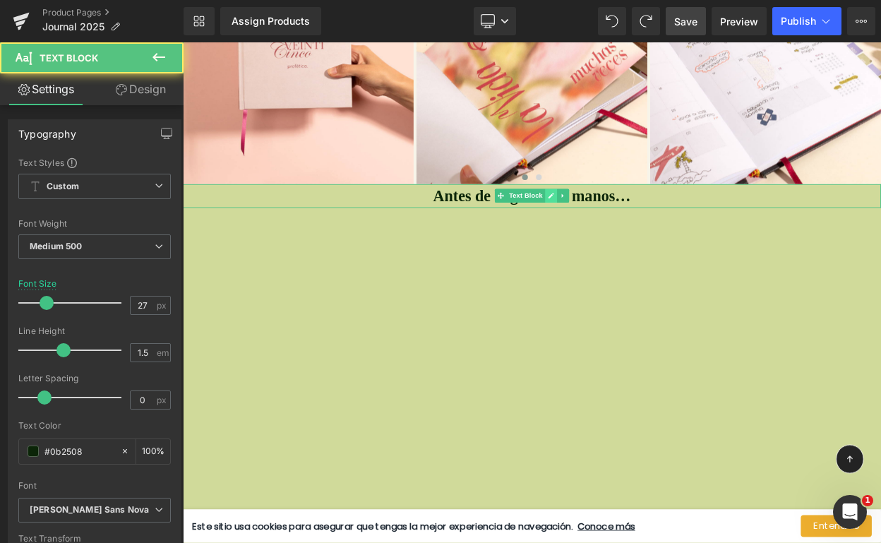
click at [632, 226] on icon at bounding box center [634, 230] width 8 height 8
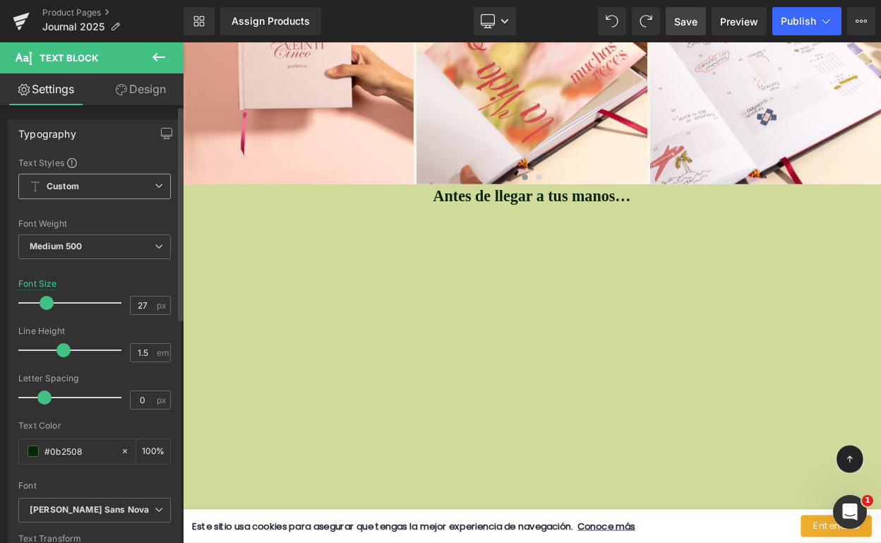
click at [131, 197] on span "Custom Setup Global Style" at bounding box center [94, 186] width 152 height 25
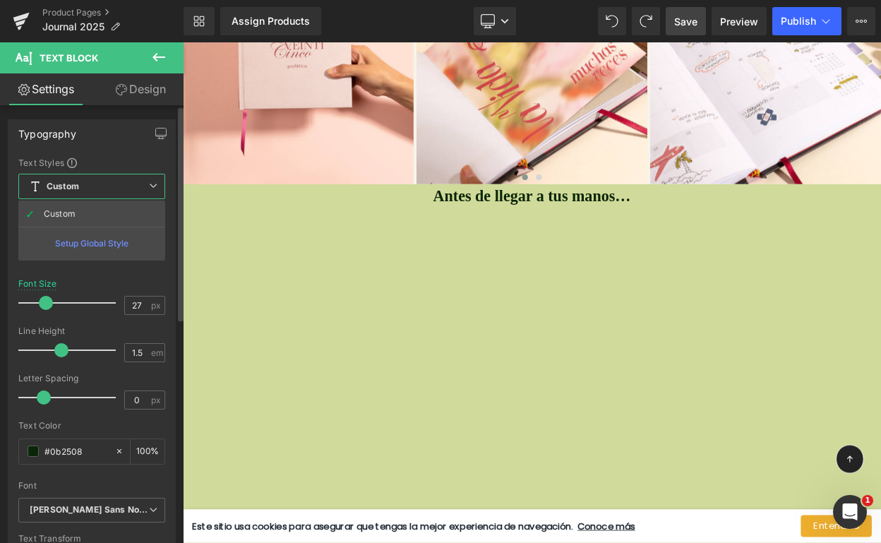
click at [130, 167] on div "Text Styles" at bounding box center [91, 162] width 147 height 11
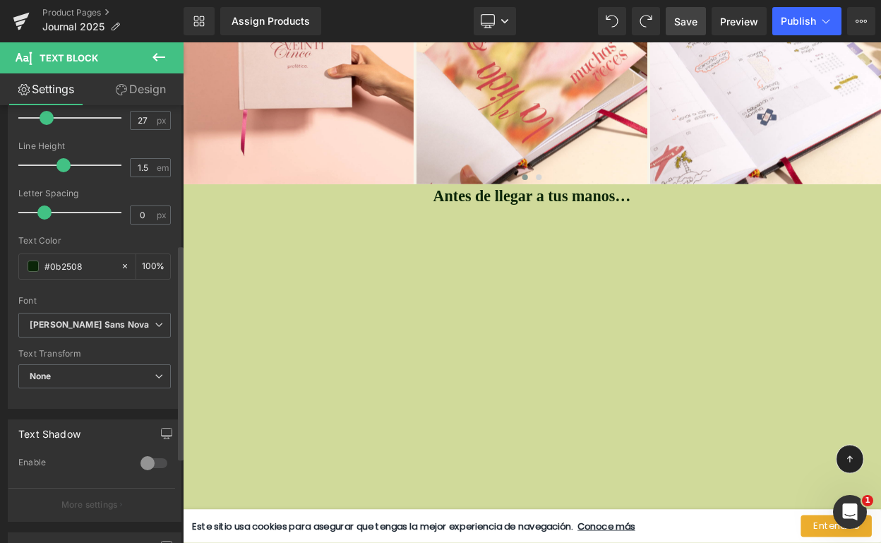
scroll to position [337, 0]
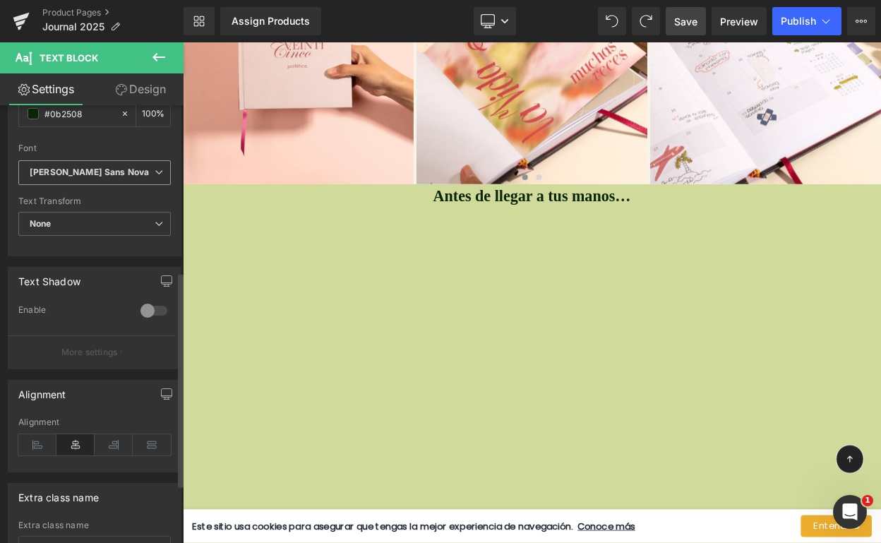
click at [124, 172] on b "[PERSON_NAME] Sans Nova" at bounding box center [92, 173] width 125 height 12
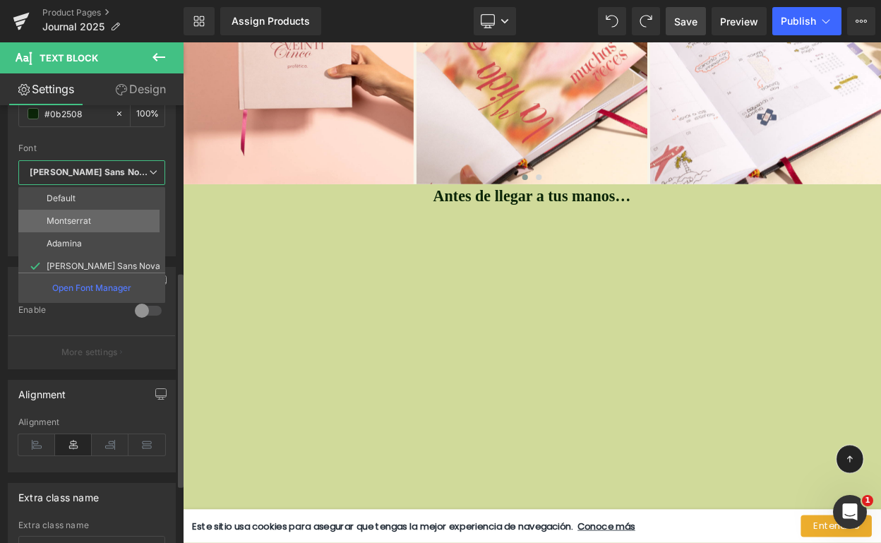
click at [116, 221] on li "Montserrat" at bounding box center [94, 221] width 153 height 23
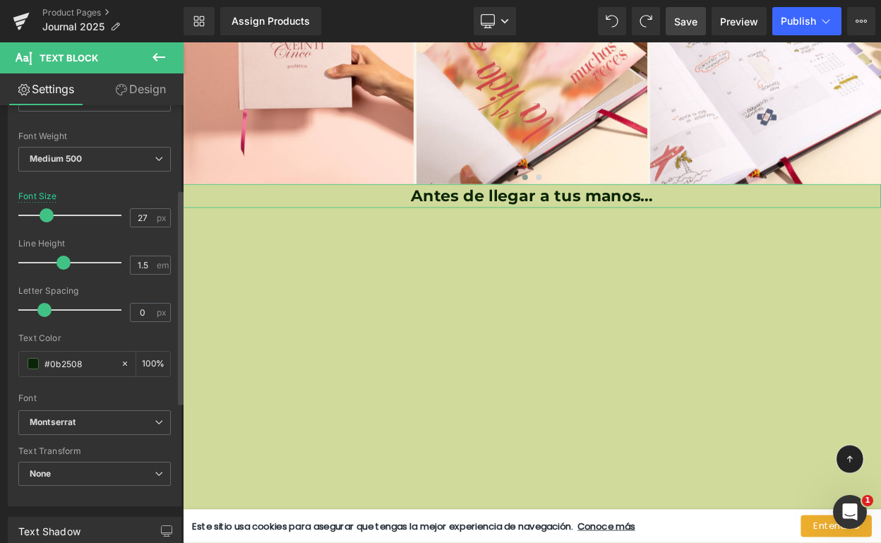
scroll to position [60, 0]
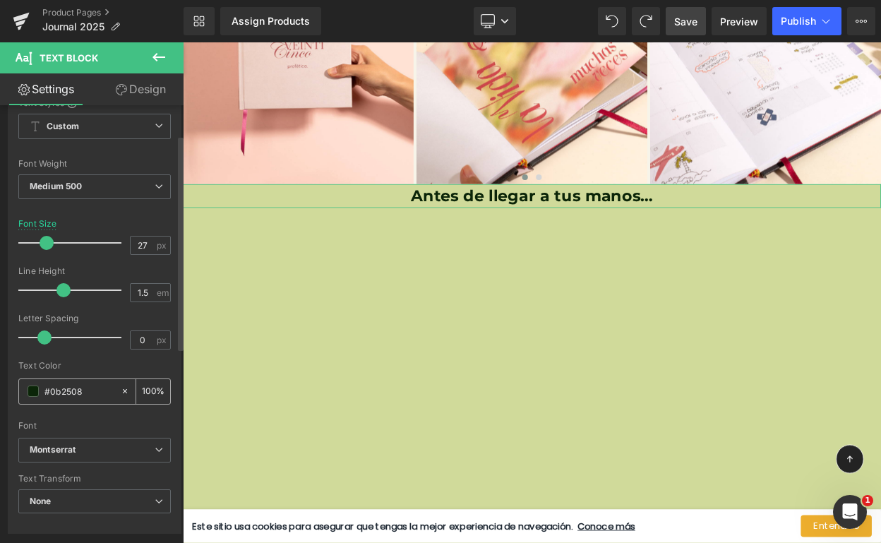
click at [68, 390] on input "#0b2508" at bounding box center [78, 391] width 69 height 16
paste input "#81492A"
type input "##81492A"
type input "0"
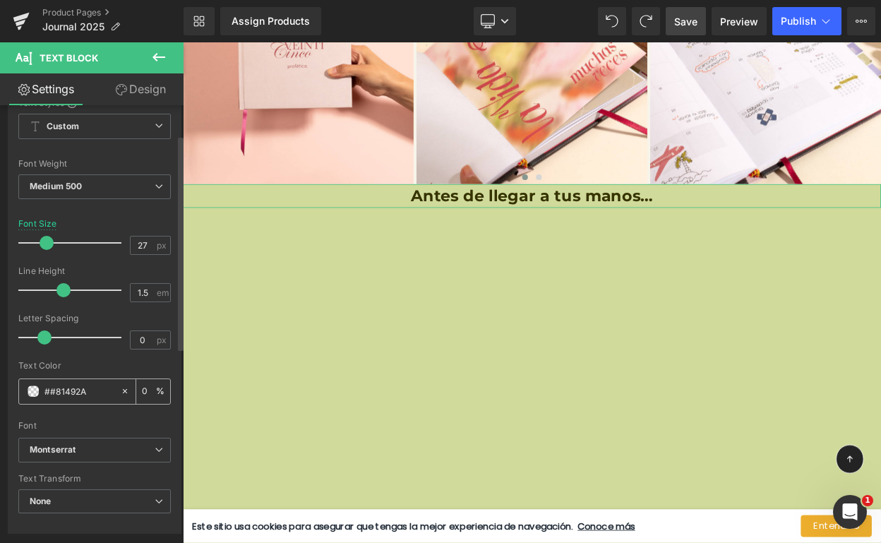
click at [72, 393] on input "##81492A" at bounding box center [78, 391] width 69 height 16
click at [51, 390] on input "##81492A" at bounding box center [78, 391] width 69 height 16
type input "#81492A"
type input "100"
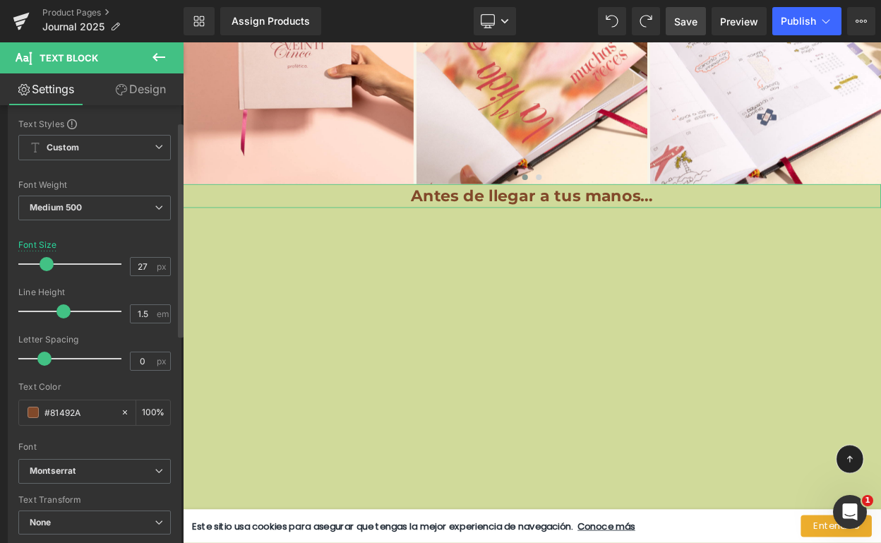
scroll to position [0, 0]
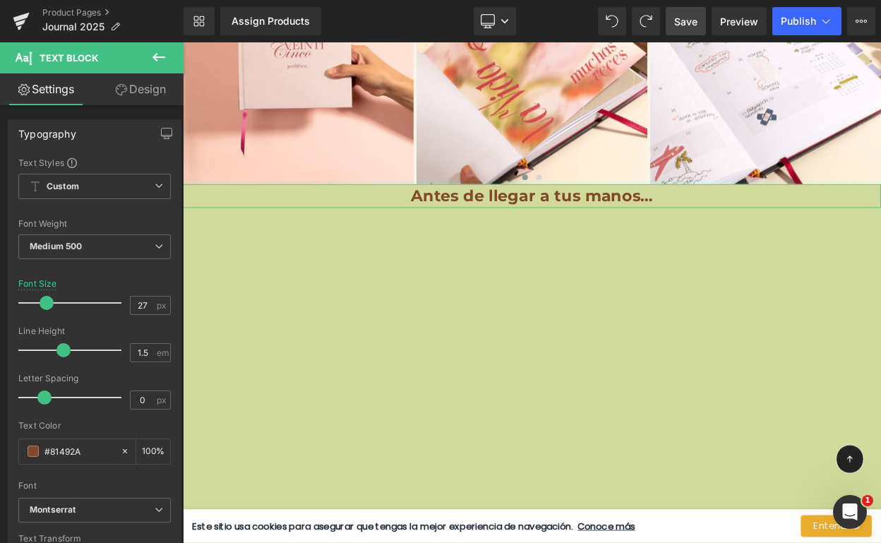
type input "#81492a"
click at [130, 88] on link "Design" at bounding box center [141, 89] width 92 height 32
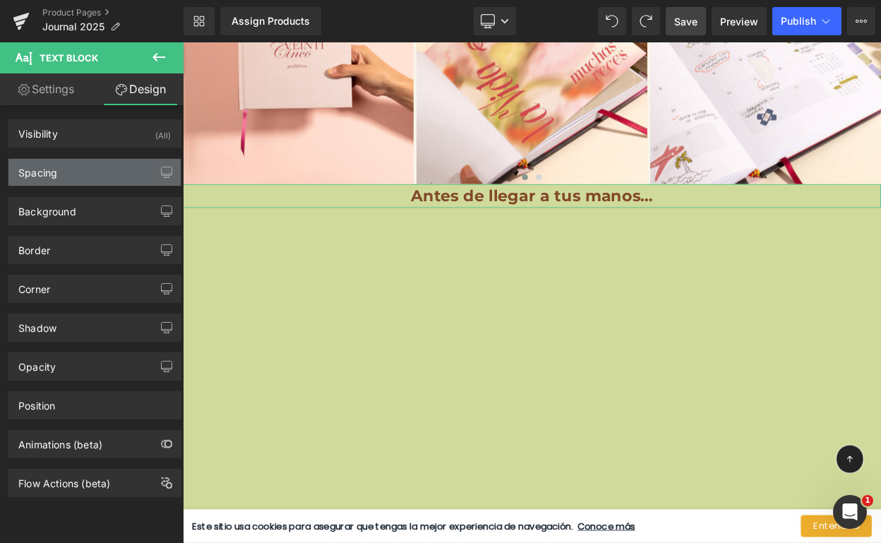
click at [102, 179] on div "Spacing" at bounding box center [94, 172] width 172 height 27
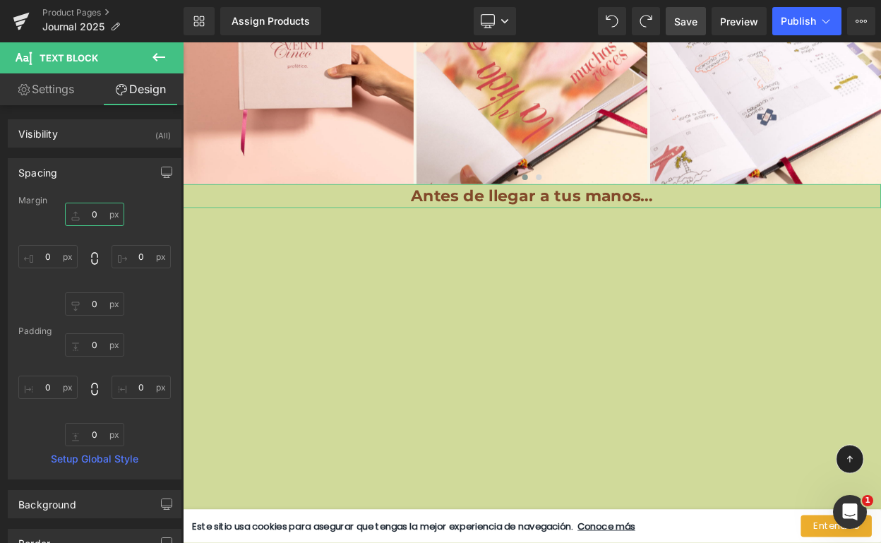
click at [92, 212] on input "0" at bounding box center [94, 214] width 59 height 23
type input "10"
click at [89, 305] on input "0" at bounding box center [94, 303] width 59 height 23
type input "10"
click at [160, 214] on div "10 10 0px 0 10 10 0px 0" at bounding box center [94, 259] width 152 height 113
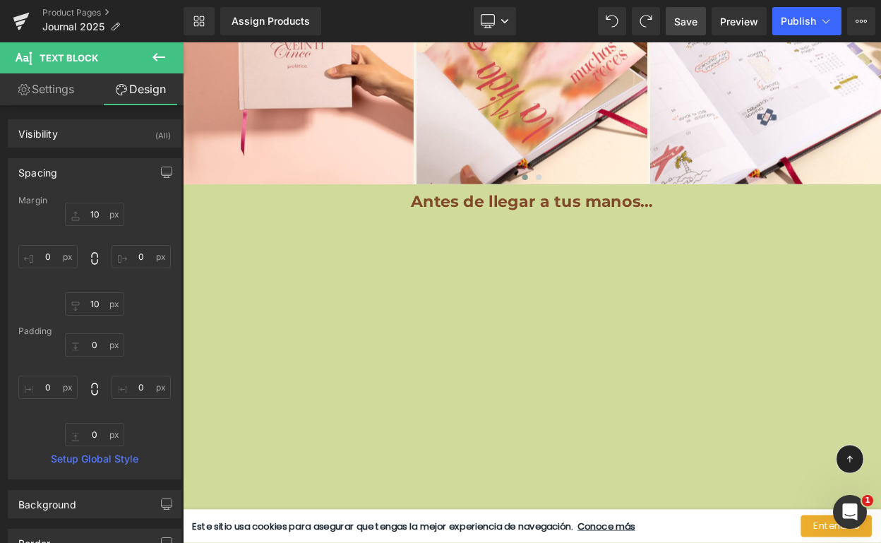
drag, startPoint x: 683, startPoint y: 25, endPoint x: 575, endPoint y: 162, distance: 174.4
click at [683, 25] on span "Save" at bounding box center [685, 21] width 23 height 15
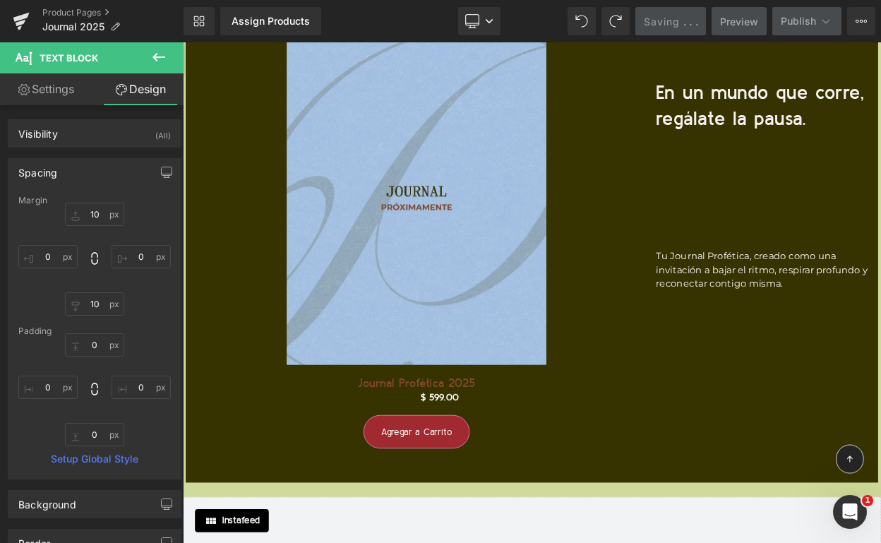
scroll to position [15348, 0]
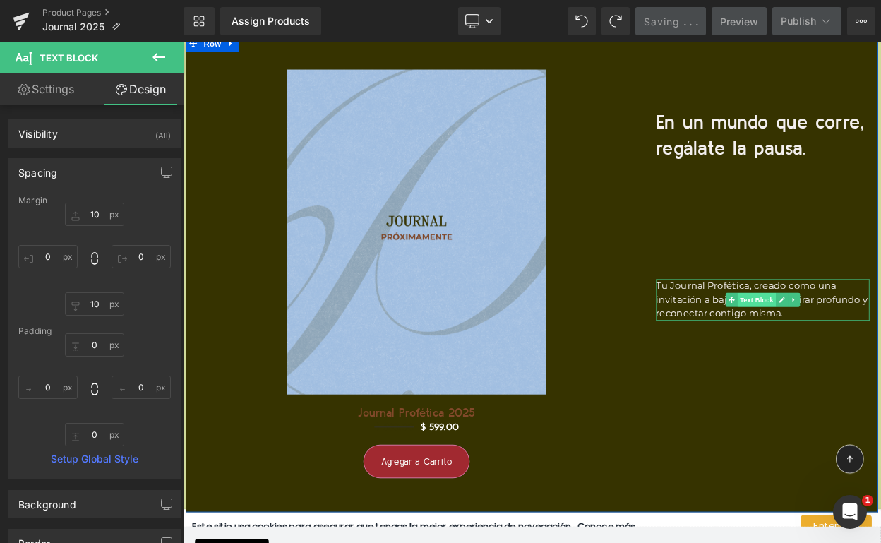
click at [880, 352] on span "Text Block" at bounding box center [884, 357] width 47 height 17
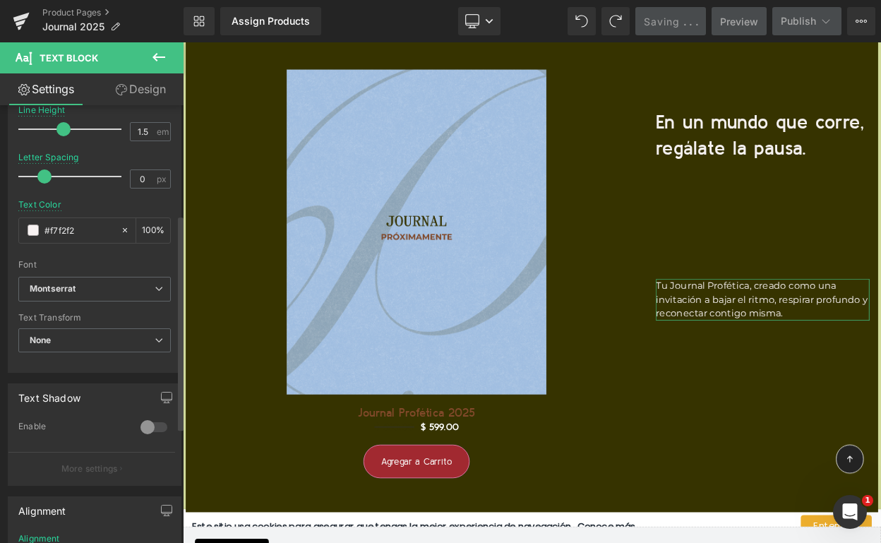
scroll to position [456, 0]
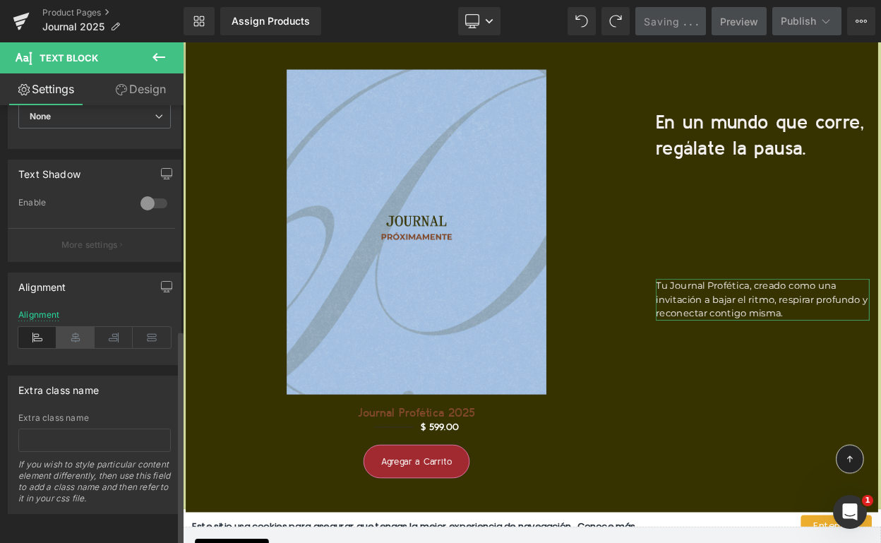
click at [71, 328] on icon at bounding box center [75, 337] width 38 height 21
click at [35, 328] on icon at bounding box center [37, 337] width 38 height 21
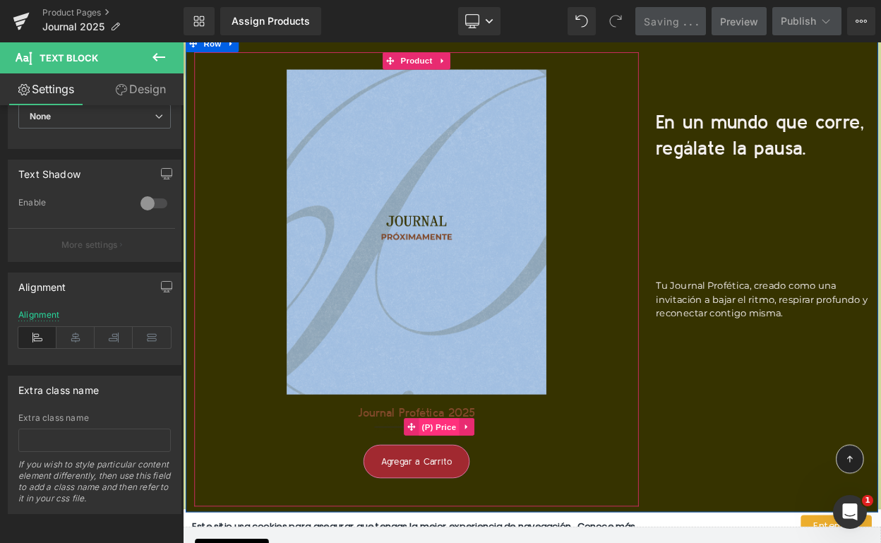
click at [498, 506] on span "(P) Price" at bounding box center [496, 512] width 49 height 21
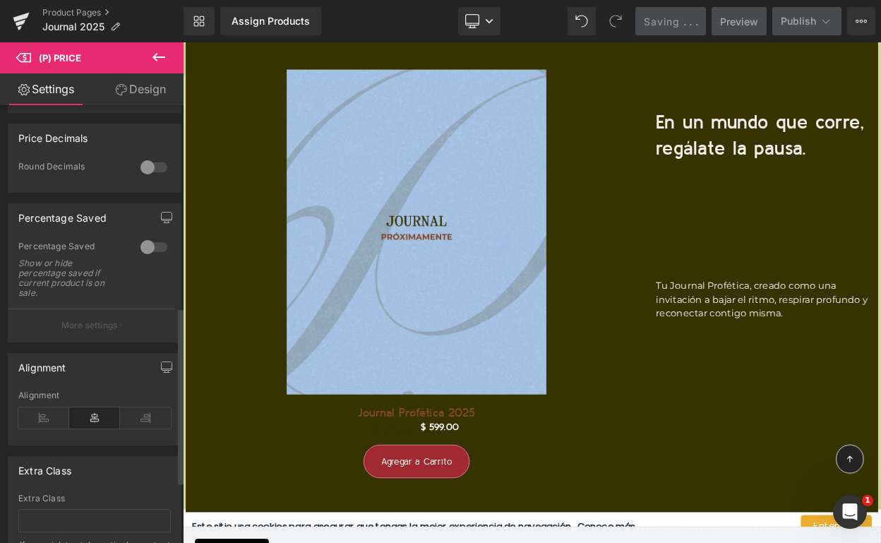
scroll to position [587, 0]
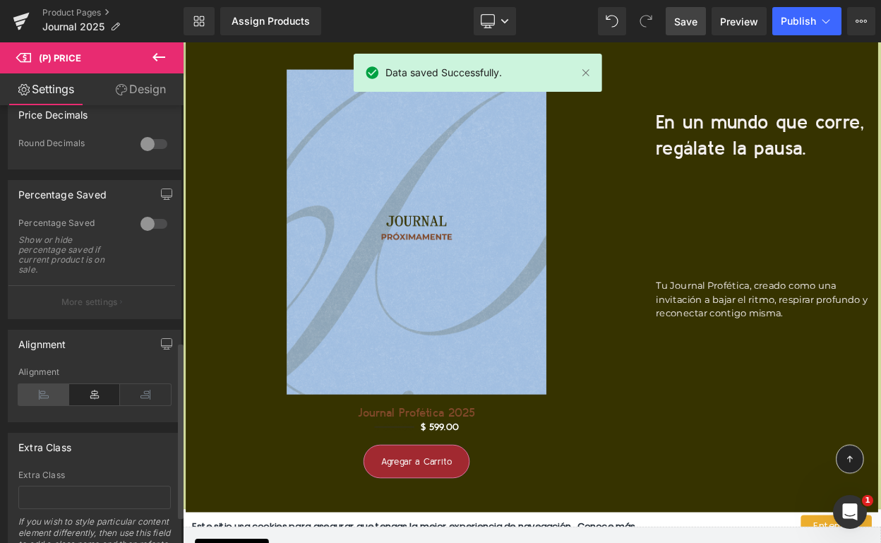
click at [55, 395] on icon at bounding box center [43, 394] width 51 height 21
click at [73, 394] on icon at bounding box center [94, 394] width 51 height 21
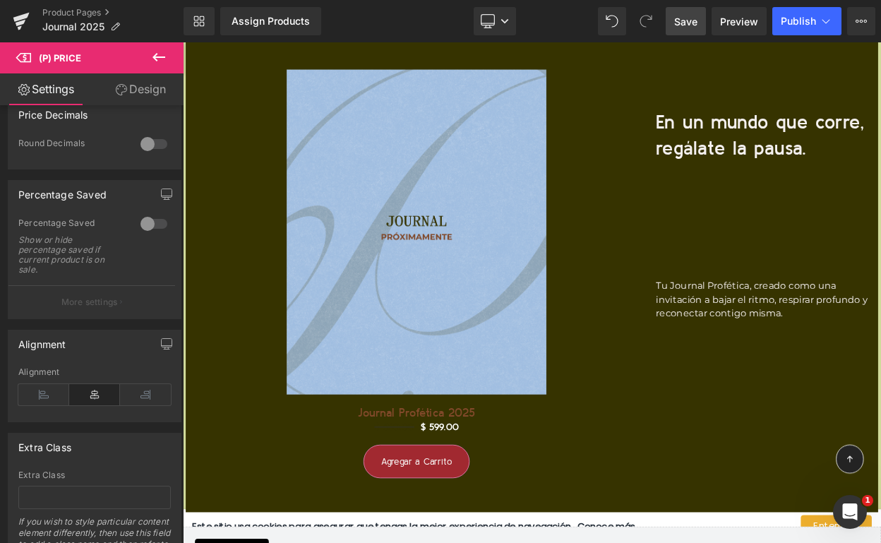
click at [145, 78] on link "Design" at bounding box center [141, 89] width 92 height 32
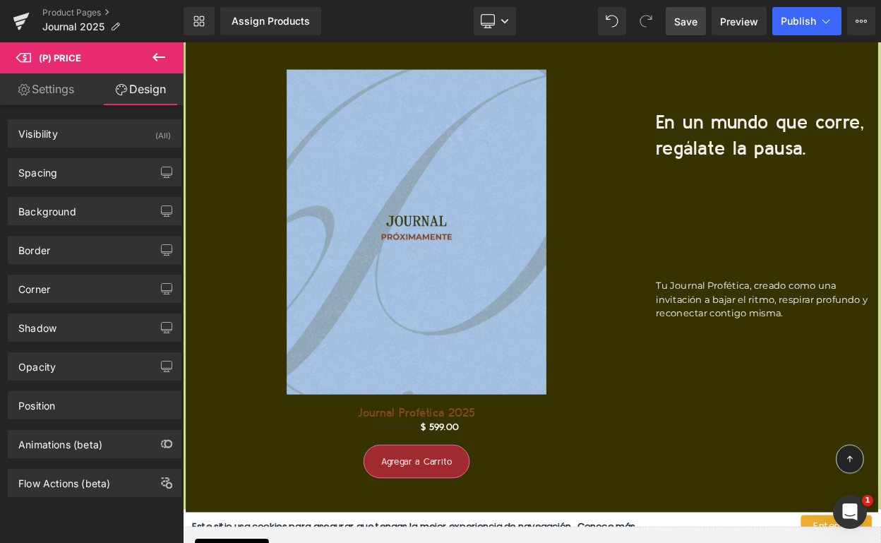
type input "0"
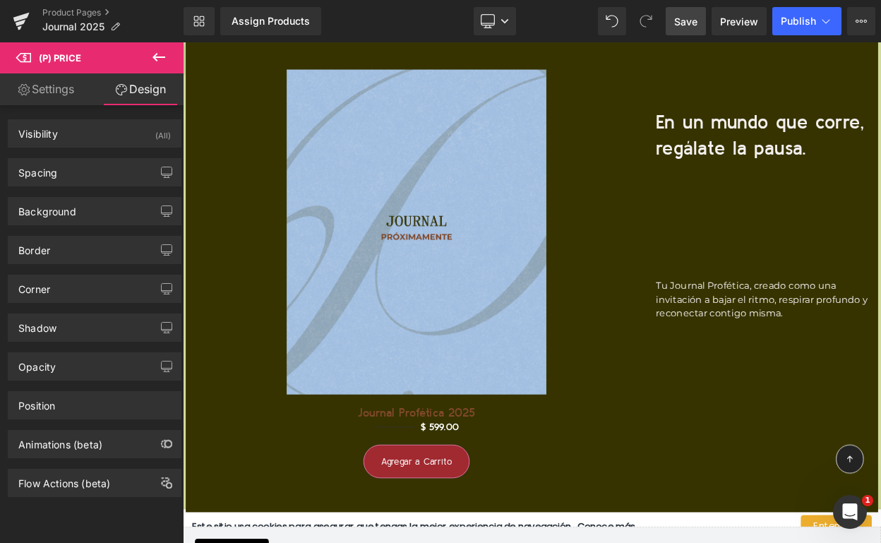
type input "0"
click at [107, 167] on div "Spacing" at bounding box center [94, 172] width 172 height 27
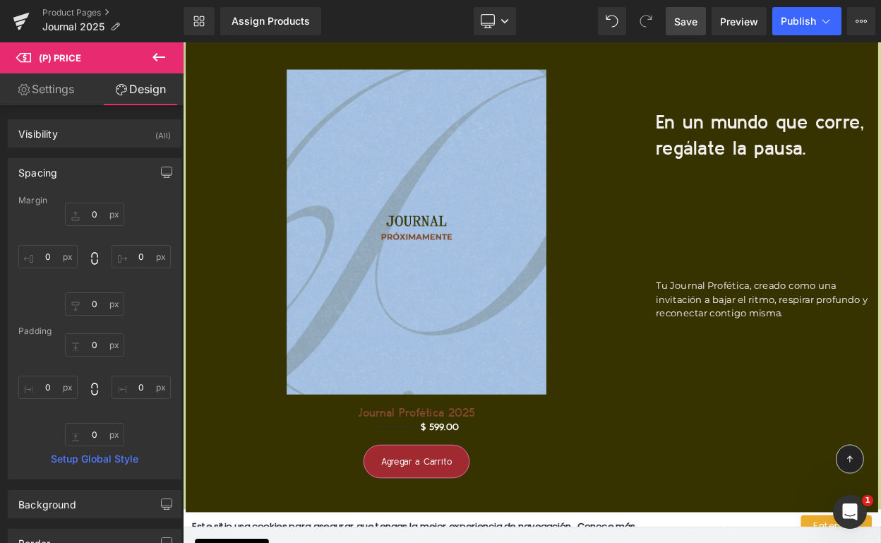
click at [58, 90] on link "Settings" at bounding box center [46, 89] width 92 height 32
type input "100"
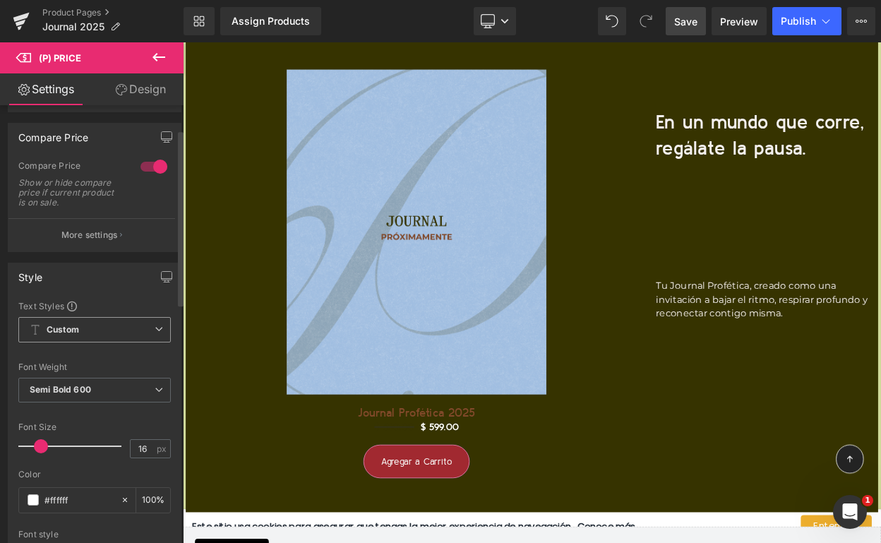
scroll to position [12, 0]
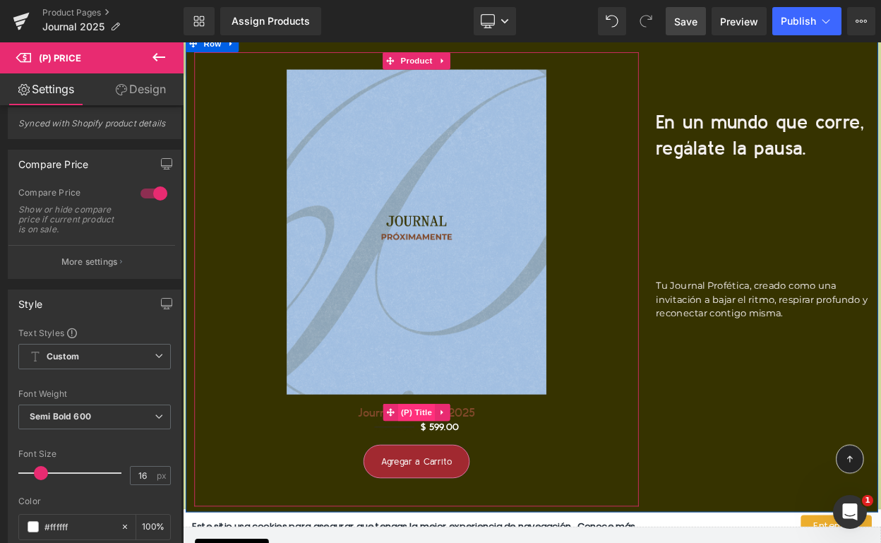
click at [480, 492] on span "(P) Title" at bounding box center [468, 494] width 45 height 21
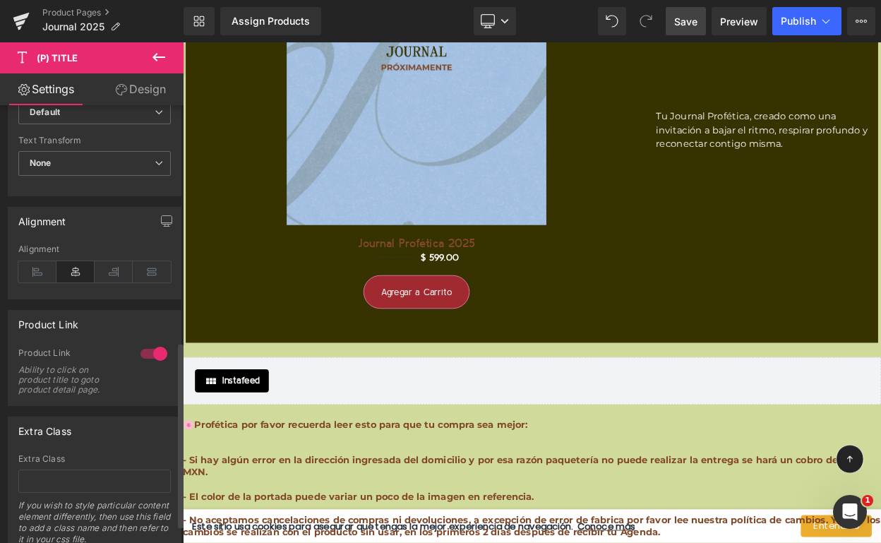
scroll to position [541, 0]
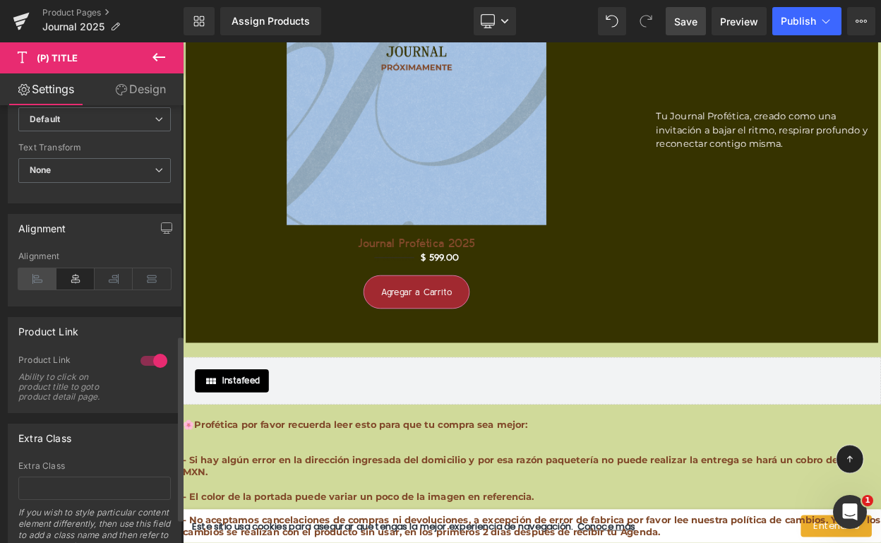
click at [43, 282] on icon at bounding box center [37, 278] width 38 height 21
click at [71, 283] on icon at bounding box center [75, 278] width 38 height 21
click at [140, 278] on icon at bounding box center [152, 278] width 38 height 21
click at [104, 280] on icon at bounding box center [114, 278] width 38 height 21
click at [76, 280] on icon at bounding box center [75, 278] width 38 height 21
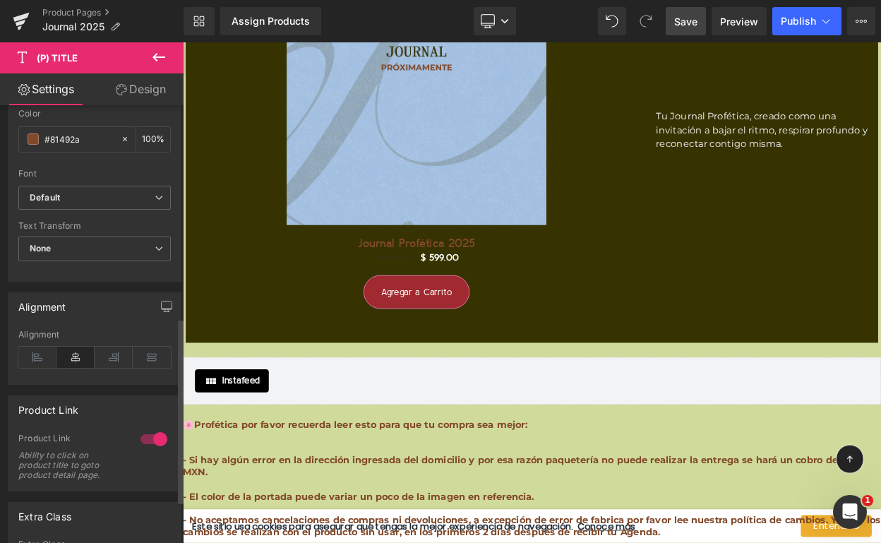
scroll to position [343, 0]
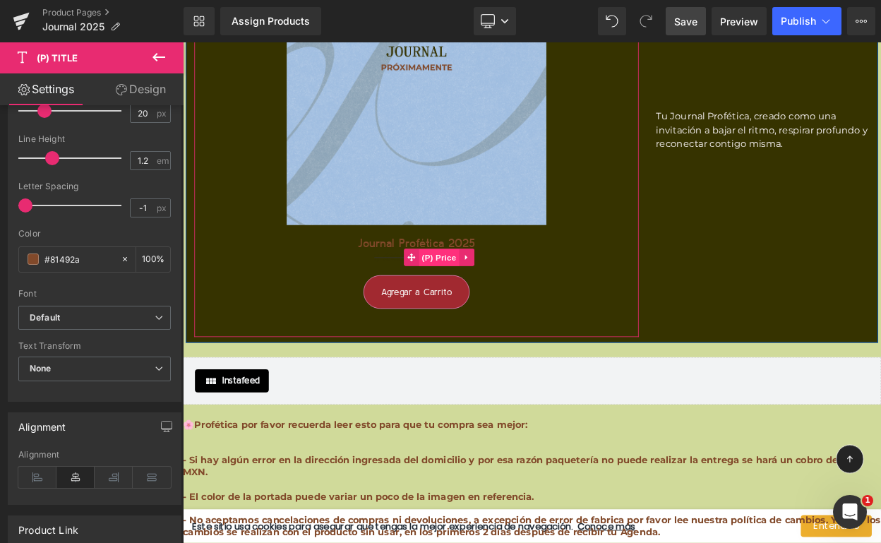
click at [500, 301] on span "(P) Price" at bounding box center [496, 305] width 49 height 21
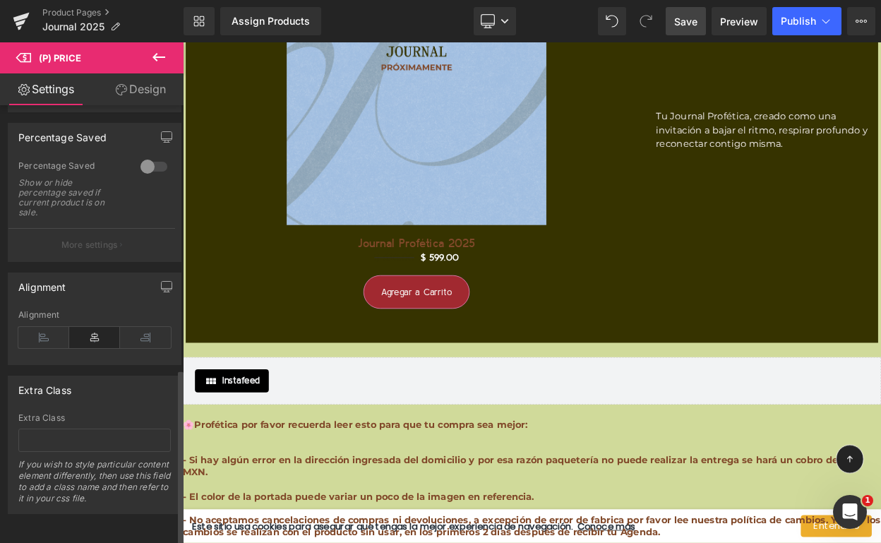
scroll to position [363, 0]
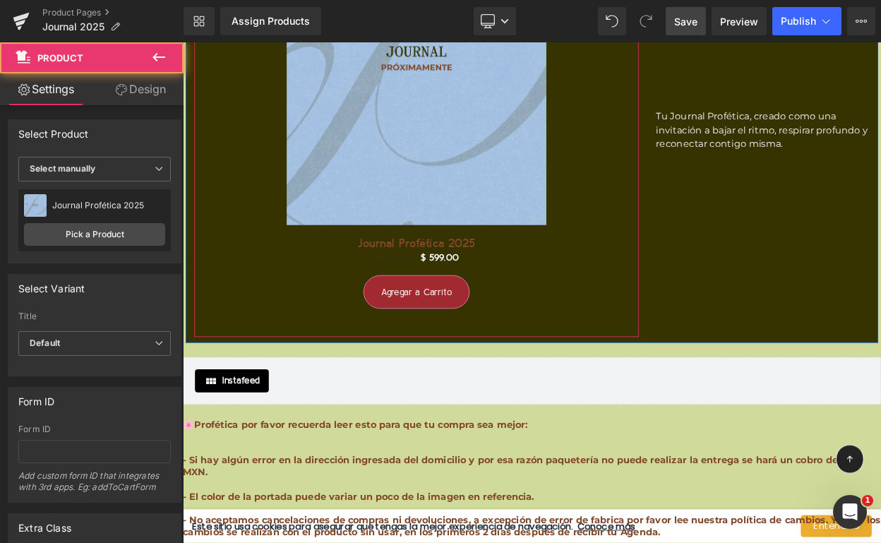
click at [265, 309] on div "Sale Off (P) Image Journal Profética 2025 (P) Title $ 630.00 $ 599.00 (P) Price…" at bounding box center [468, 124] width 529 height 513
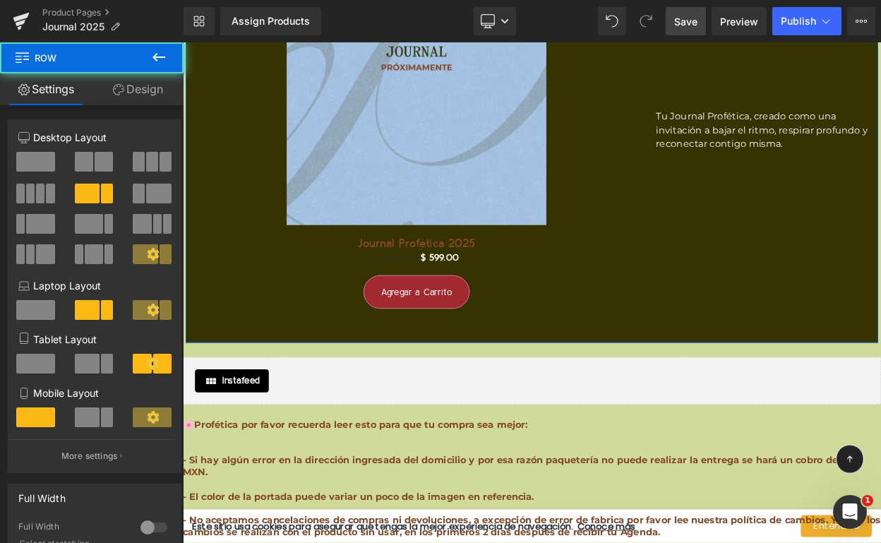
click at [816, 328] on div "Sale Off (P) Image Journal Profética 2025 (P) Title $ 630.00 $ 599.00 (P) Price…" at bounding box center [609, 118] width 847 height 584
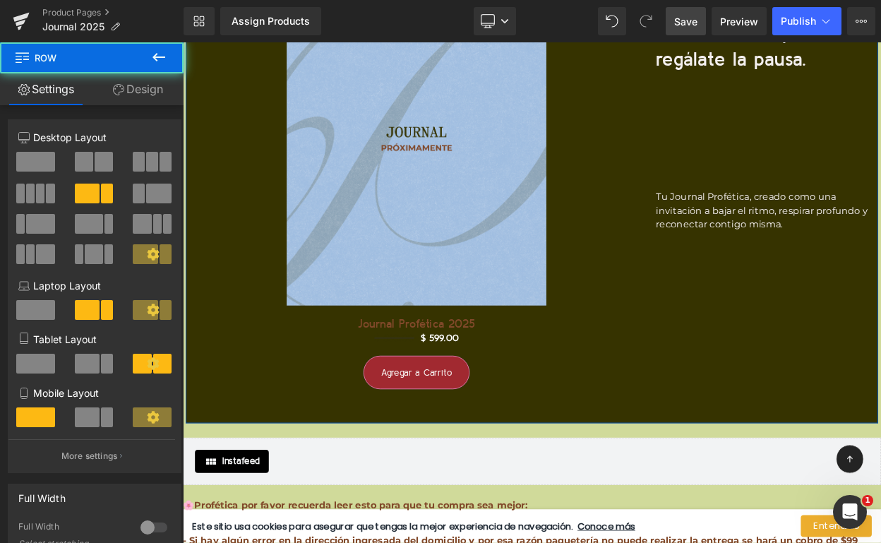
scroll to position [15447, 0]
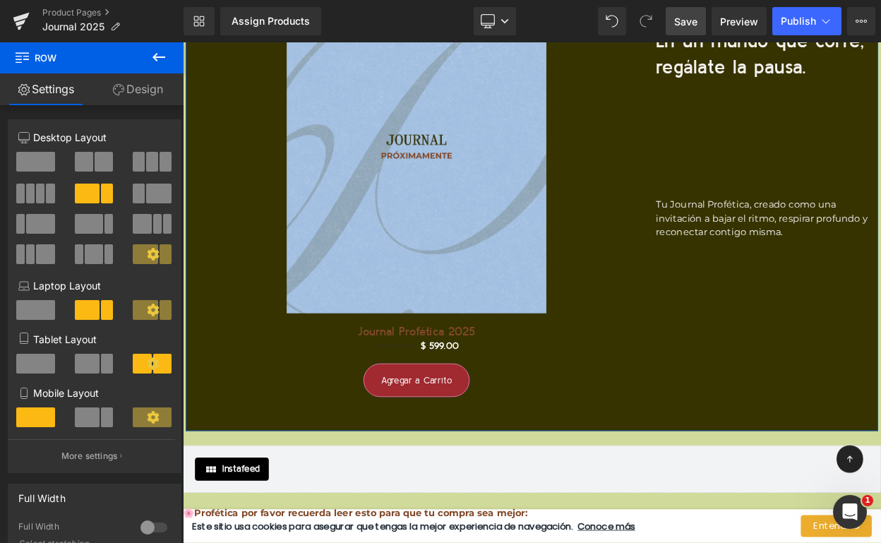
click at [132, 92] on link "Design" at bounding box center [138, 89] width 92 height 32
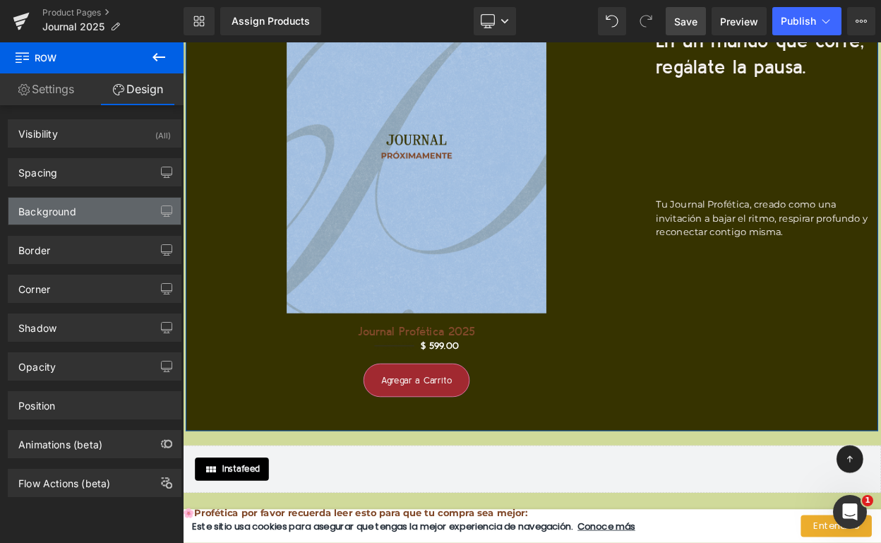
click at [115, 210] on div "Background" at bounding box center [94, 211] width 172 height 27
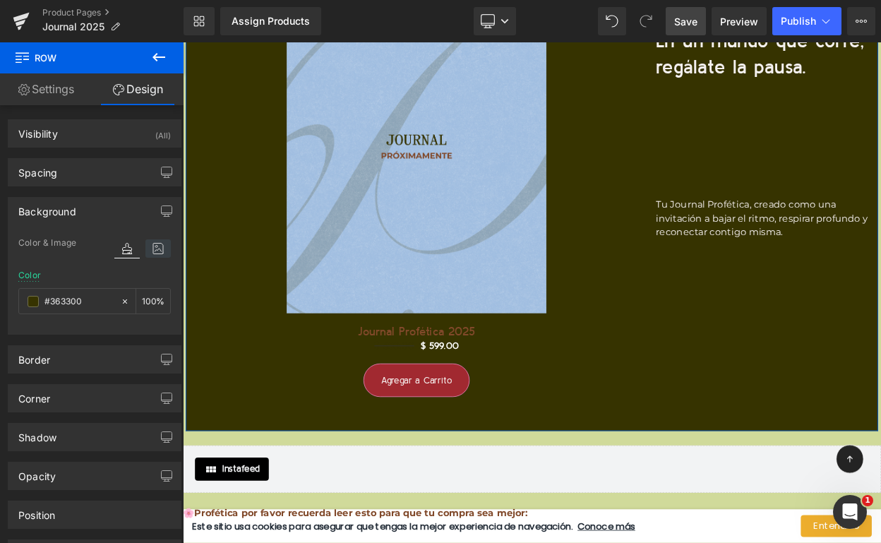
click at [148, 251] on icon at bounding box center [157, 248] width 25 height 18
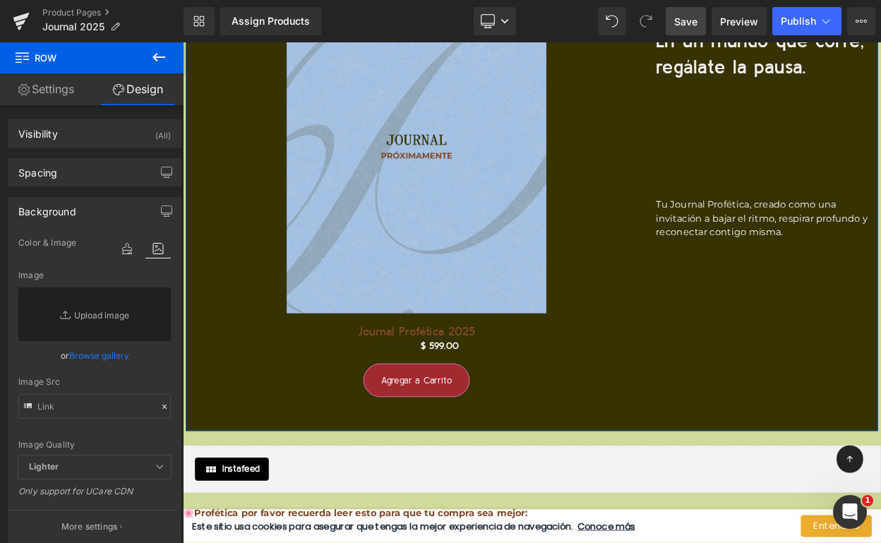
click at [91, 354] on link "Browse gallery" at bounding box center [99, 355] width 60 height 25
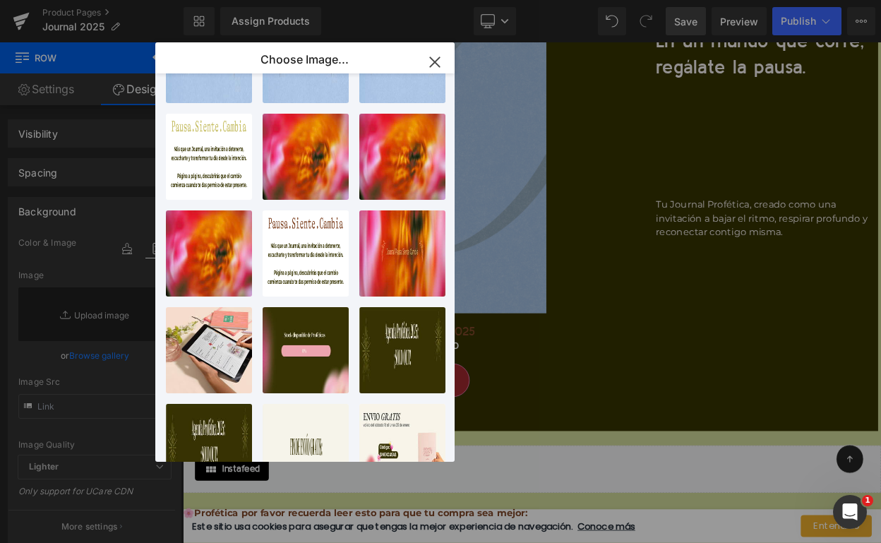
scroll to position [344, 0]
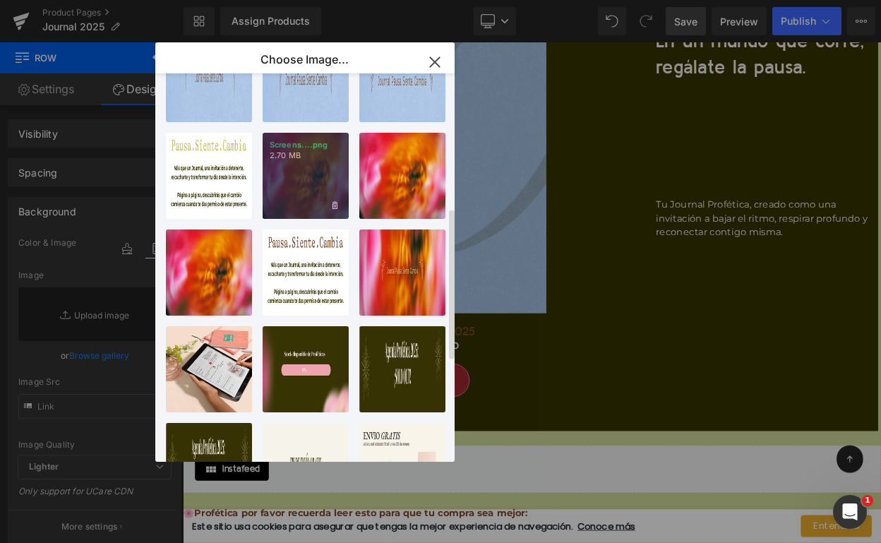
click at [308, 192] on div "Screens....png 2.70 MB" at bounding box center [306, 176] width 86 height 86
type input "[URL][DOMAIN_NAME]"
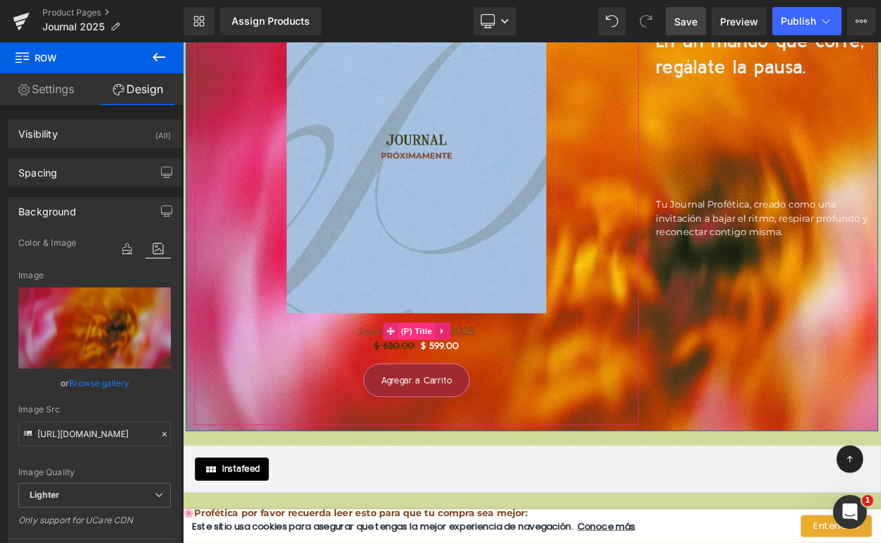
click at [477, 391] on span "(P) Title" at bounding box center [468, 395] width 45 height 21
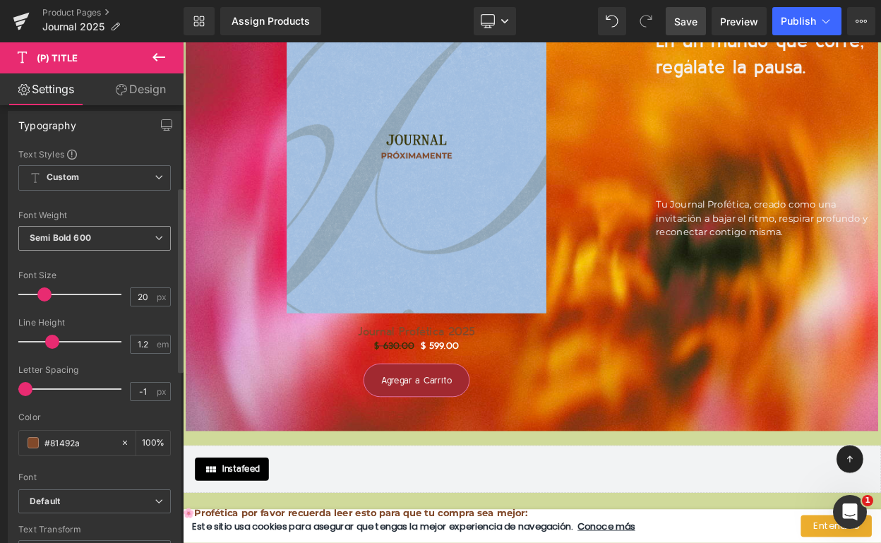
scroll to position [192, 0]
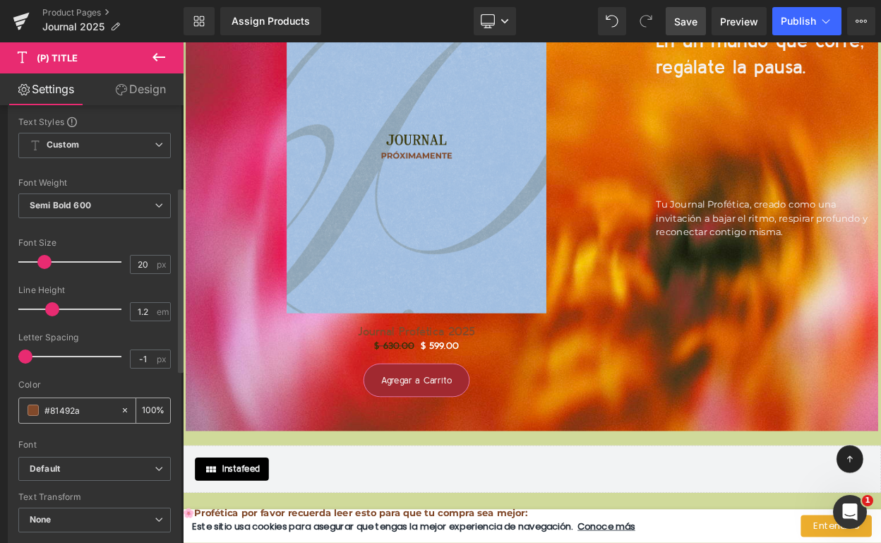
click at [35, 412] on span at bounding box center [33, 410] width 11 height 11
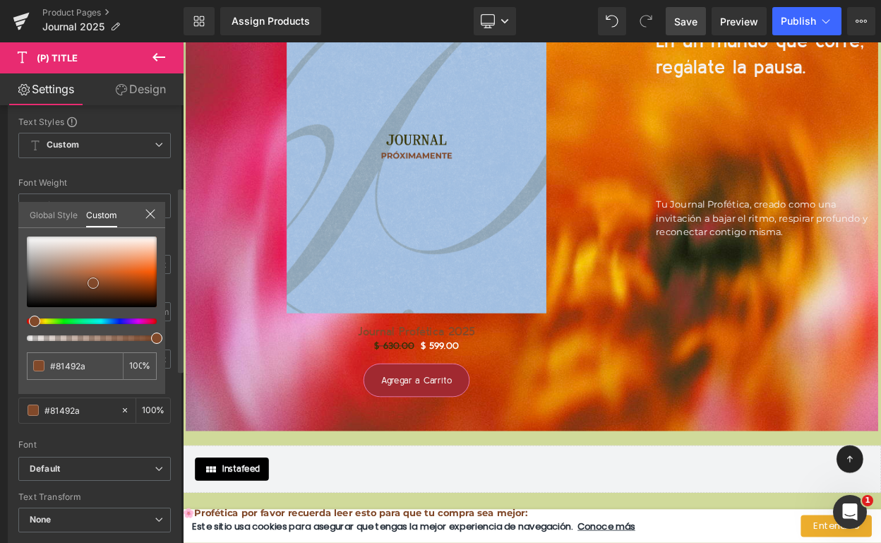
type input "#854b2c"
type input "#a3603c"
type input "#c28f74"
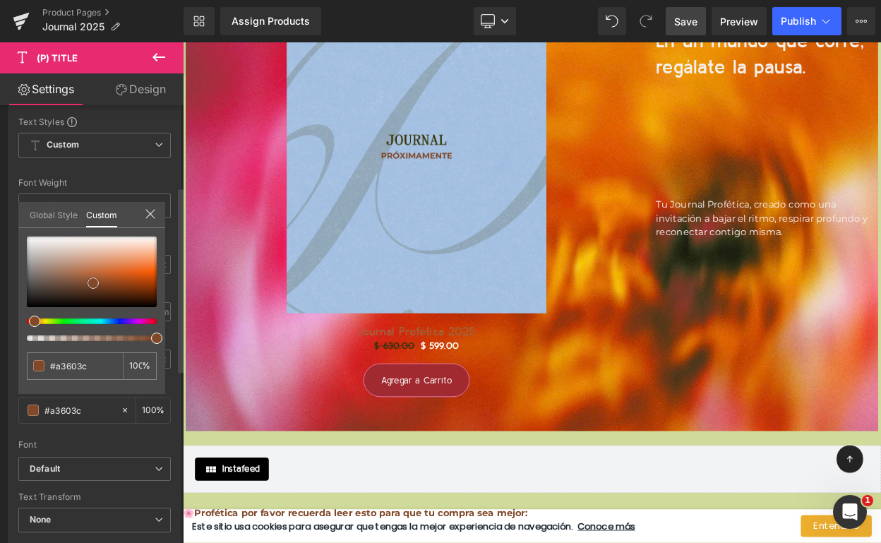
type input "#c28f74"
type input "#e9ddd7"
type input "#fbf9f8"
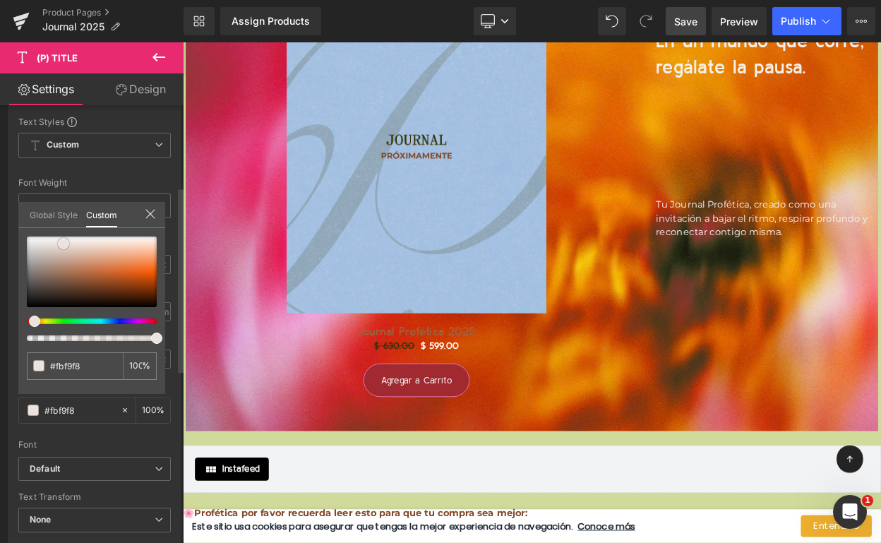
type input "#ffffff"
type input "#efeae5"
type input "#d7c1ac"
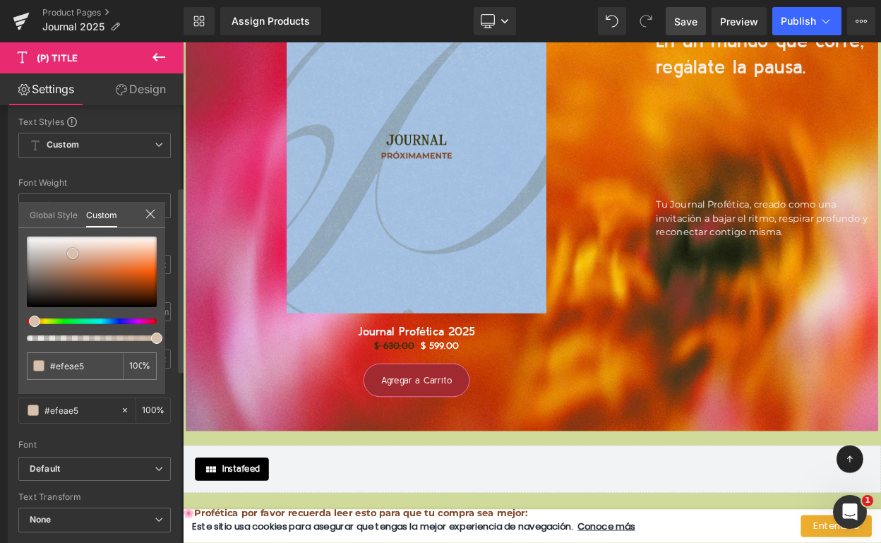
type input "#d7c1ac"
type input "#c6a484"
type input "#b3885f"
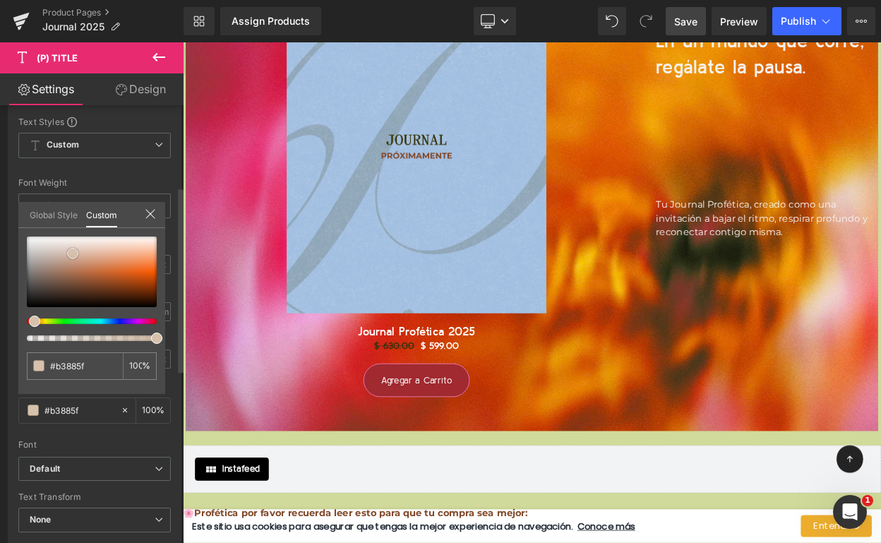
type input "#956e4b"
type input "#7e5e42"
drag, startPoint x: 92, startPoint y: 285, endPoint x: 65, endPoint y: 282, distance: 27.7
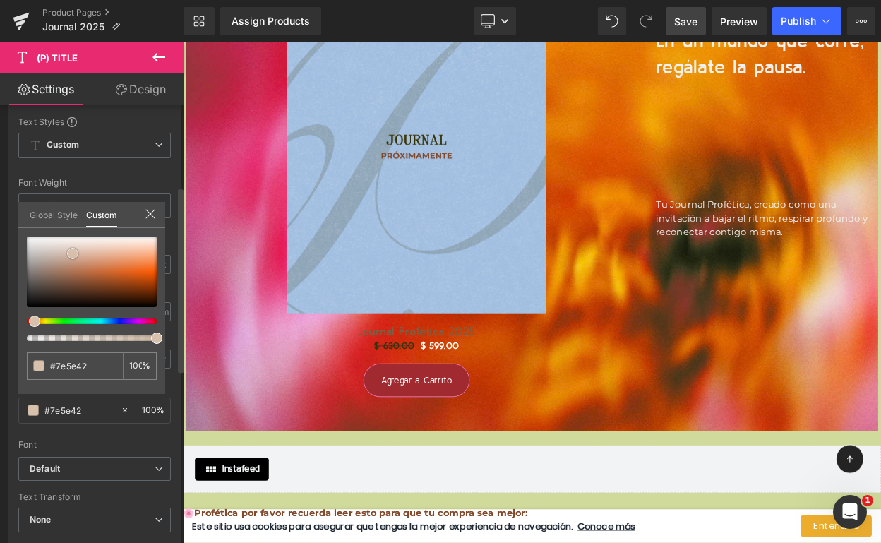
click at [67, 259] on span at bounding box center [72, 253] width 11 height 11
type input "#775940"
type input "#776040"
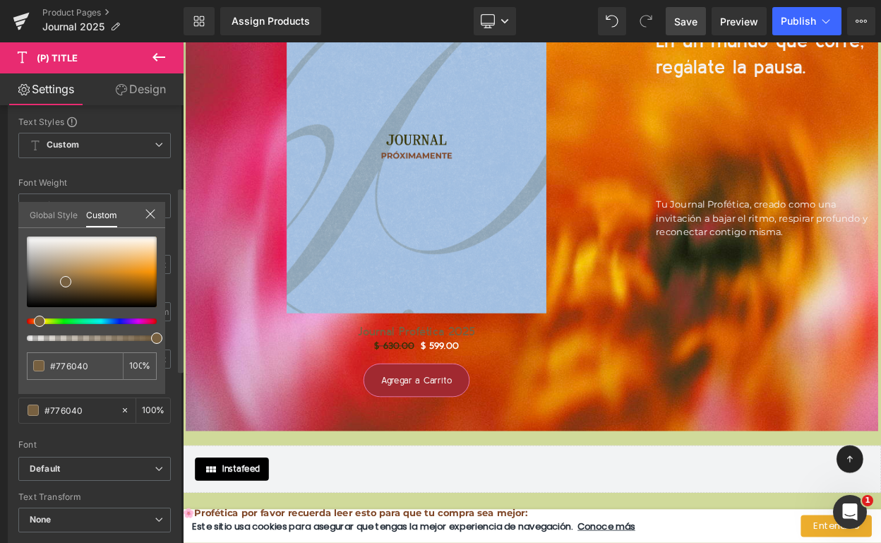
type input "#776240"
type input "#776e40"
type input "#777340"
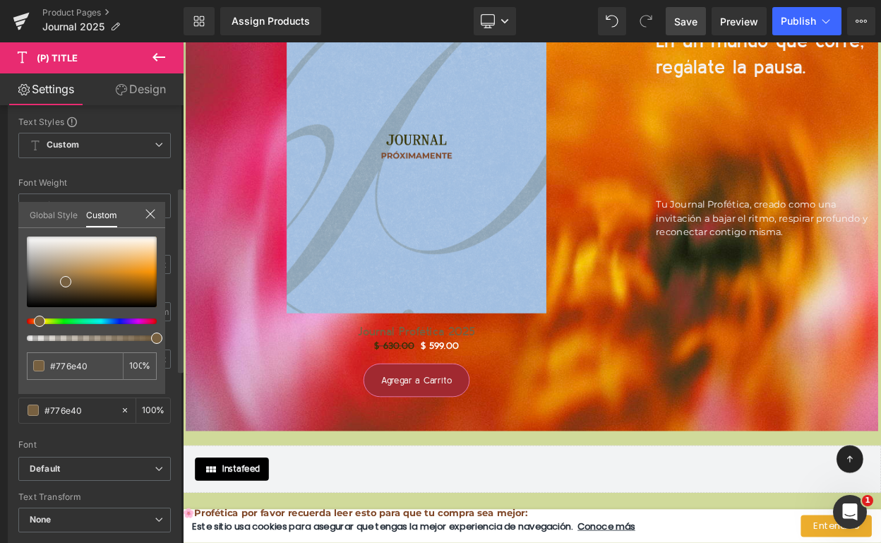
type input "#777340"
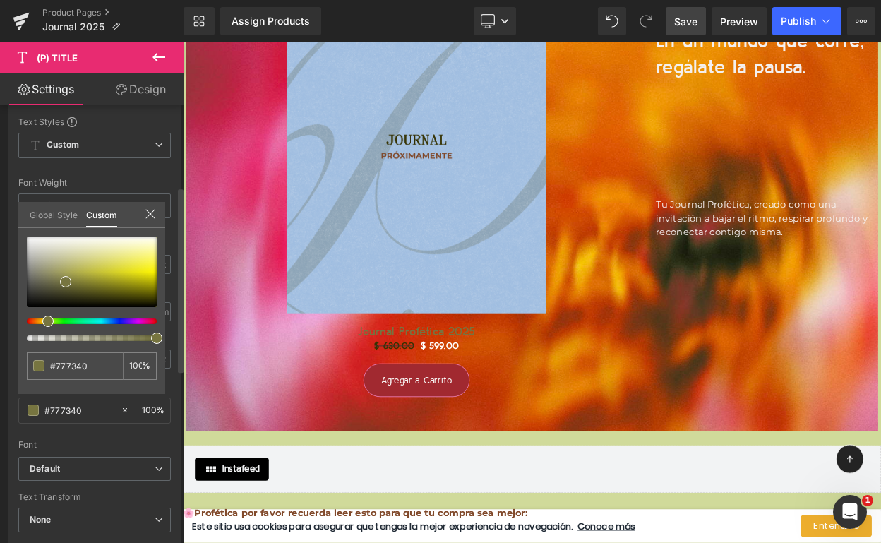
type input "#777740"
type input "#717740"
type input "#6c7740"
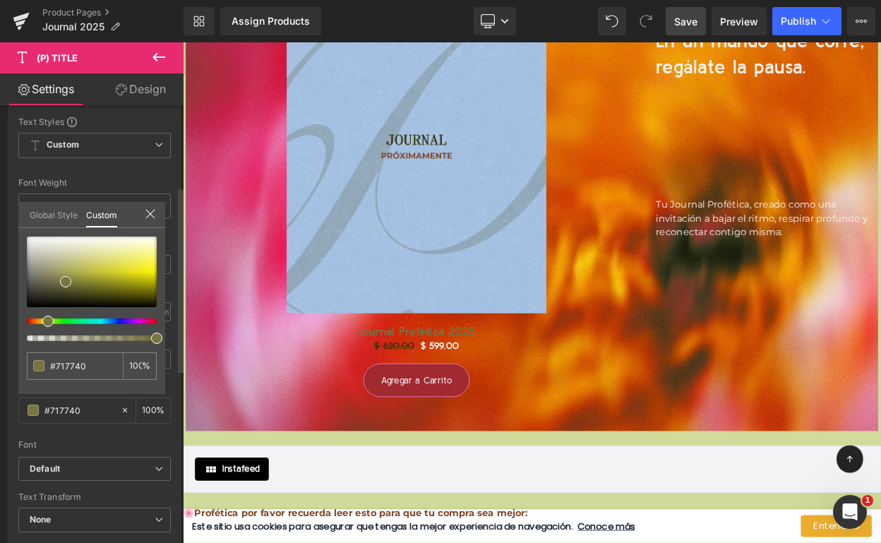
type input "#6c7740"
type input "#687740"
drag, startPoint x: 34, startPoint y: 320, endPoint x: 49, endPoint y: 320, distance: 14.8
click at [49, 320] on span at bounding box center [54, 321] width 11 height 11
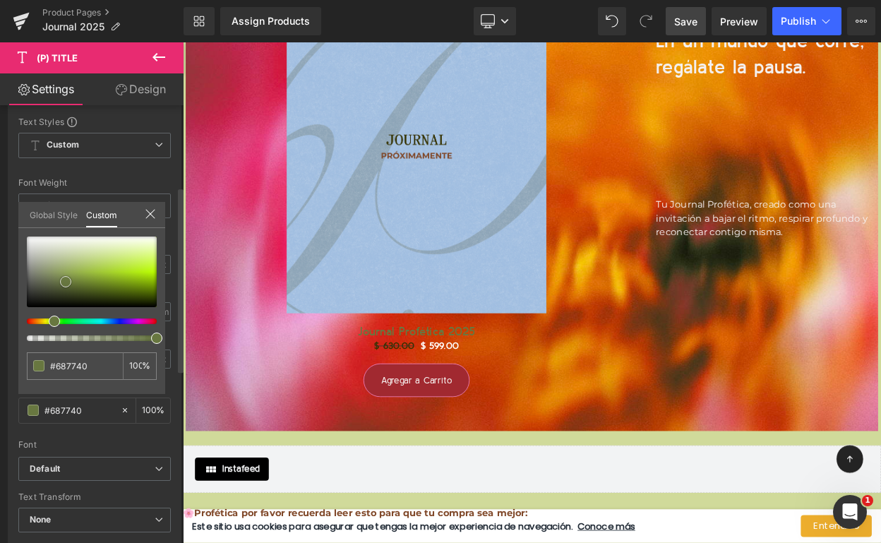
type input "#9cae69"
click at [66, 268] on div at bounding box center [92, 271] width 130 height 71
type input "#9eb06d"
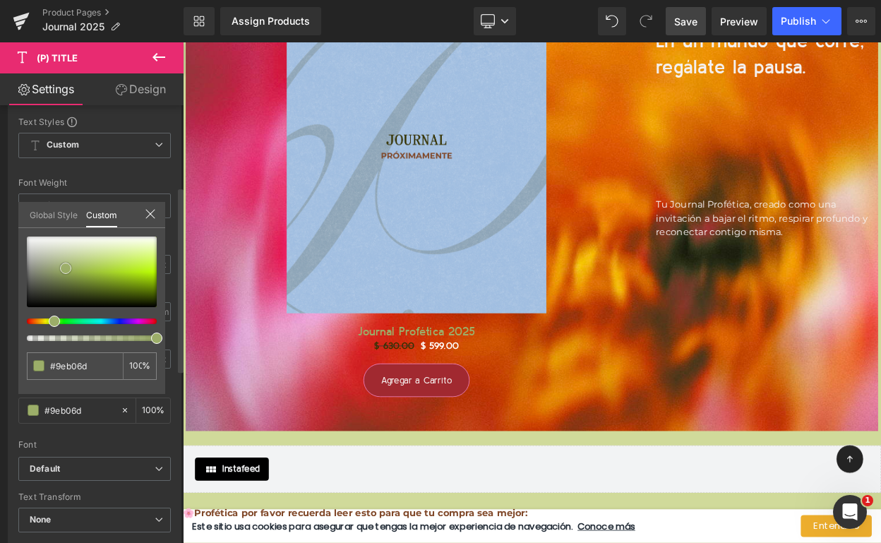
type input "#acbd7f"
type input "#b8c88d"
type input "#bfce96"
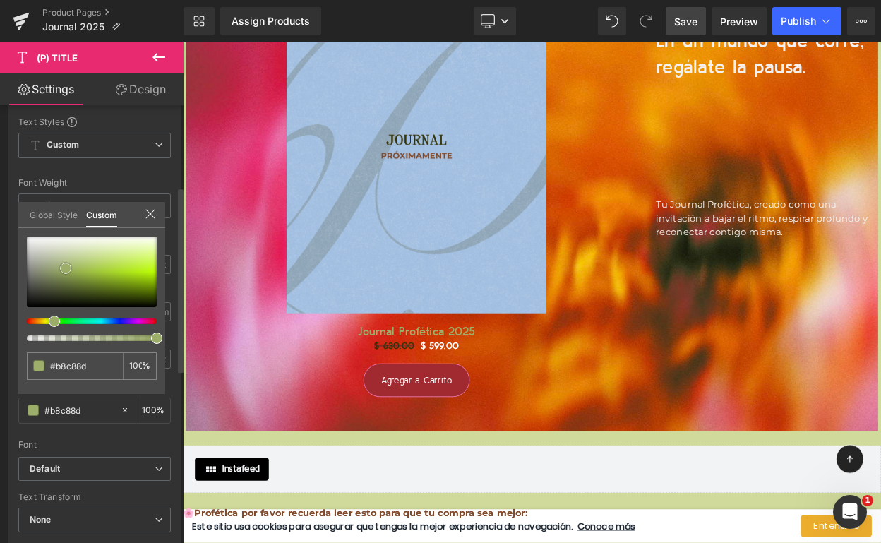
type input "#bfce96"
type input "#c2d198"
drag, startPoint x: 66, startPoint y: 268, endPoint x: 78, endPoint y: 257, distance: 16.5
click at [78, 257] on span at bounding box center [77, 256] width 11 height 11
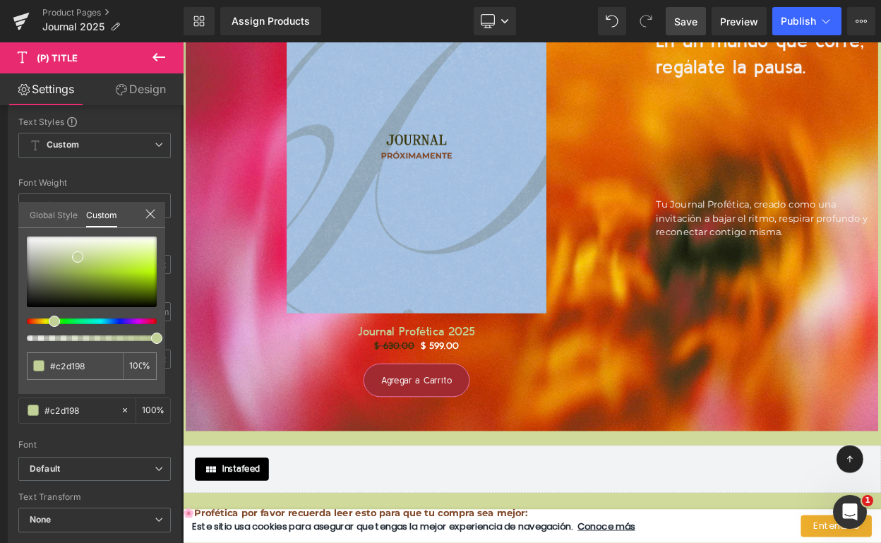
click at [683, 28] on span "Save" at bounding box center [685, 21] width 23 height 15
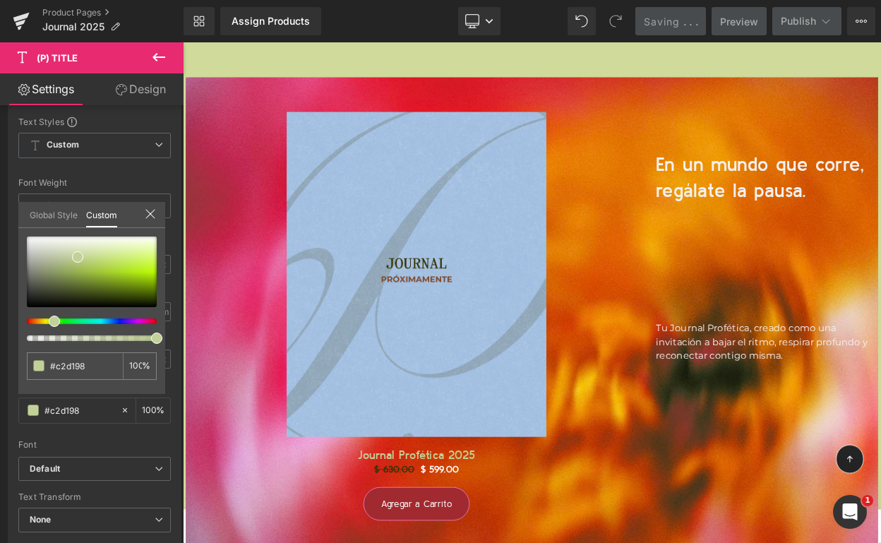
scroll to position [15298, 0]
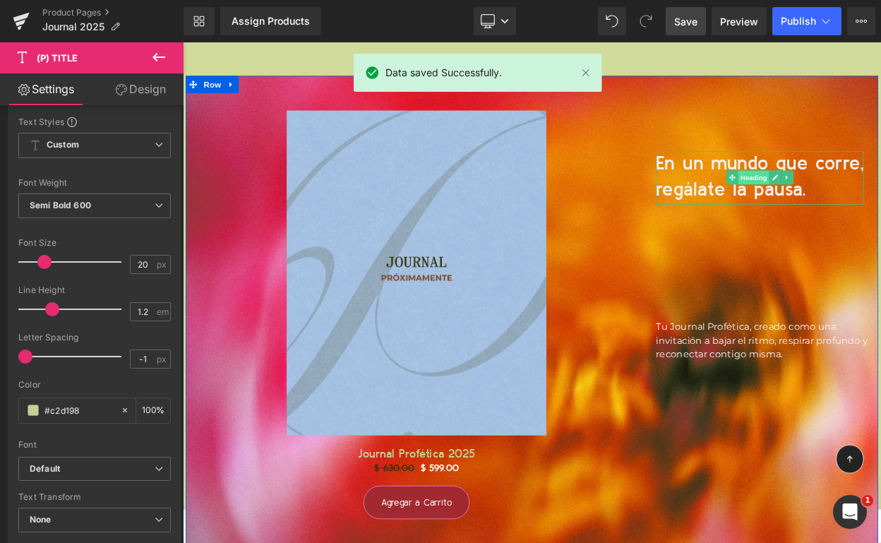
click at [879, 202] on span "Heading" at bounding box center [882, 207] width 38 height 17
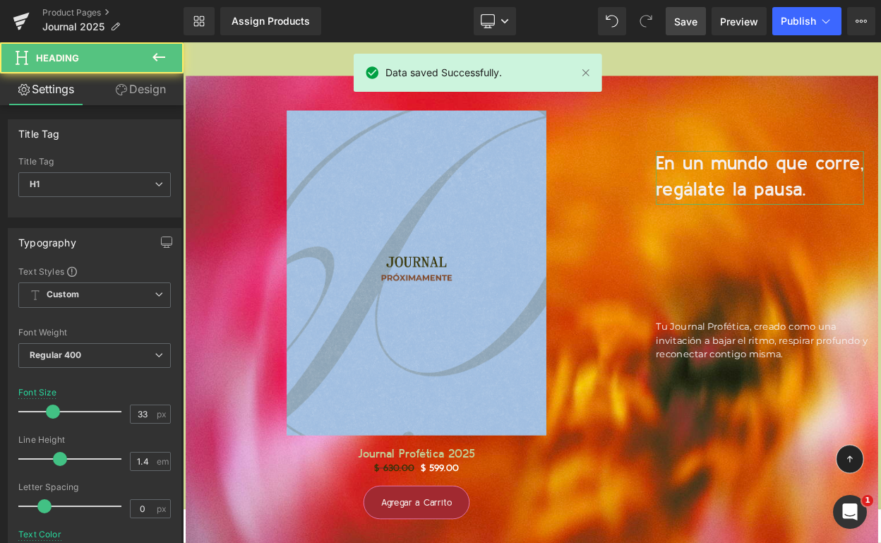
click at [142, 100] on link "Design" at bounding box center [141, 89] width 92 height 32
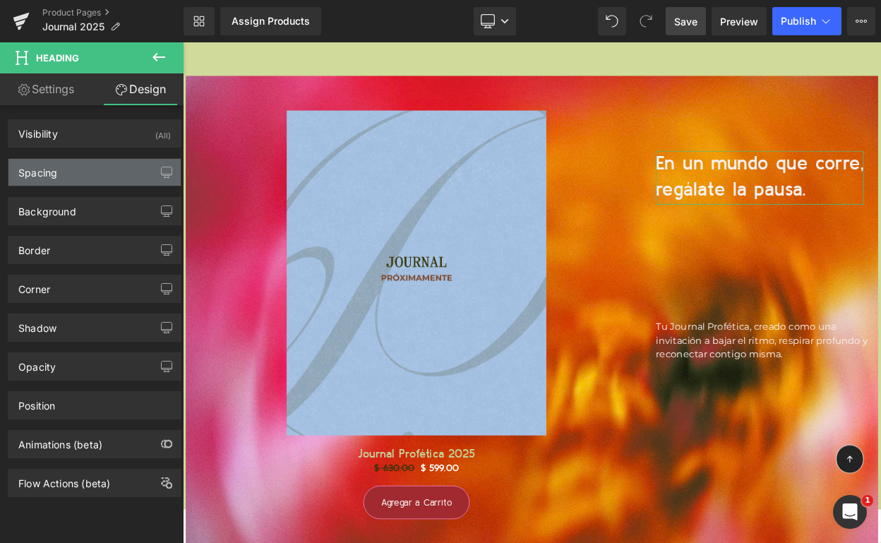
click at [99, 174] on div "Spacing" at bounding box center [94, 172] width 172 height 27
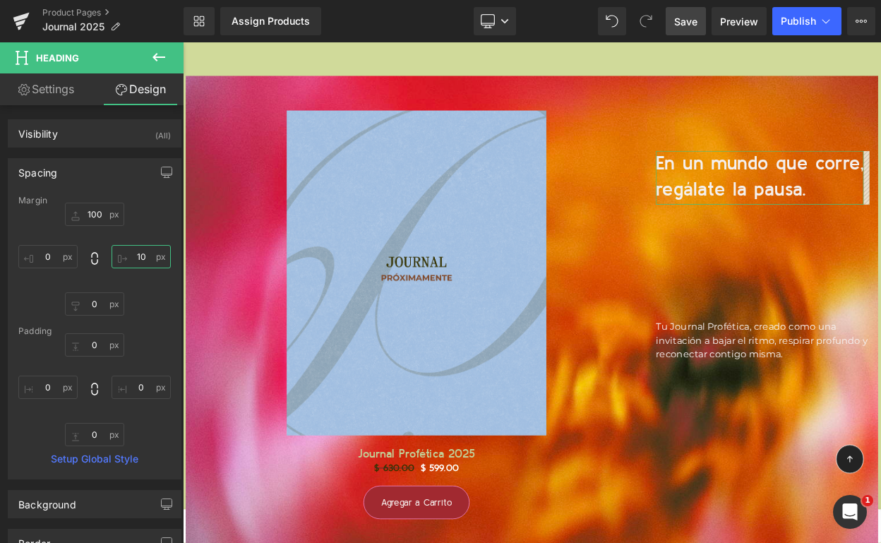
click at [138, 254] on input "10" at bounding box center [141, 256] width 59 height 23
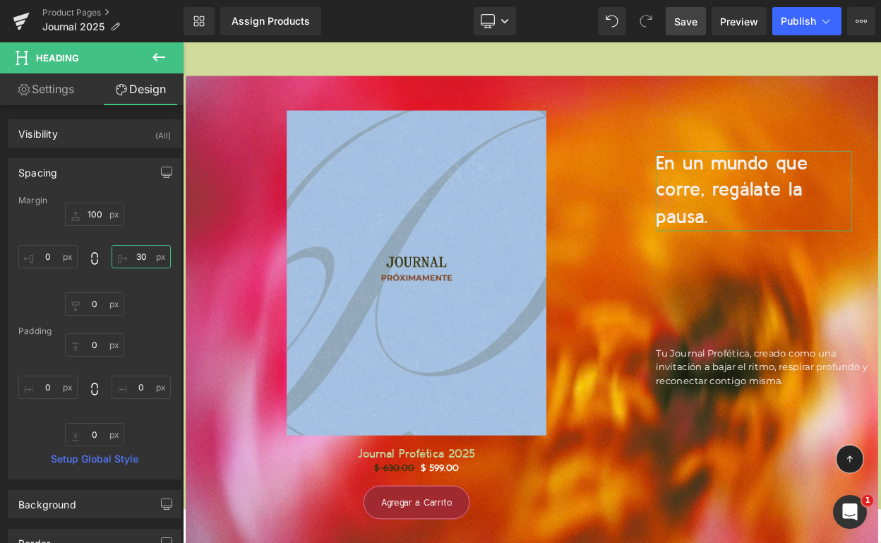
type input "3"
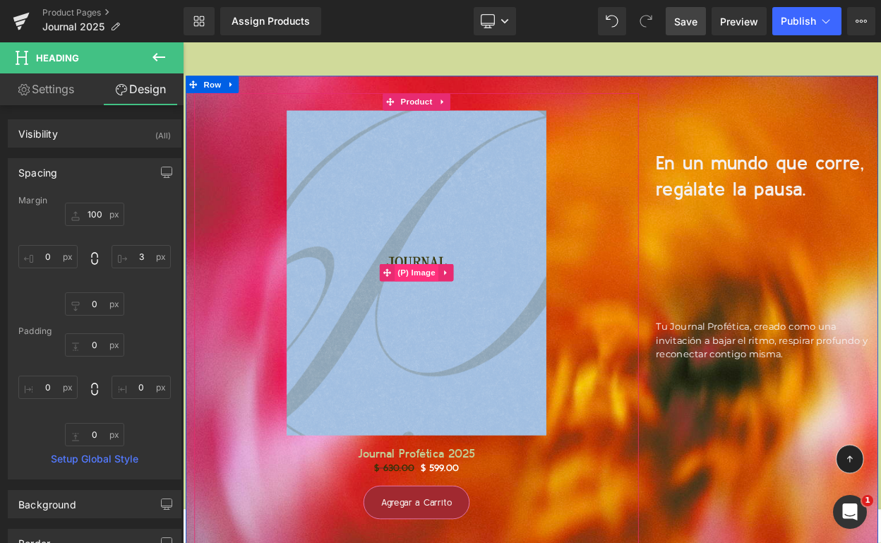
click at [472, 317] on span "(P) Image" at bounding box center [469, 323] width 54 height 21
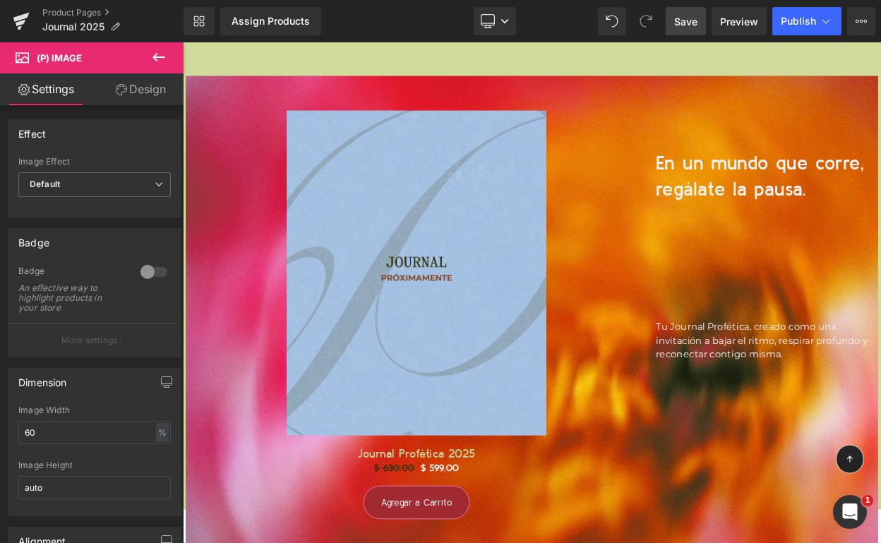
click at [152, 95] on link "Design" at bounding box center [141, 89] width 92 height 32
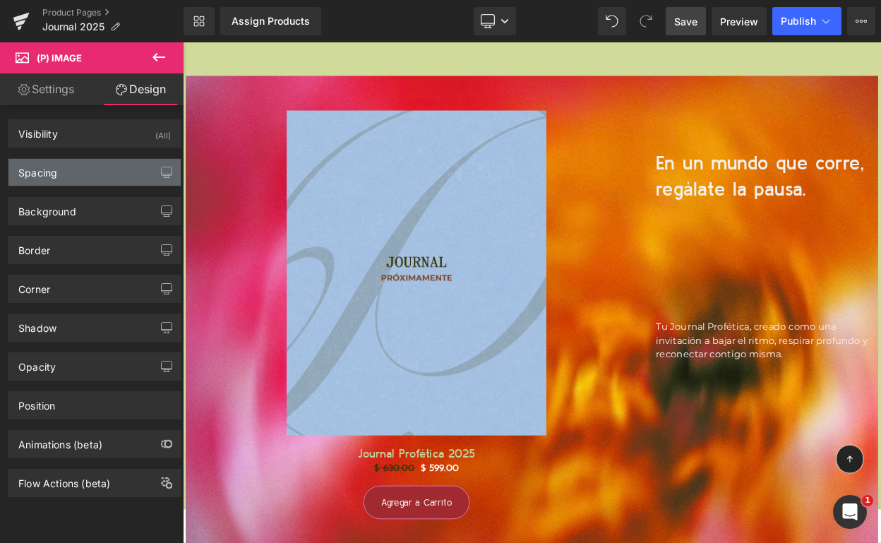
click at [102, 182] on div "Spacing" at bounding box center [94, 172] width 172 height 27
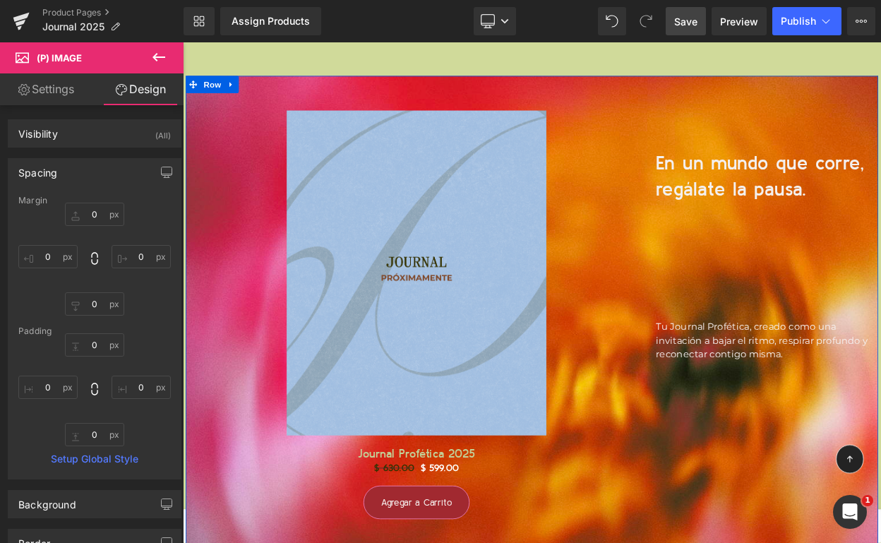
click at [745, 302] on div "Sale Off (P) Image Journal Profética 2025 (P) Title $ 630.00 $ 599.00 (P) Price…" at bounding box center [468, 382] width 565 height 556
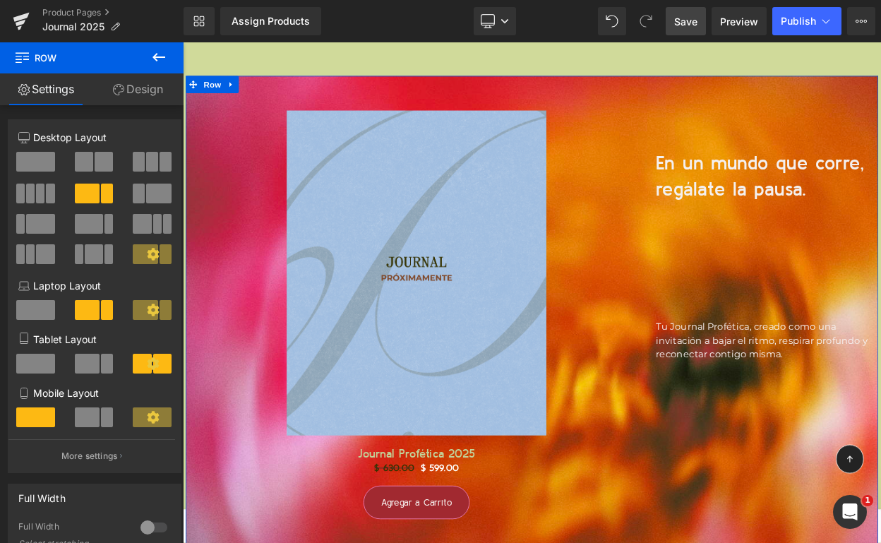
click at [95, 164] on span at bounding box center [104, 162] width 18 height 20
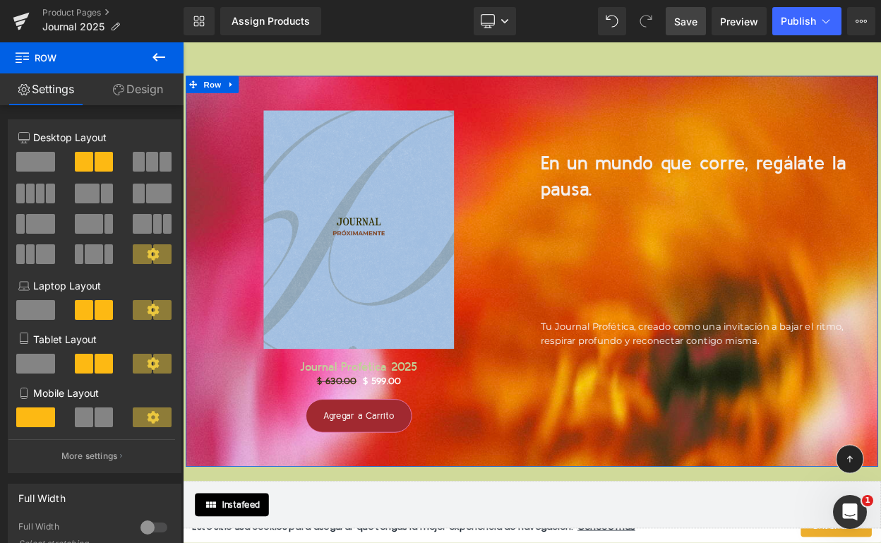
click at [153, 192] on span at bounding box center [158, 194] width 25 height 20
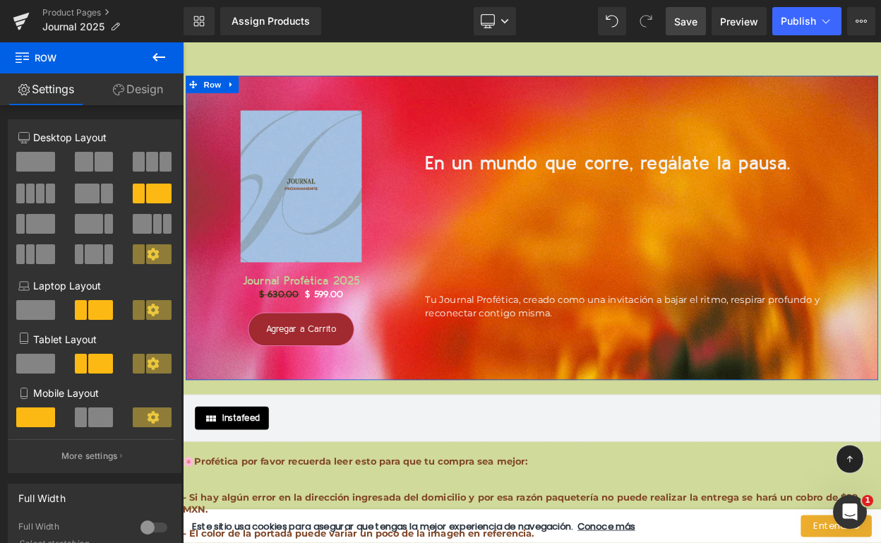
click at [101, 189] on span at bounding box center [107, 194] width 12 height 20
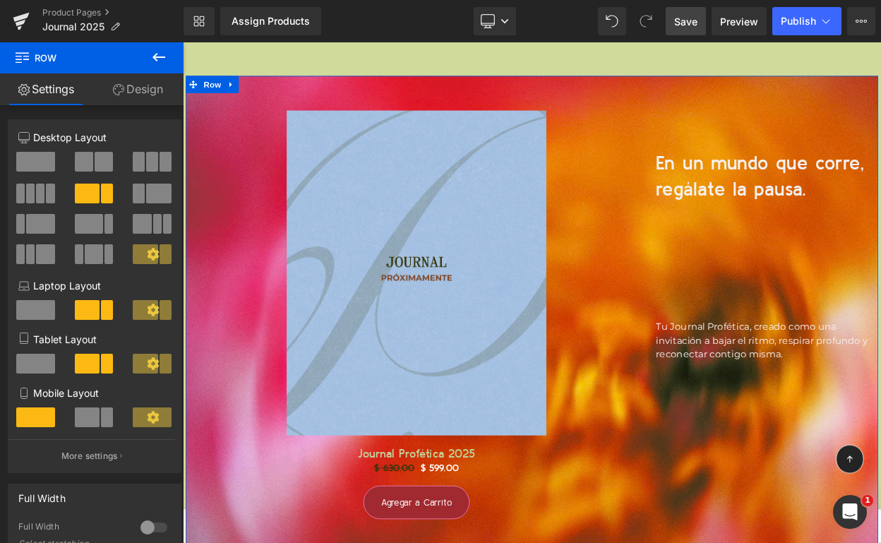
click at [139, 195] on span at bounding box center [139, 194] width 12 height 20
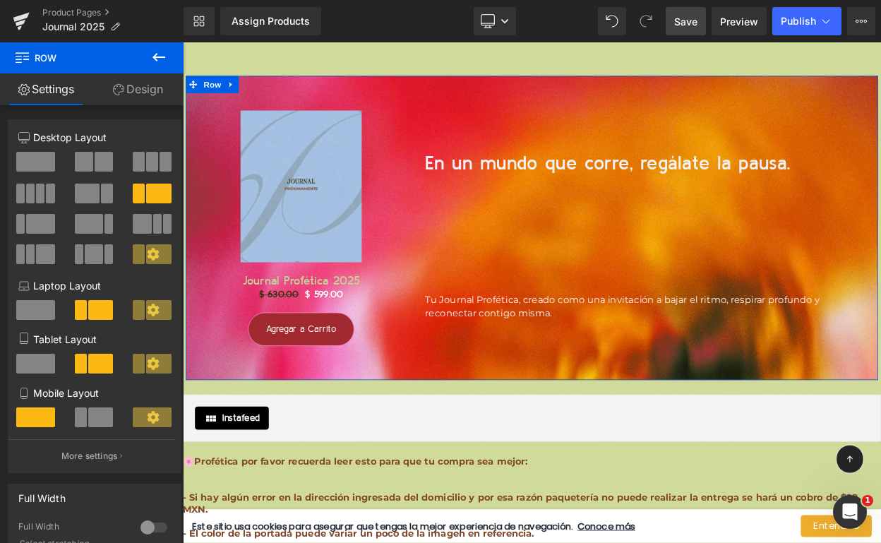
click at [95, 158] on span at bounding box center [104, 162] width 18 height 20
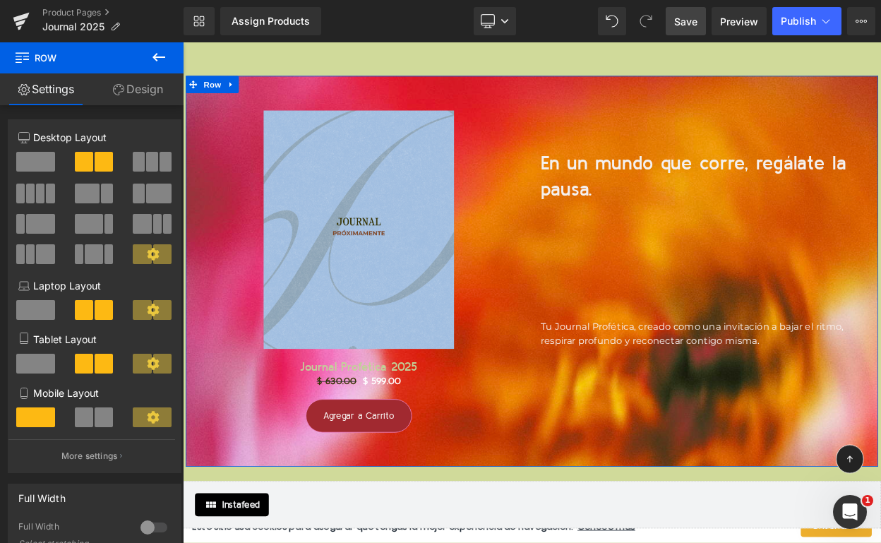
click at [47, 160] on span at bounding box center [35, 162] width 39 height 20
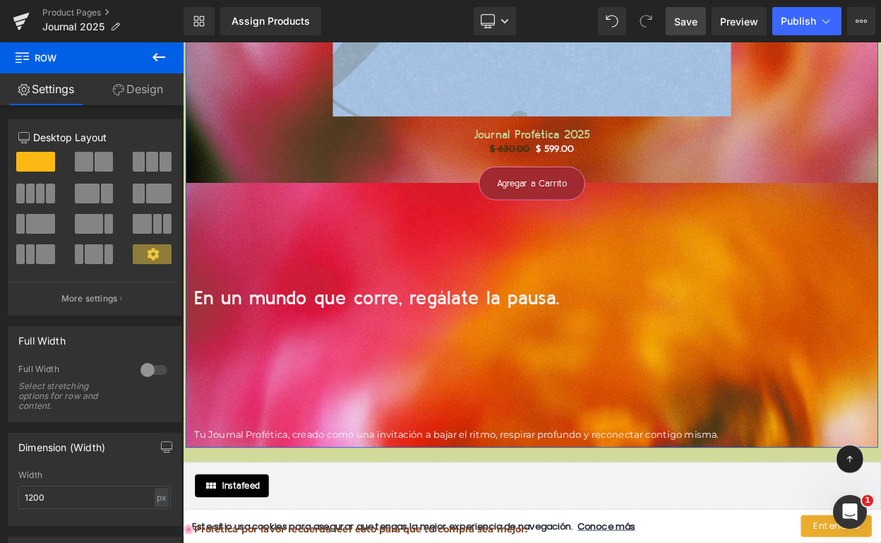
scroll to position [15991, 0]
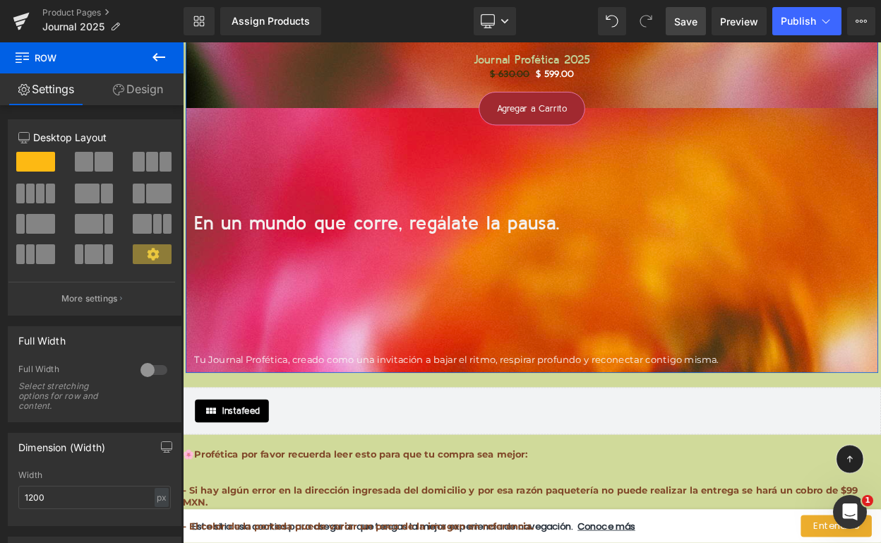
click at [90, 160] on button at bounding box center [95, 162] width 40 height 20
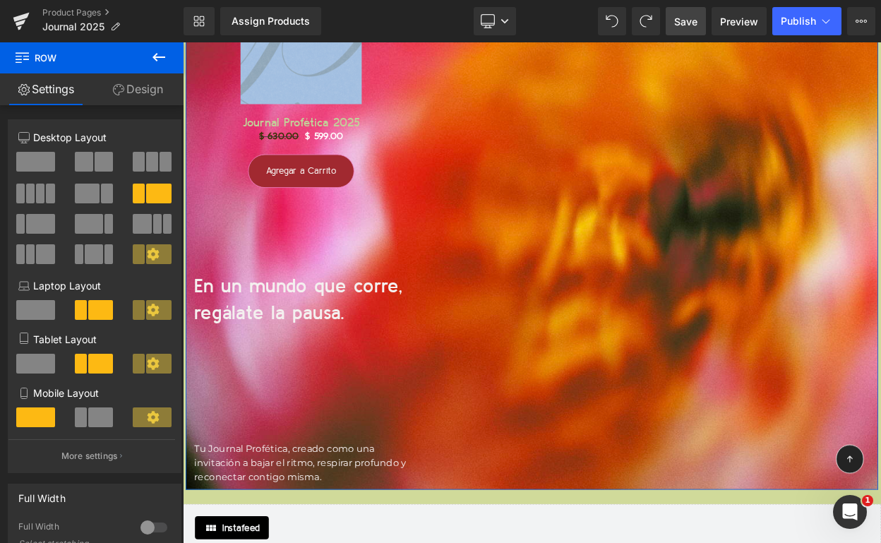
scroll to position [15564, 0]
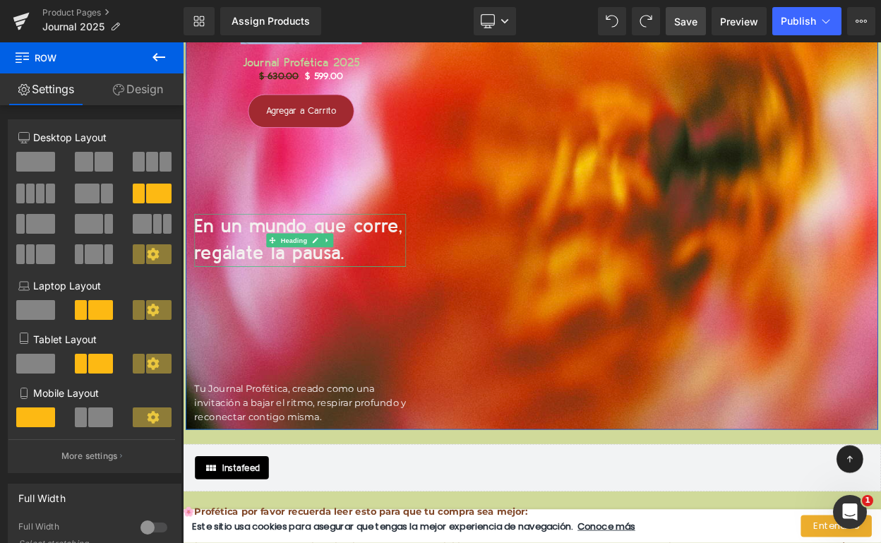
click at [311, 290] on span "n un mundo que corre, regálate la pausa." at bounding box center [324, 284] width 254 height 56
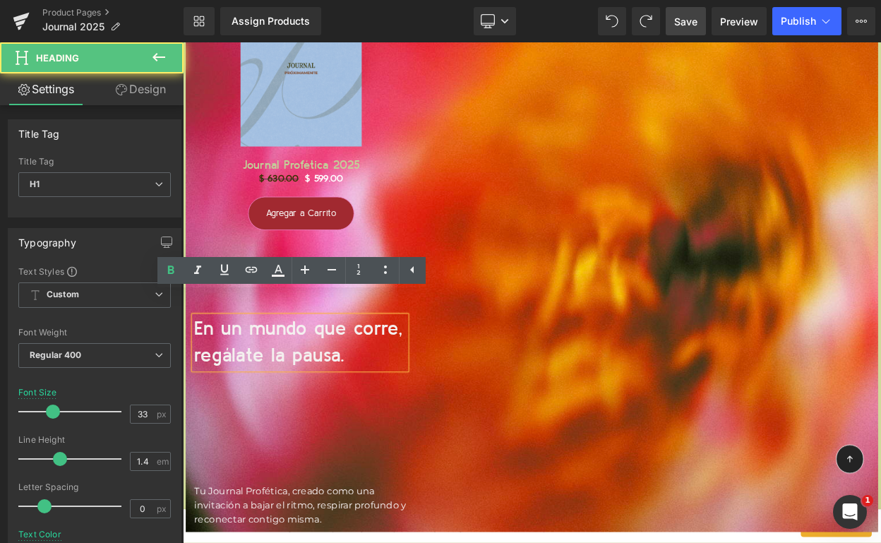
scroll to position [15372, 0]
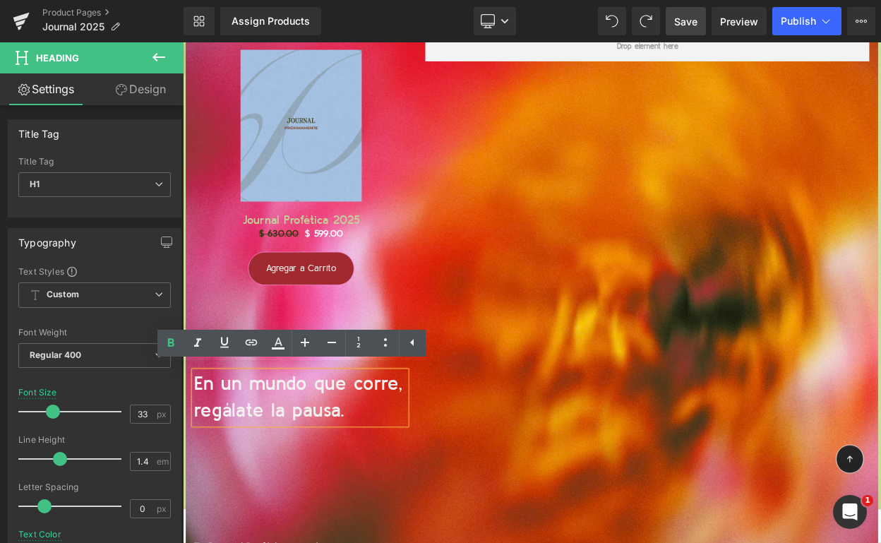
click at [416, 530] on div "Sale Off (P) Image Journal Profética 2025 (P) Title $ 630.00 $ 599.00 (P) Price…" at bounding box center [327, 365] width 282 height 671
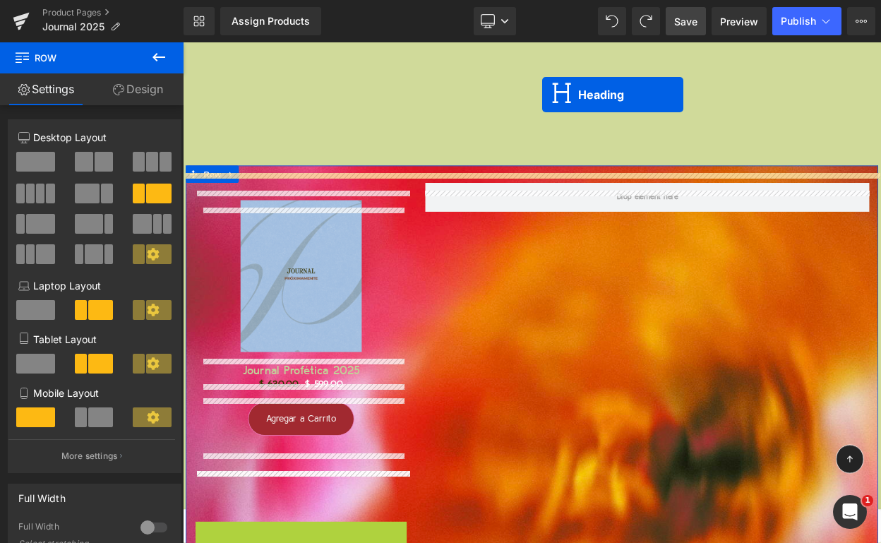
scroll to position [15103, 0]
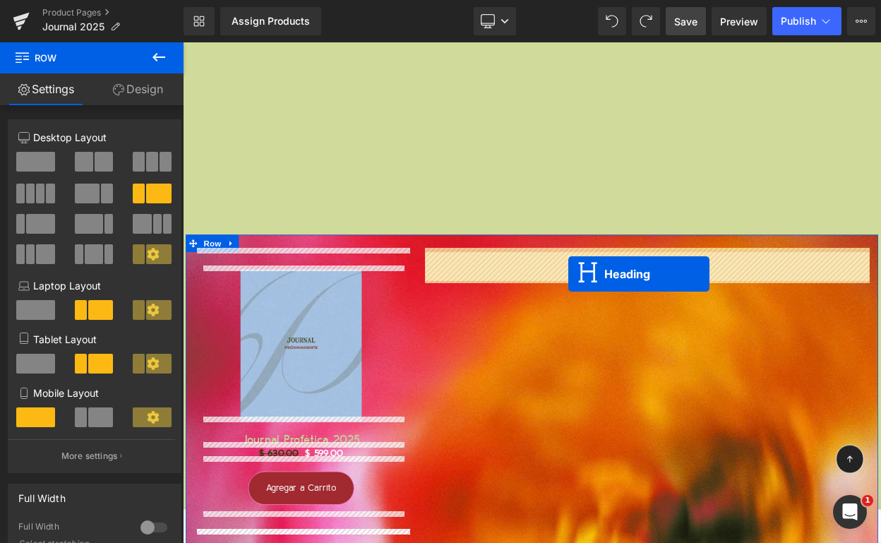
drag, startPoint x: 327, startPoint y: 476, endPoint x: 654, endPoint y: 326, distance: 360.1
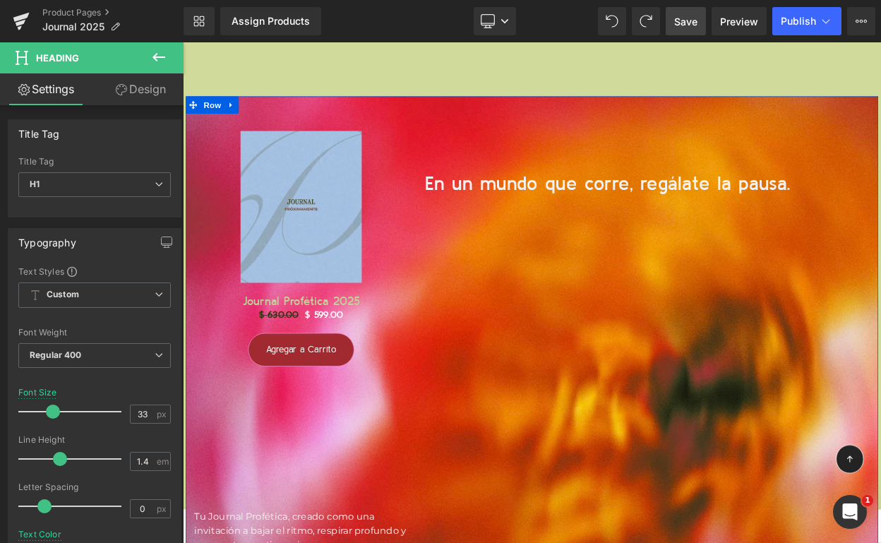
scroll to position [15333, 0]
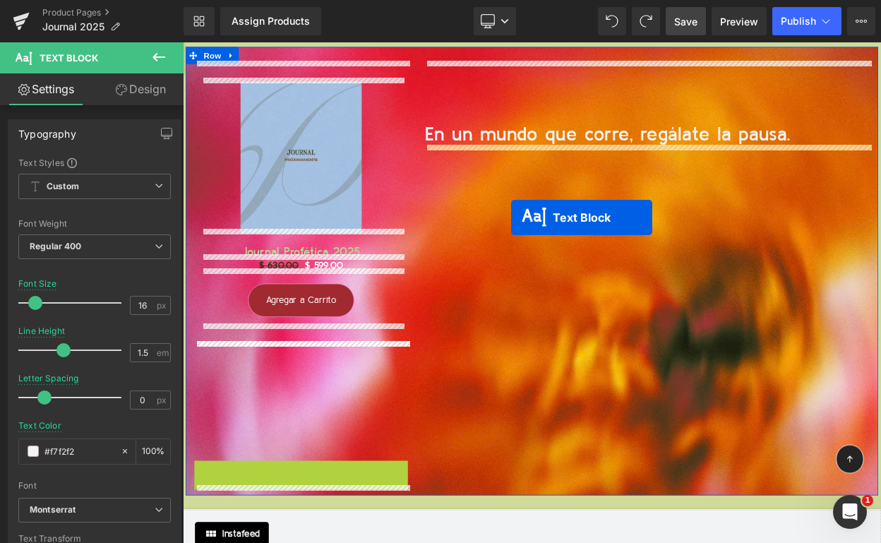
drag, startPoint x: 321, startPoint y: 570, endPoint x: 585, endPoint y: 257, distance: 409.4
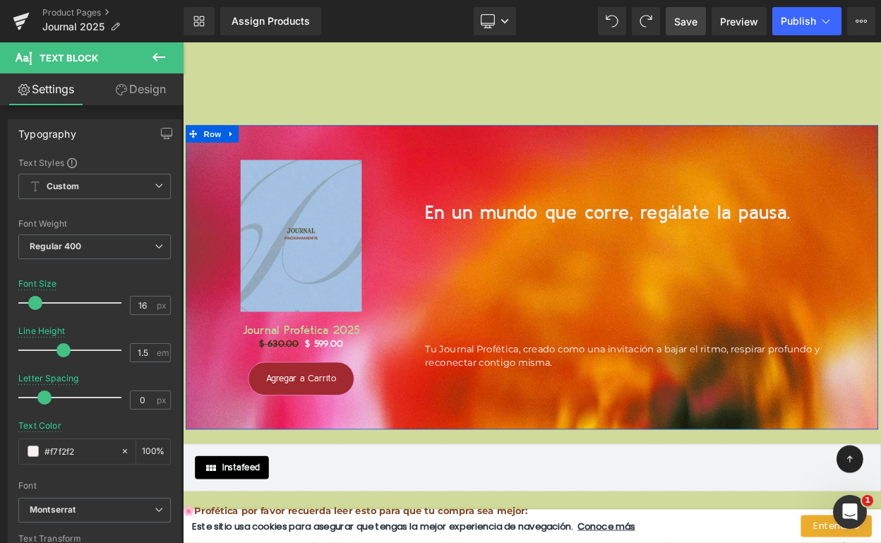
scroll to position [15212, 0]
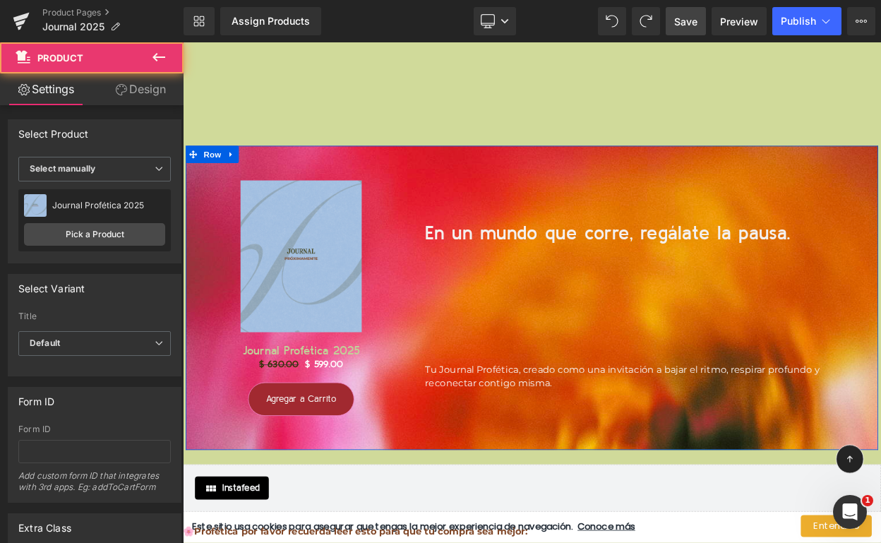
click at [183, 42] on div at bounding box center [183, 42] width 0 height 0
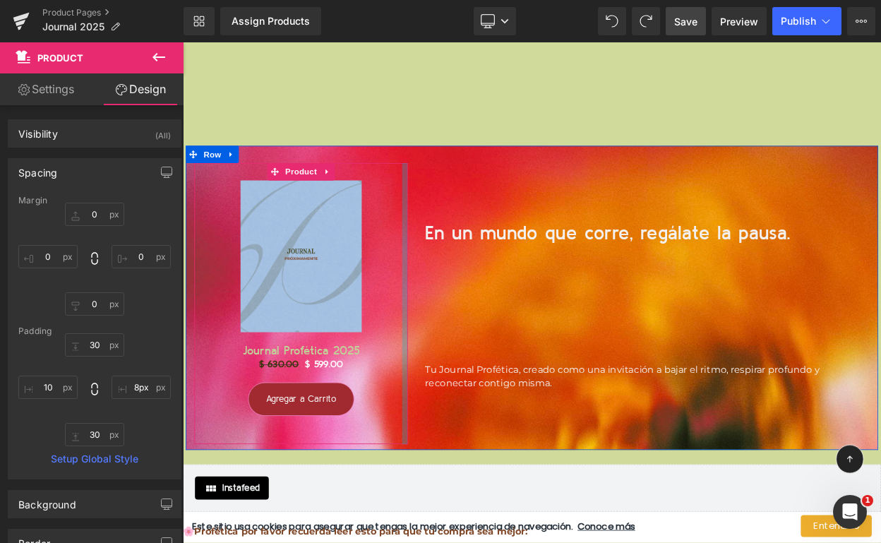
type input "0px"
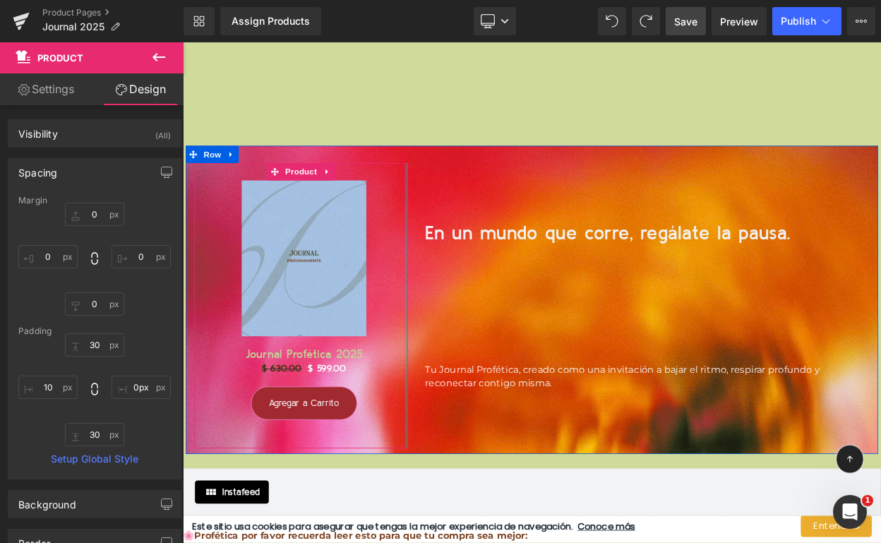
drag, startPoint x: 455, startPoint y: 343, endPoint x: 550, endPoint y: 495, distance: 179.2
click at [552, 496] on div "Sale Off (P) Image Journal Profética 2025 (P) Title $ 630.00 $ 599.00 (P) Price…" at bounding box center [609, 357] width 847 height 377
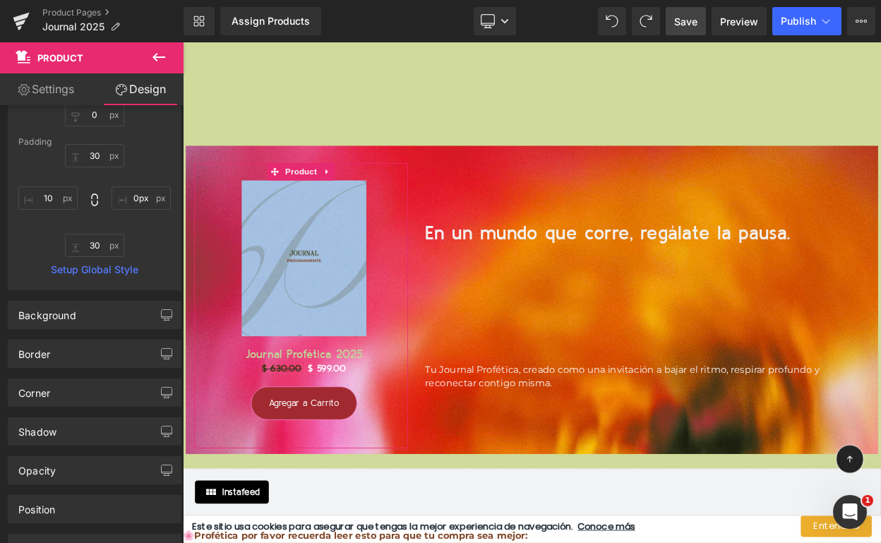
scroll to position [238, 0]
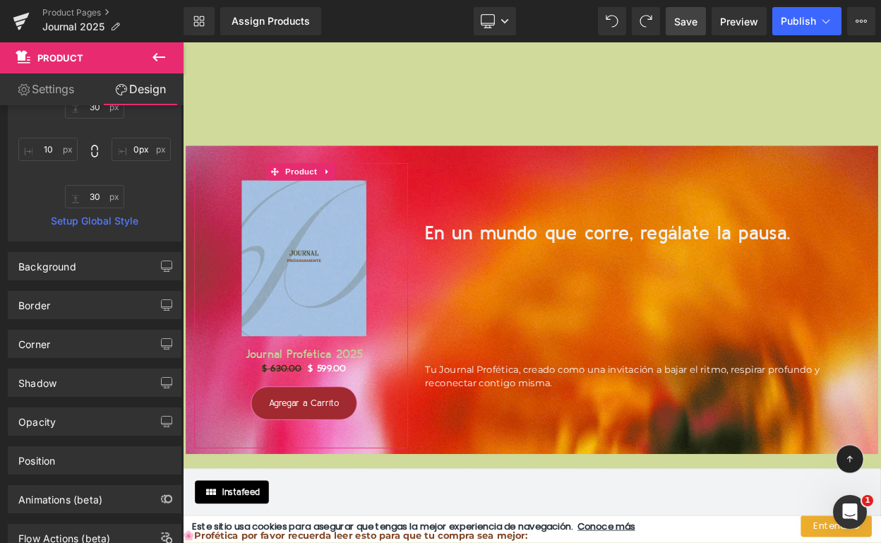
click at [56, 88] on link "Settings" at bounding box center [46, 89] width 92 height 32
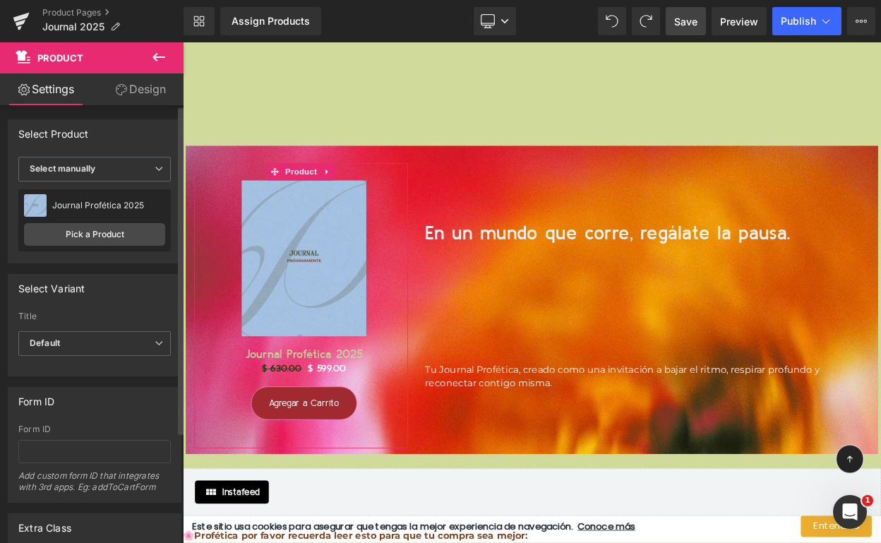
scroll to position [148, 0]
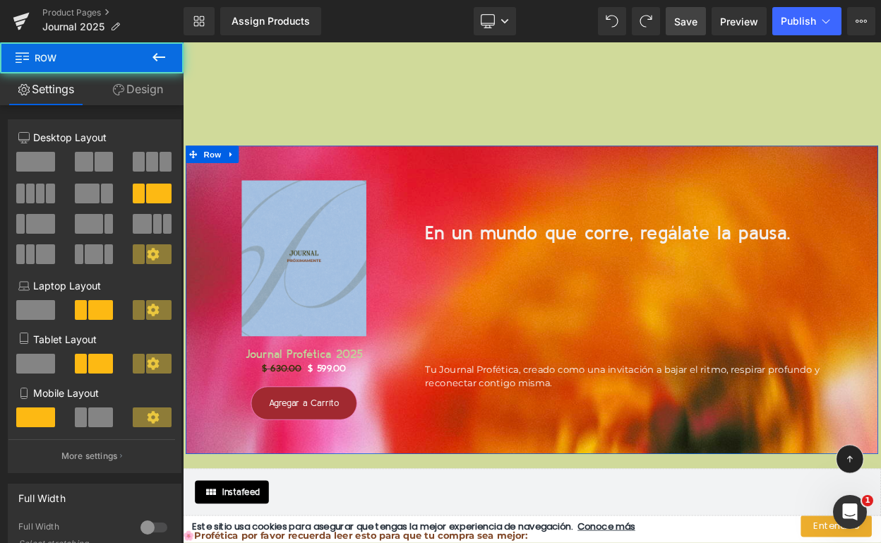
click at [543, 199] on div "E n un mundo que corre, regálate la pausa. Heading Tu Journal Profética, creado…" at bounding box center [751, 329] width 565 height 278
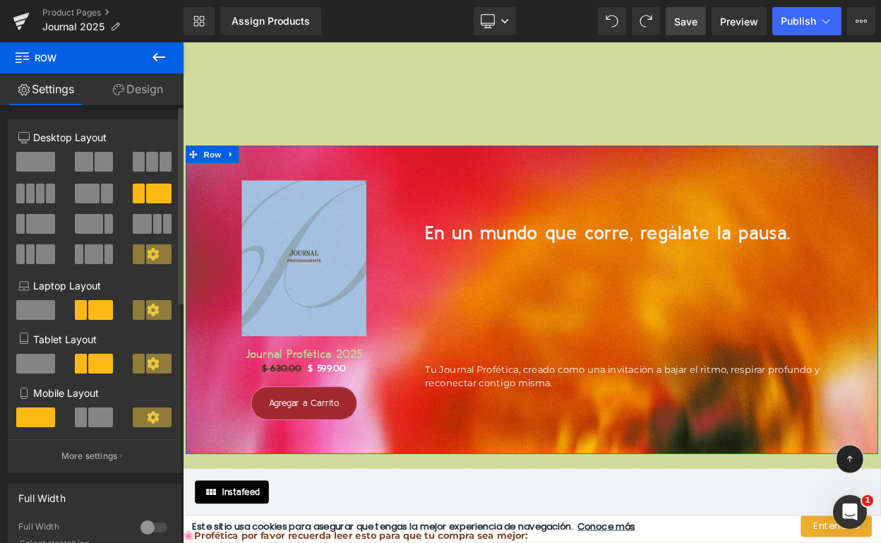
click at [99, 154] on span at bounding box center [104, 162] width 18 height 20
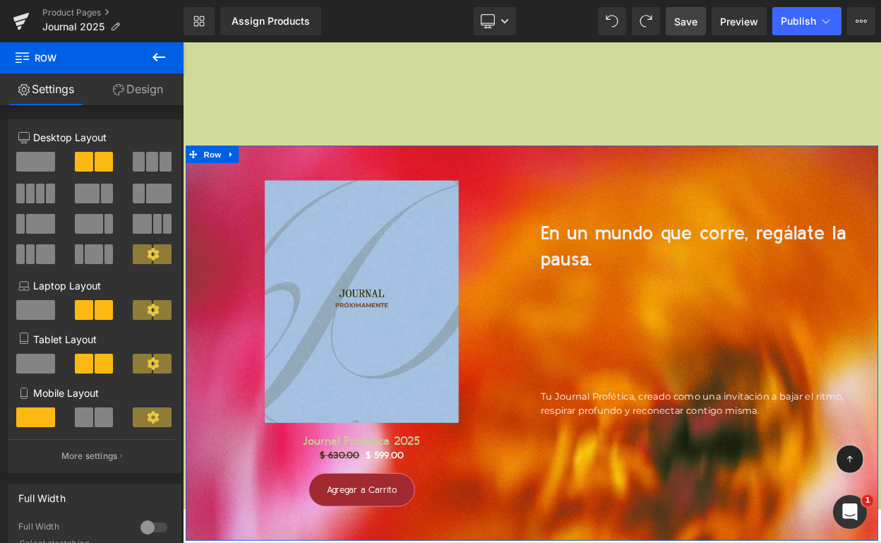
click at [599, 390] on div "Sale Off (P) Image Journal Profética 2025 (P) Title $ 630.00 $ 599.00 (P) Price…" at bounding box center [398, 417] width 424 height 455
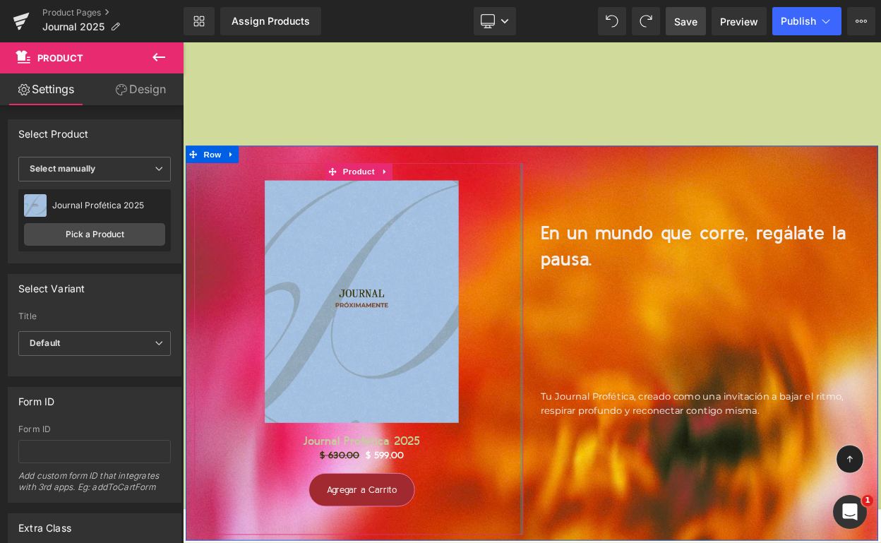
drag, startPoint x: 597, startPoint y: 388, endPoint x: 608, endPoint y: 448, distance: 60.4
click at [608, 448] on div "Sale Off (P) Image Journal Profética 2025 (P) Title $ 630.00 $ 599.00 (P) Price…" at bounding box center [398, 417] width 424 height 455
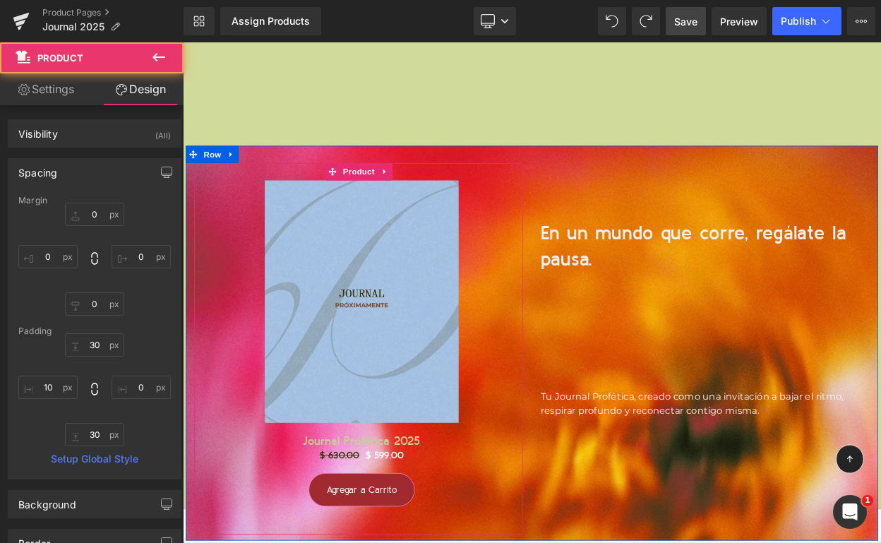
click at [880, 265] on h1 "E n un mundo que corre, regálate la pausa." at bounding box center [821, 292] width 400 height 65
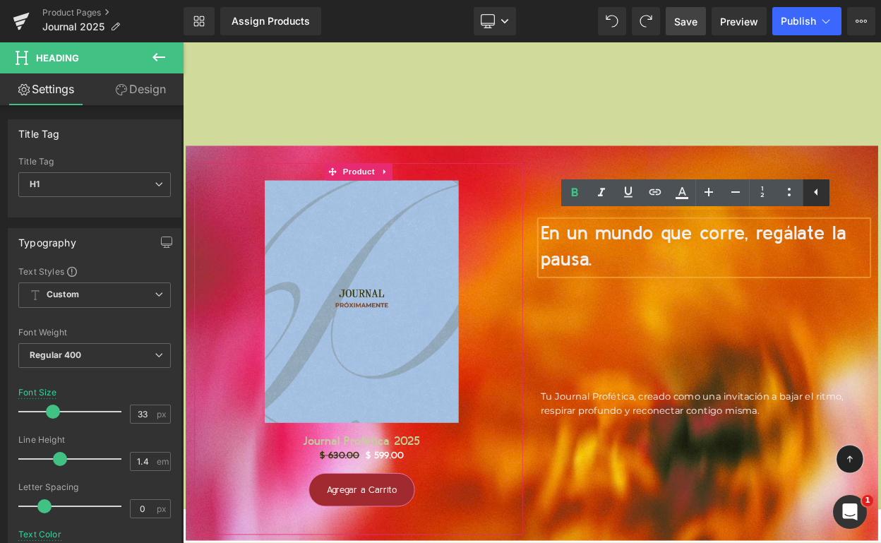
click at [820, 195] on icon at bounding box center [816, 192] width 17 height 17
click at [769, 469] on span "Tu Journal Profética, creado como una invitación a bajar el ritmo, respirar pro…" at bounding box center [806, 484] width 371 height 30
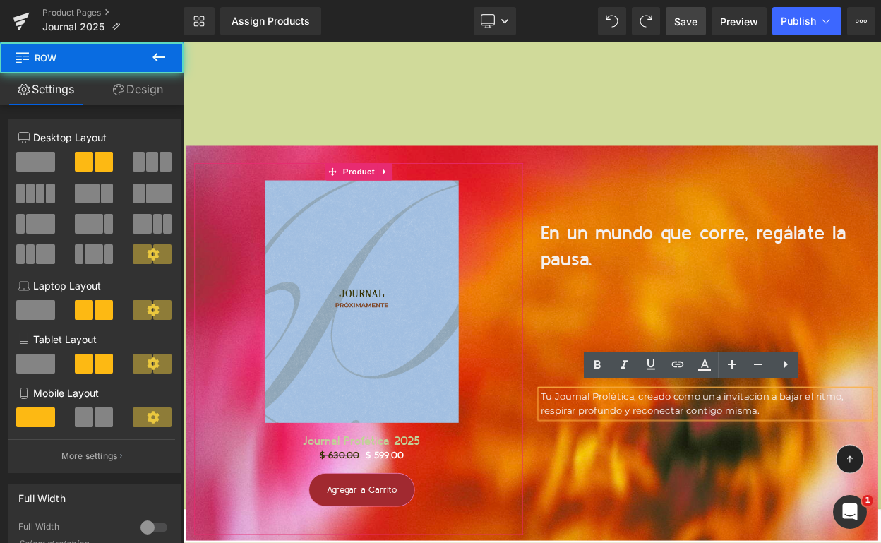
click at [794, 338] on div "E n un mundo que corre, regálate la pausa. Heading Tu Journal Profética, creado…" at bounding box center [822, 345] width 424 height 311
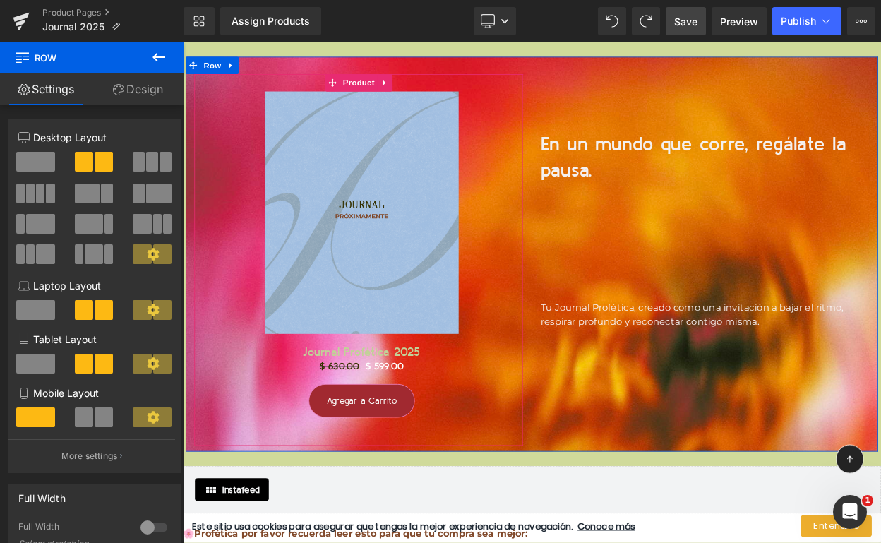
scroll to position [15305, 0]
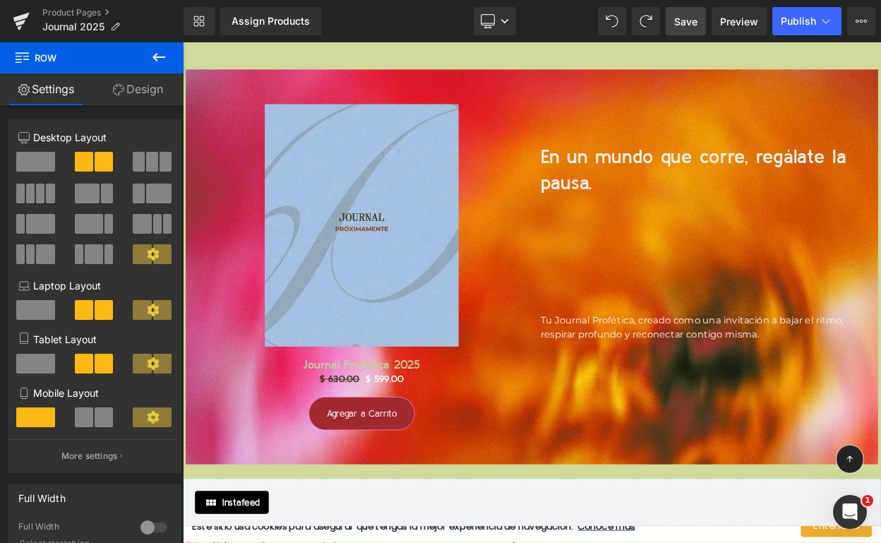
click at [685, 7] on link "Save" at bounding box center [686, 21] width 40 height 28
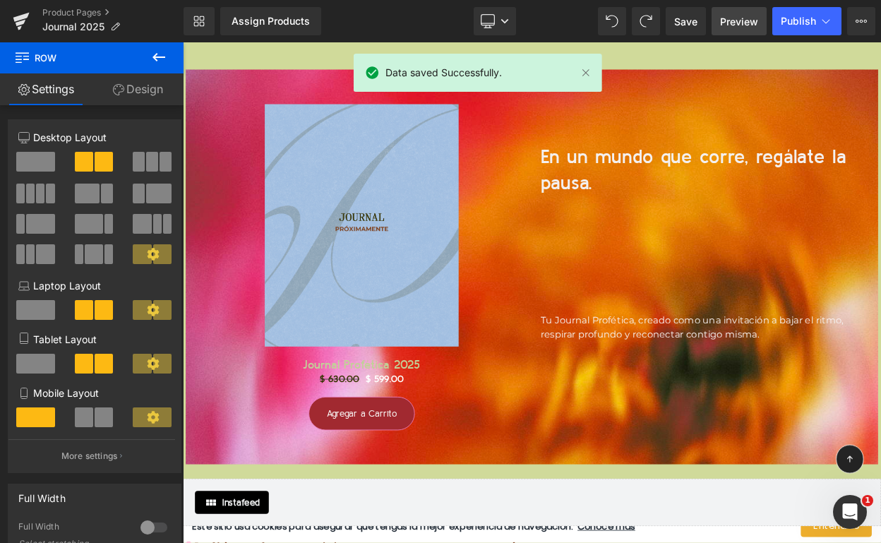
click at [734, 17] on span "Preview" at bounding box center [739, 21] width 38 height 15
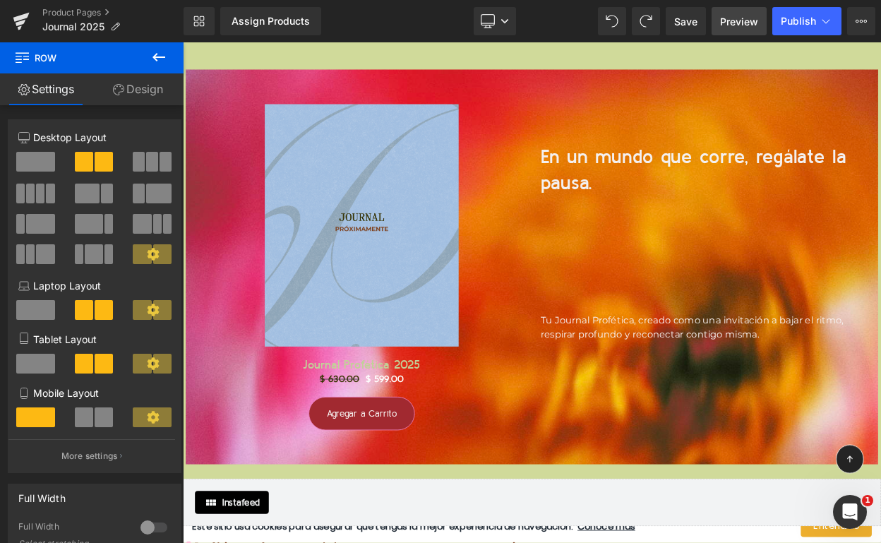
click at [742, 29] on link "Preview" at bounding box center [739, 21] width 55 height 28
